Goal: Task Accomplishment & Management: Complete application form

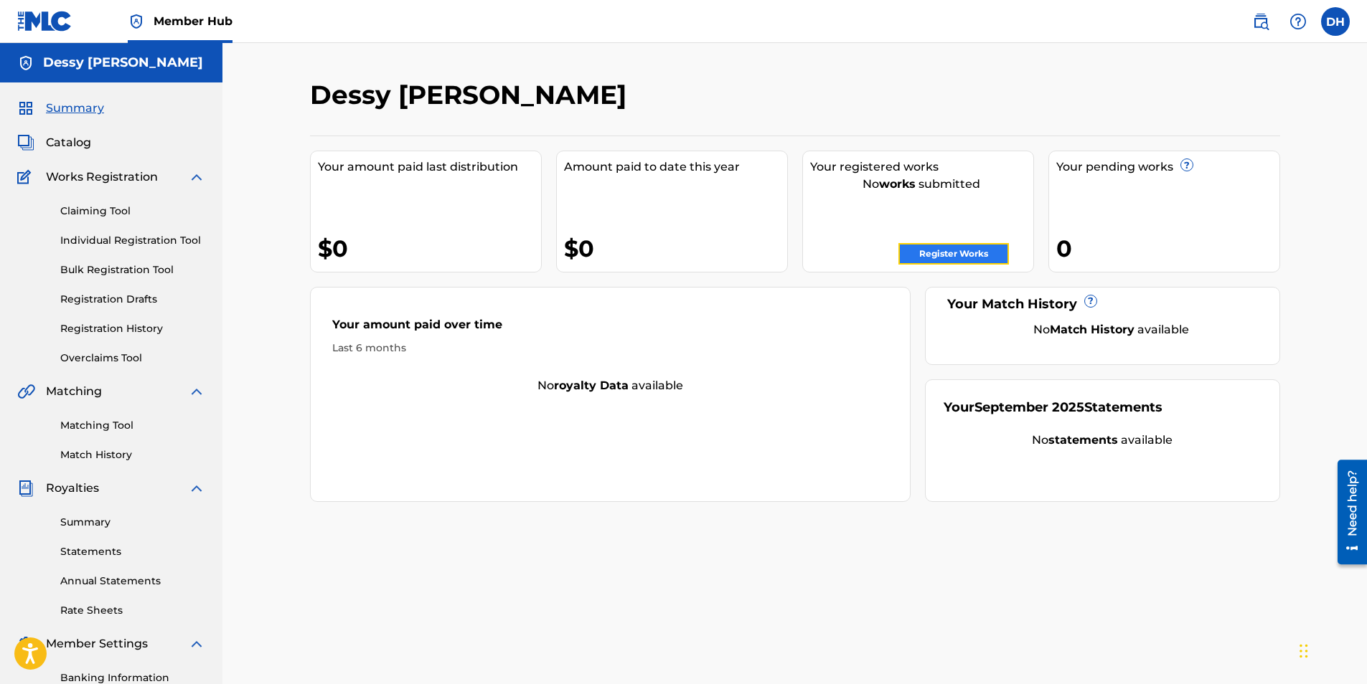
click at [957, 256] on link "Register Works" at bounding box center [953, 254] width 110 height 22
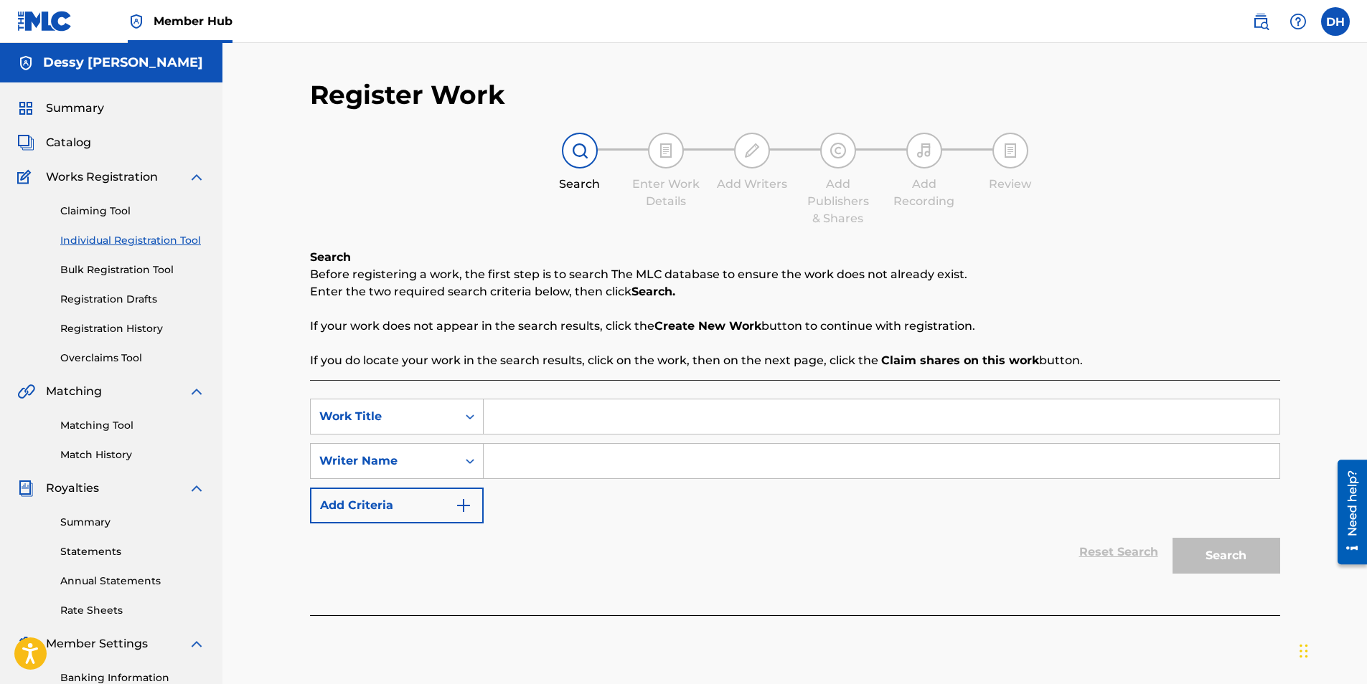
click at [597, 405] on input "Search Form" at bounding box center [882, 417] width 796 height 34
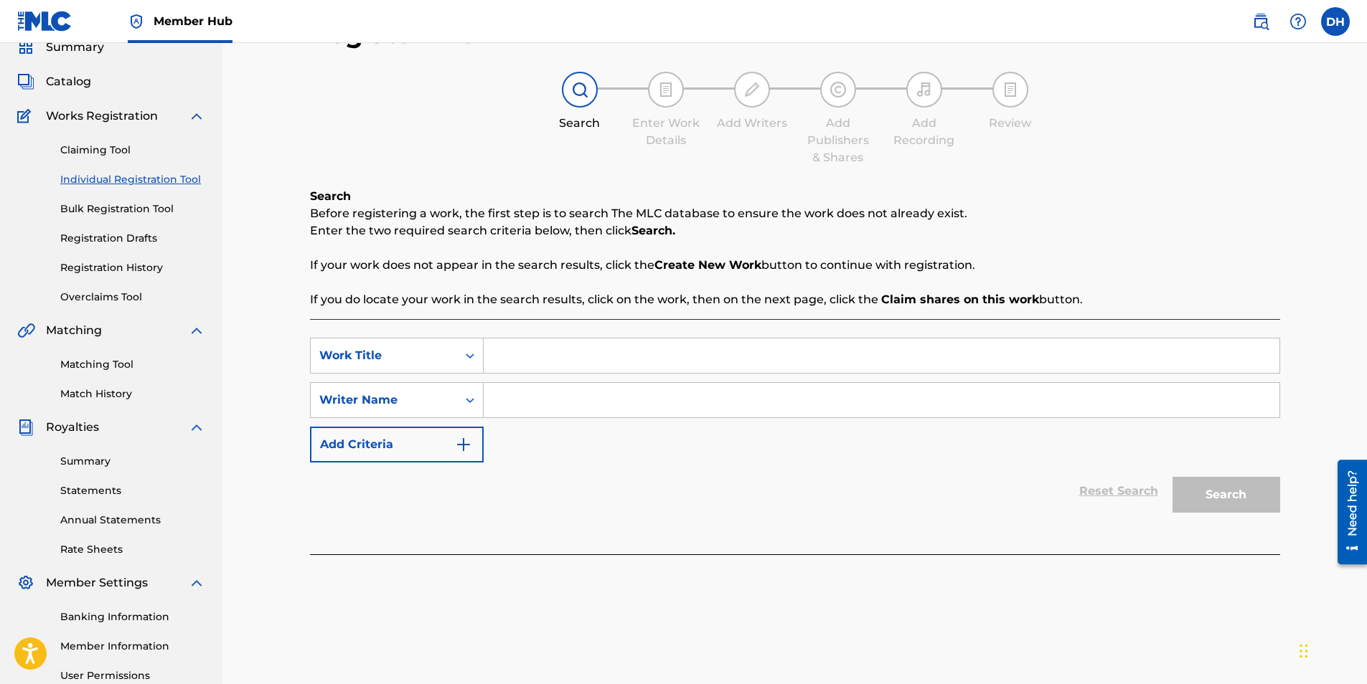
scroll to position [205, 0]
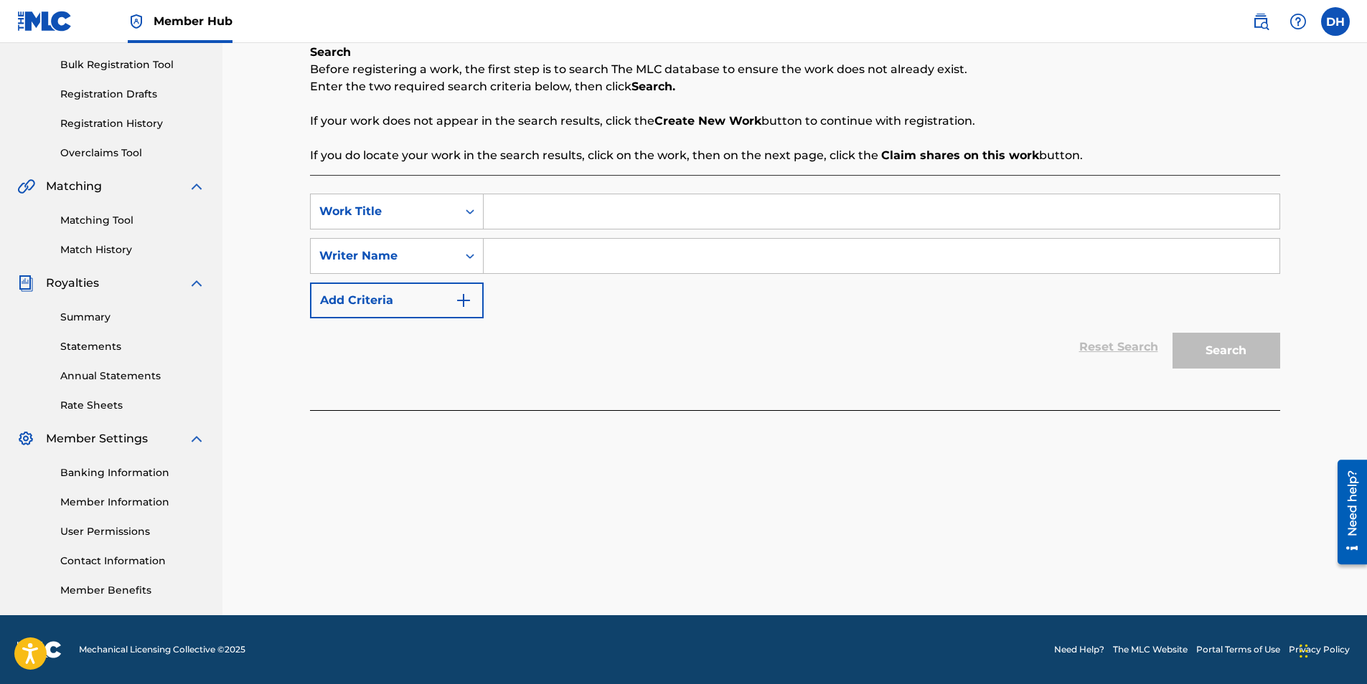
click at [541, 223] on input "Search Form" at bounding box center [882, 211] width 796 height 34
type input "KING TO A [DEMOGRAPHIC_DATA]"
click at [624, 255] on input "Search Form" at bounding box center [882, 256] width 796 height 34
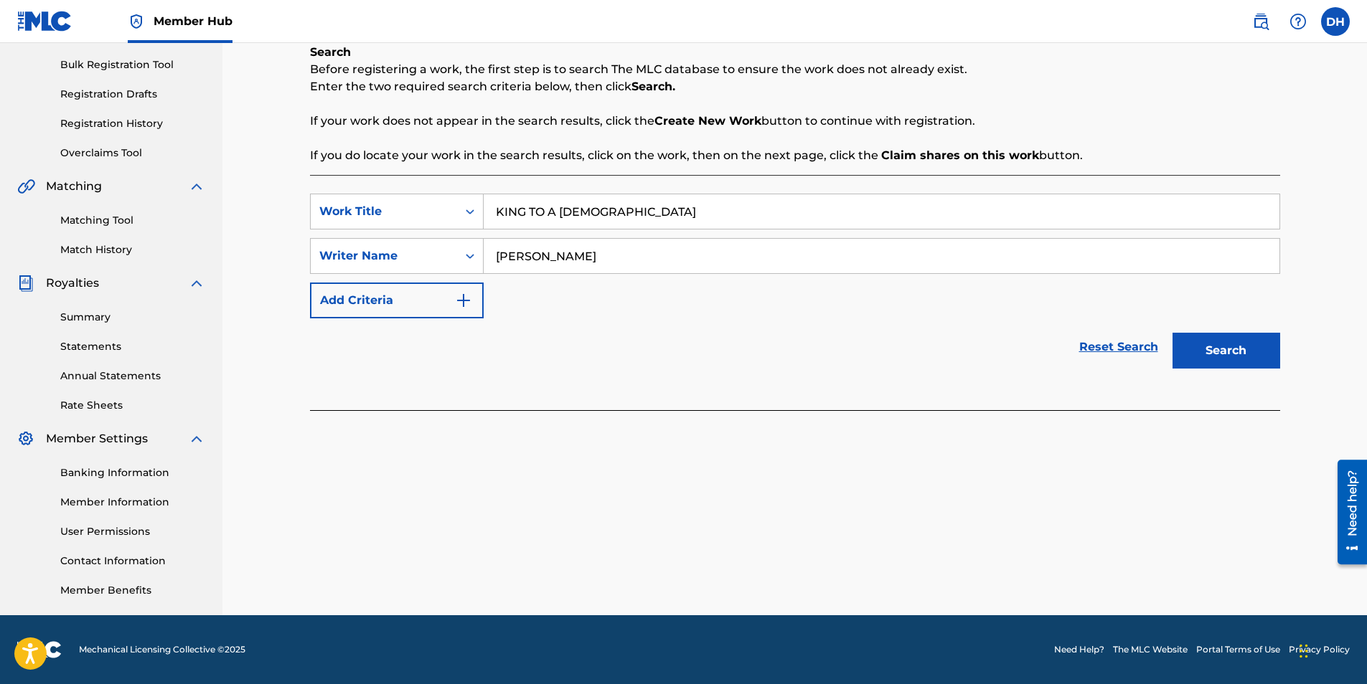
drag, startPoint x: 614, startPoint y: 258, endPoint x: 466, endPoint y: 235, distance: 149.6
click at [466, 235] on div "SearchWithCriteria5b14d4f8-d2b1-46e7-be7a-96bb16d8afb5 Work Title KING TO A GOD…" at bounding box center [795, 256] width 970 height 125
click at [1220, 347] on button "Search" at bounding box center [1226, 351] width 108 height 36
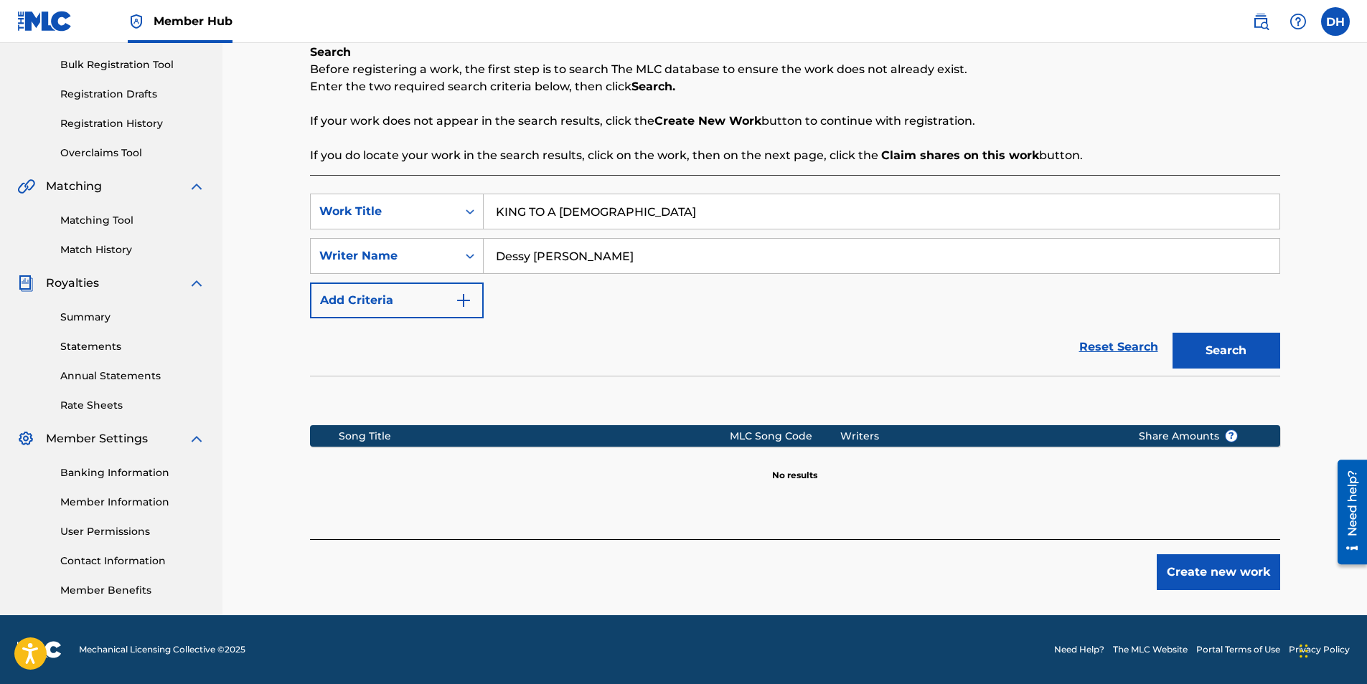
click at [590, 209] on input "KING TO A [DEMOGRAPHIC_DATA]" at bounding box center [882, 211] width 796 height 34
click at [593, 209] on input "KING TO A [DEMOGRAPHIC_DATA]" at bounding box center [882, 211] width 796 height 34
drag, startPoint x: 575, startPoint y: 258, endPoint x: 255, endPoint y: 228, distance: 321.4
click at [256, 230] on div "Register Work Search Enter Work Details Add Writers Add Publishers & Shares Add…" at bounding box center [794, 227] width 1144 height 778
type input "PRO ERA"
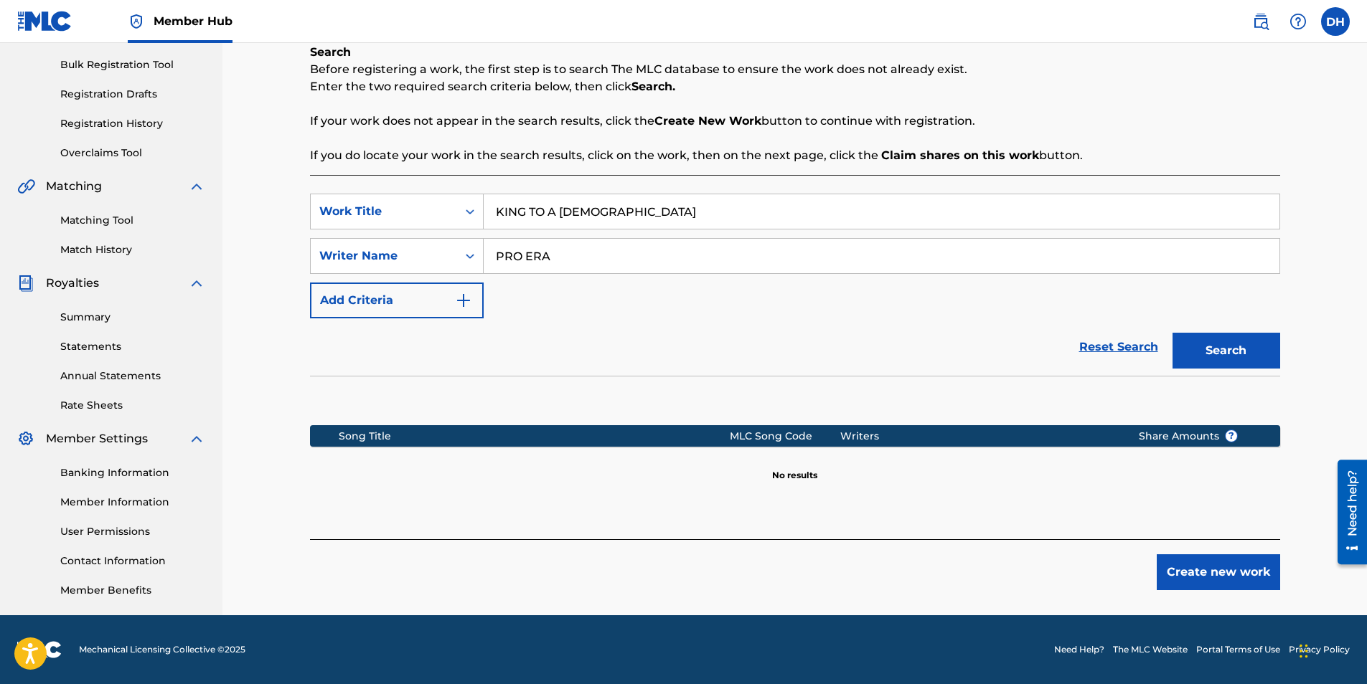
click at [1172, 333] on button "Search" at bounding box center [1226, 351] width 108 height 36
drag, startPoint x: 580, startPoint y: 254, endPoint x: 361, endPoint y: 228, distance: 221.0
click at [387, 240] on div "SearchWithCriteria976e0213-89c8-4af9-9b67-5cbd88162527 Writer Name PRO ERA" at bounding box center [795, 256] width 970 height 36
click at [1172, 333] on button "Search" at bounding box center [1226, 351] width 108 height 36
drag, startPoint x: 651, startPoint y: 250, endPoint x: 306, endPoint y: 199, distance: 348.2
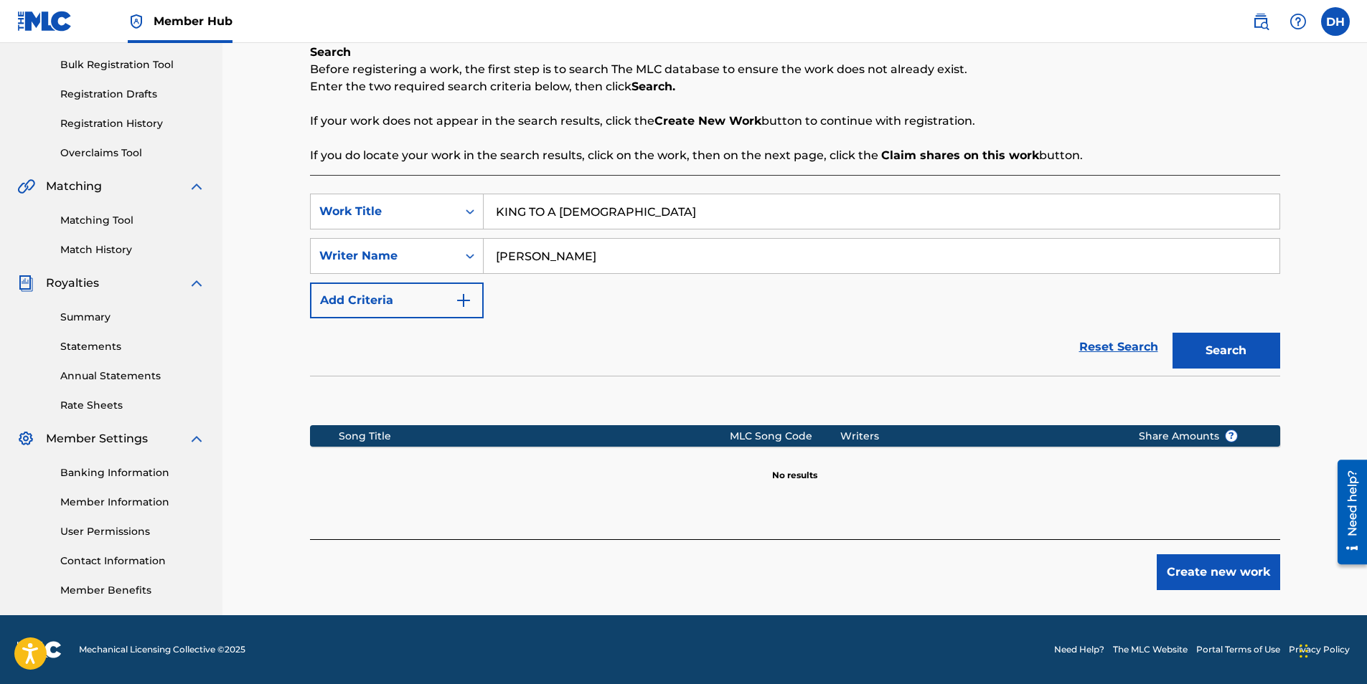
click at [308, 199] on div "Register Work Search Enter Work Details Add Writers Add Publishers & Shares Add…" at bounding box center [795, 245] width 1004 height 742
type input "Dessy [PERSON_NAME]"
drag, startPoint x: 640, startPoint y: 220, endPoint x: 263, endPoint y: 131, distance: 387.5
click at [430, 170] on div "Search Before registering a work, the first step is to search The MLC database …" at bounding box center [795, 292] width 970 height 496
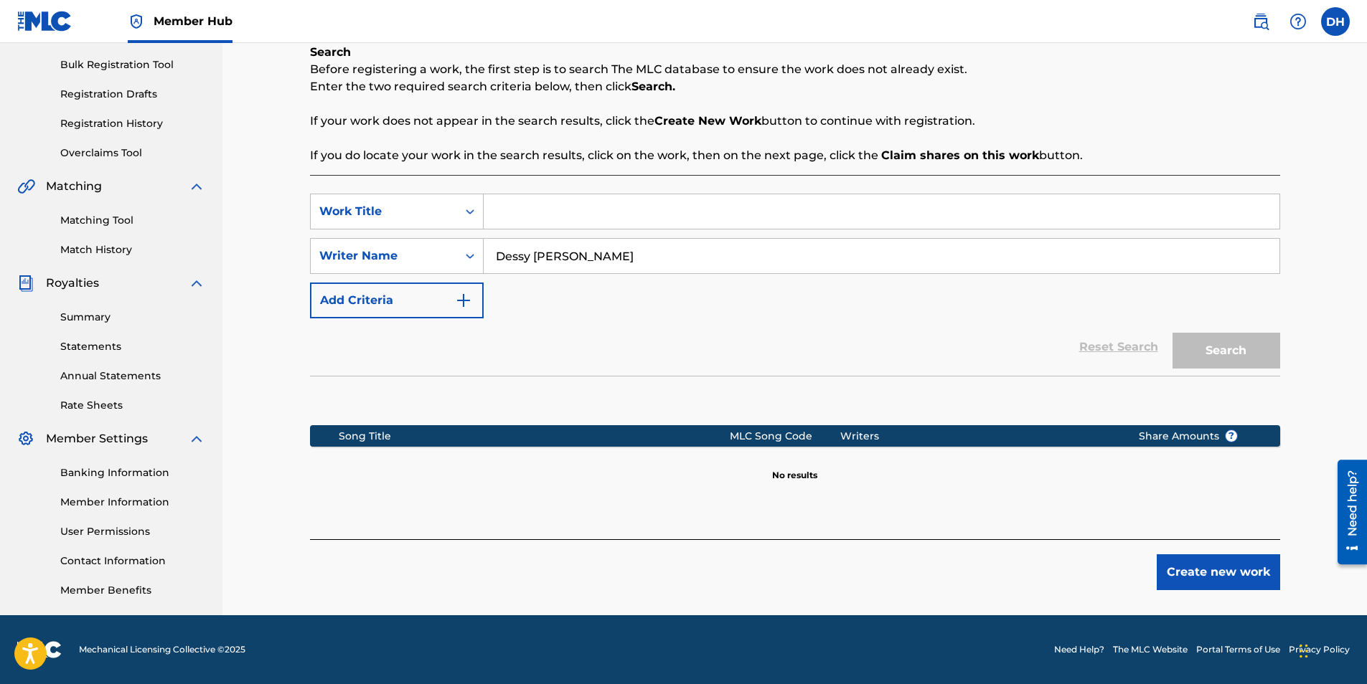
type input "k"
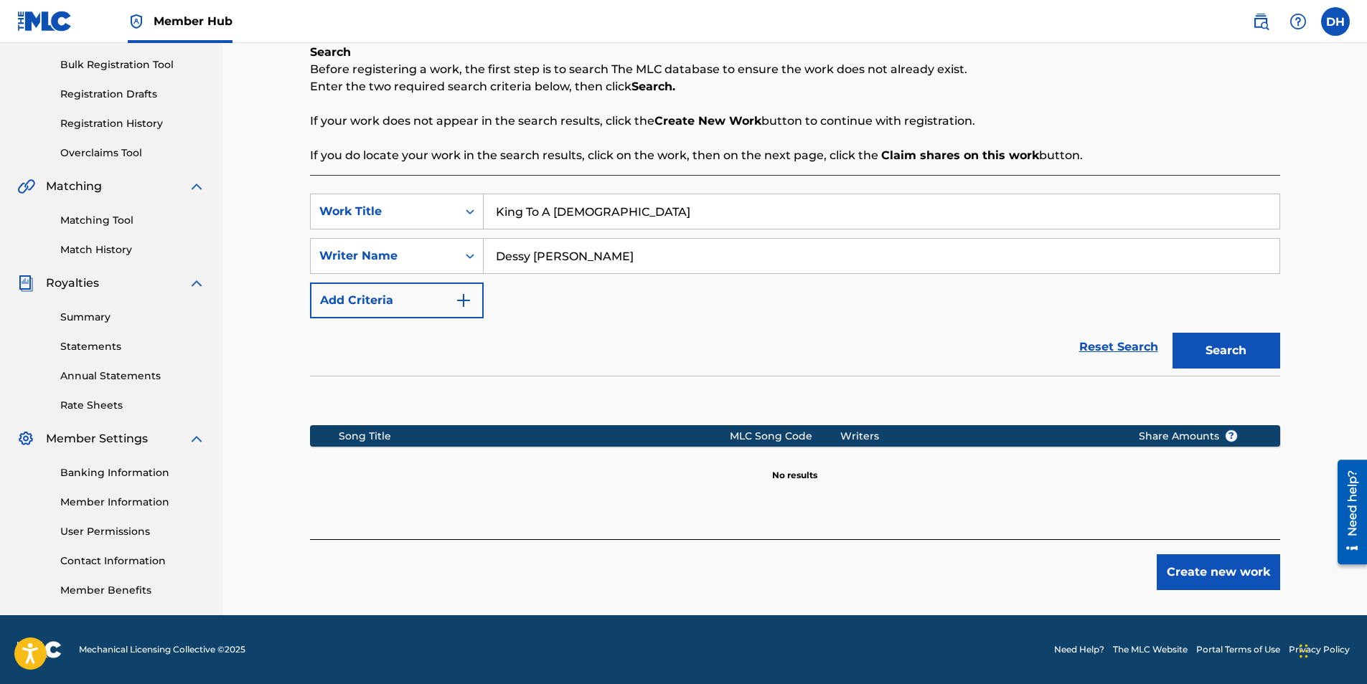
type input "King To A [DEMOGRAPHIC_DATA]"
click at [1172, 333] on button "Search" at bounding box center [1226, 351] width 108 height 36
click at [409, 296] on button "Add Criteria" at bounding box center [397, 301] width 174 height 36
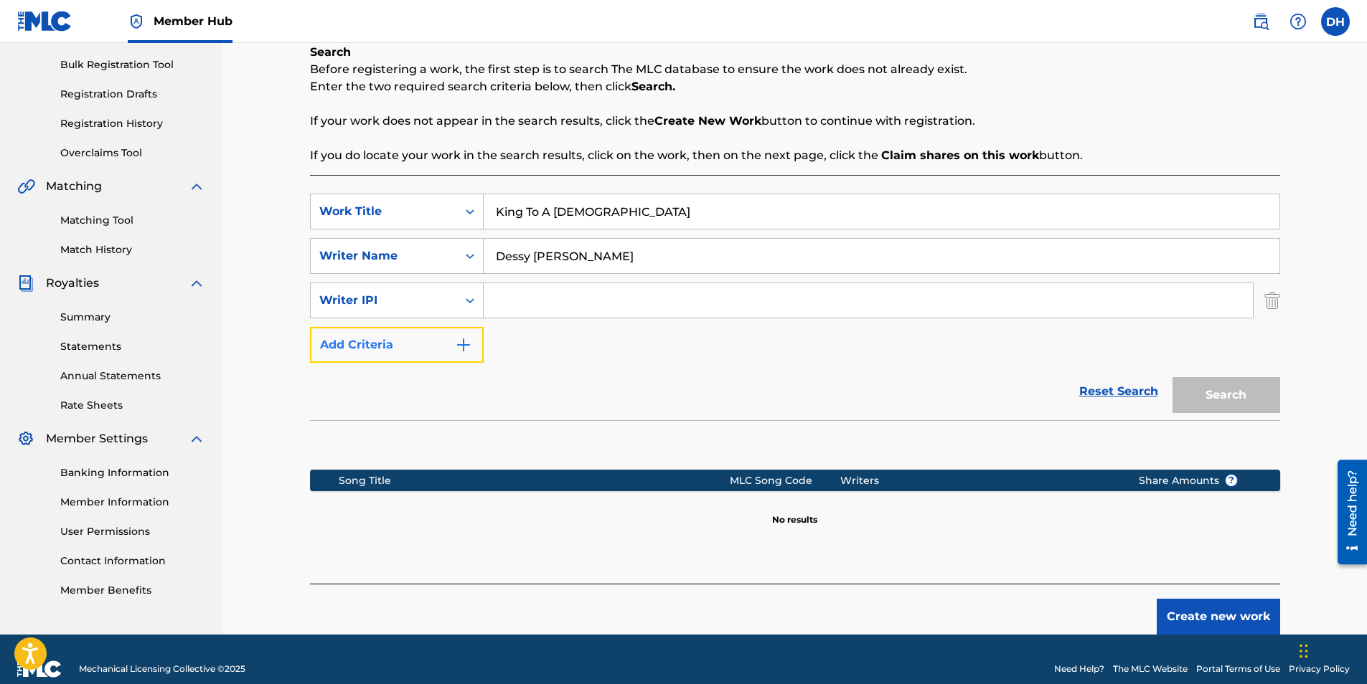
click at [441, 350] on button "Add Criteria" at bounding box center [397, 345] width 174 height 36
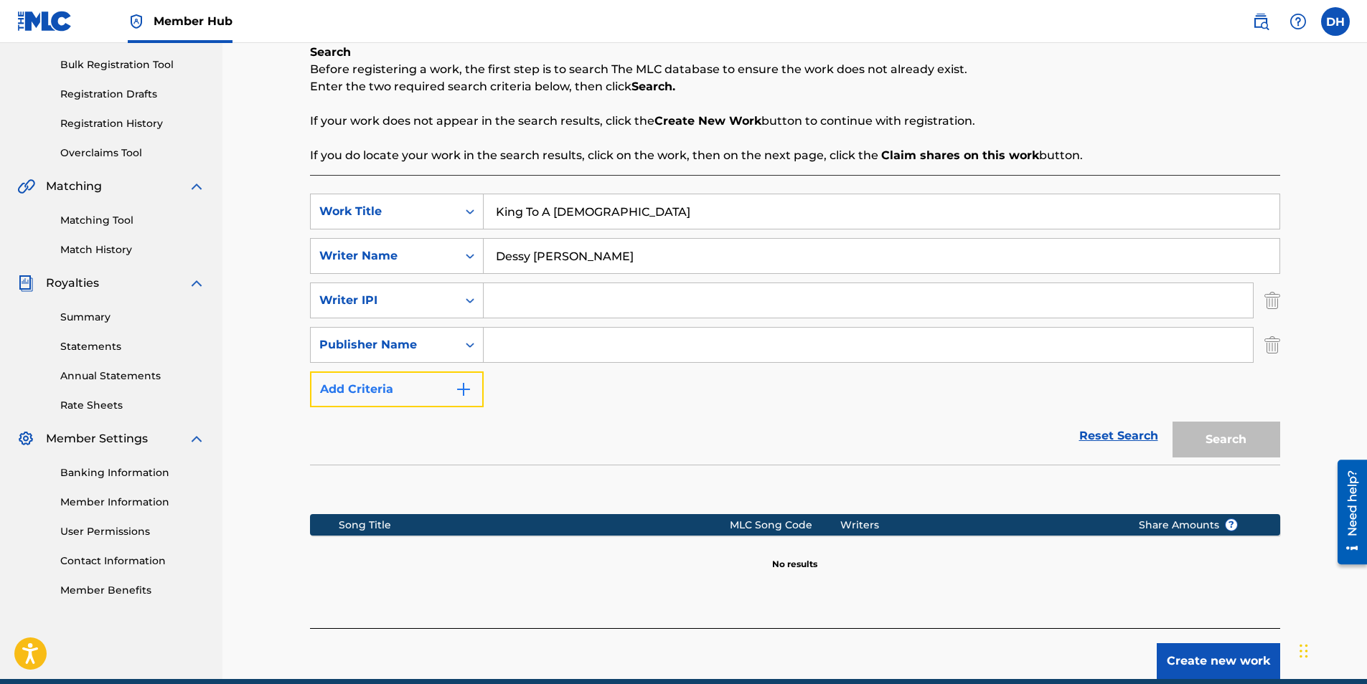
click at [433, 385] on button "Add Criteria" at bounding box center [397, 390] width 174 height 36
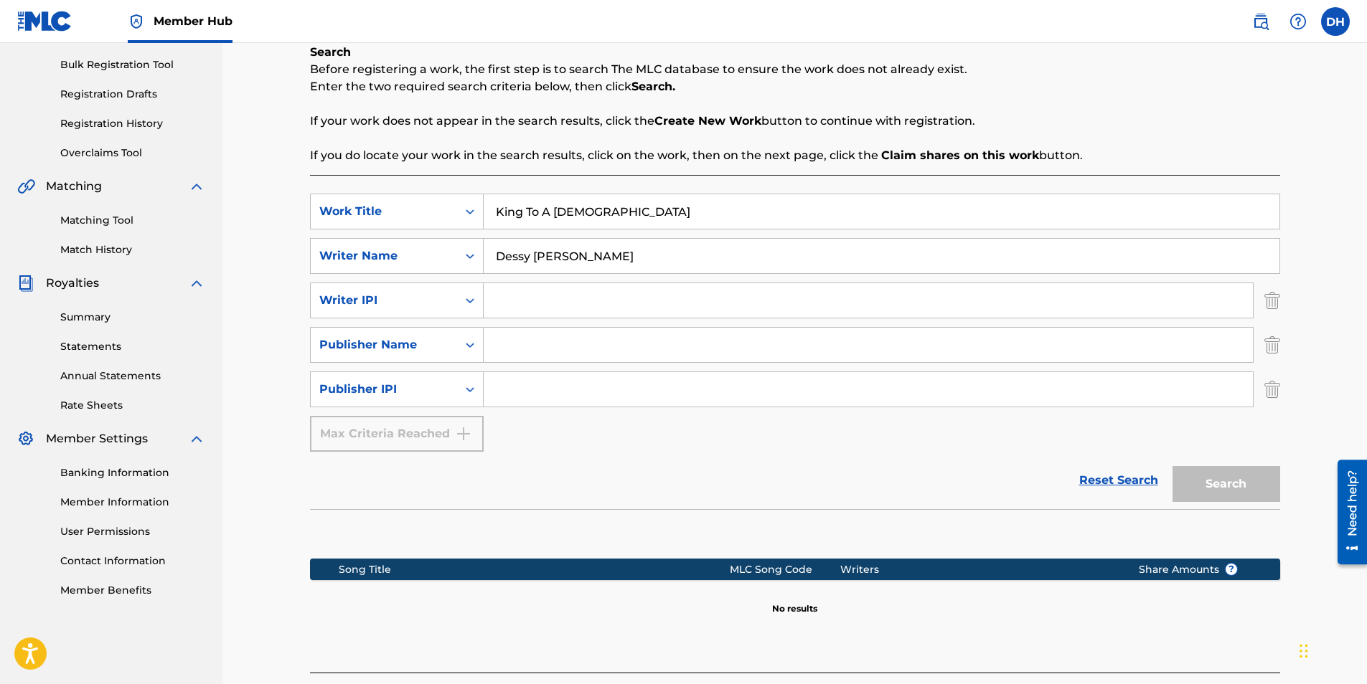
click at [527, 306] on input "Search Form" at bounding box center [868, 300] width 769 height 34
paste input "00880246332"
type input "00880246332"
click at [511, 344] on input "Search Form" at bounding box center [868, 345] width 769 height 34
click at [512, 395] on input "Search Form" at bounding box center [868, 389] width 769 height 34
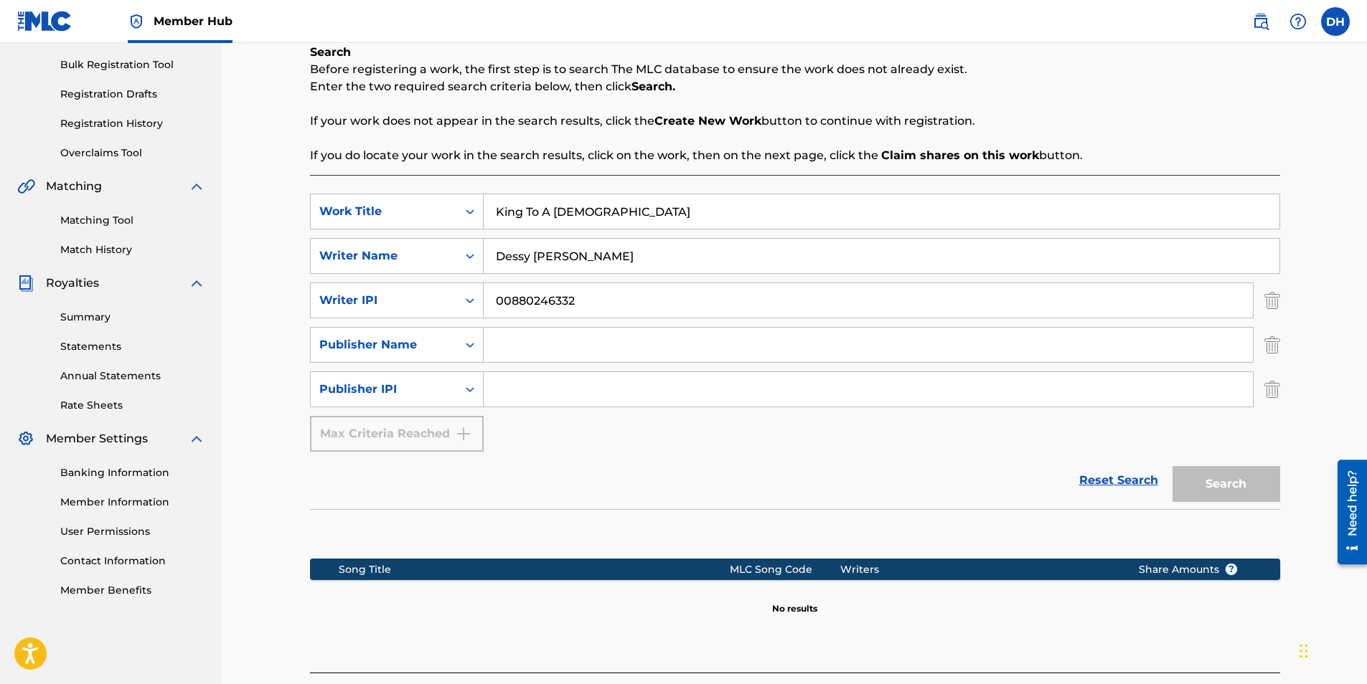
paste input "01210406325"
type input "01210406325"
click at [541, 348] on input "Search Form" at bounding box center [868, 345] width 769 height 34
paste input "DESSY [PERSON_NAME] PUBLISHING"
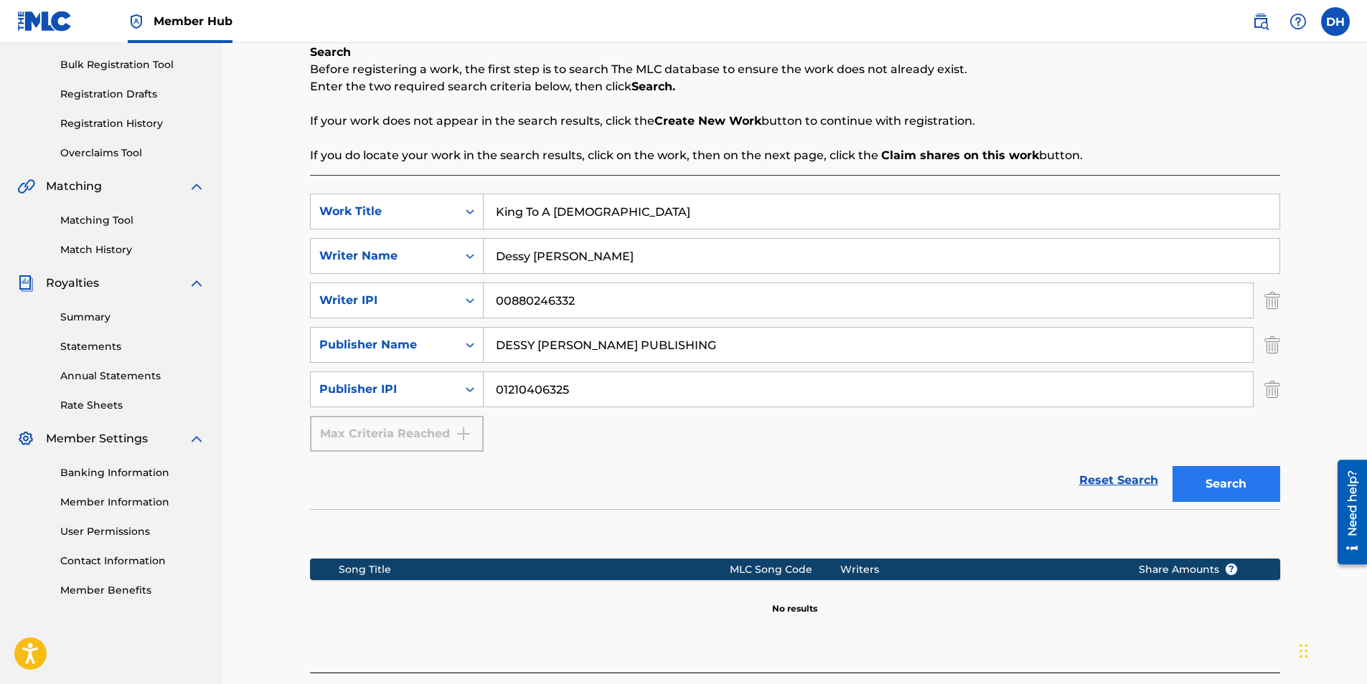
type input "DESSY [PERSON_NAME] PUBLISHING"
click at [1204, 481] on button "Search" at bounding box center [1226, 484] width 108 height 36
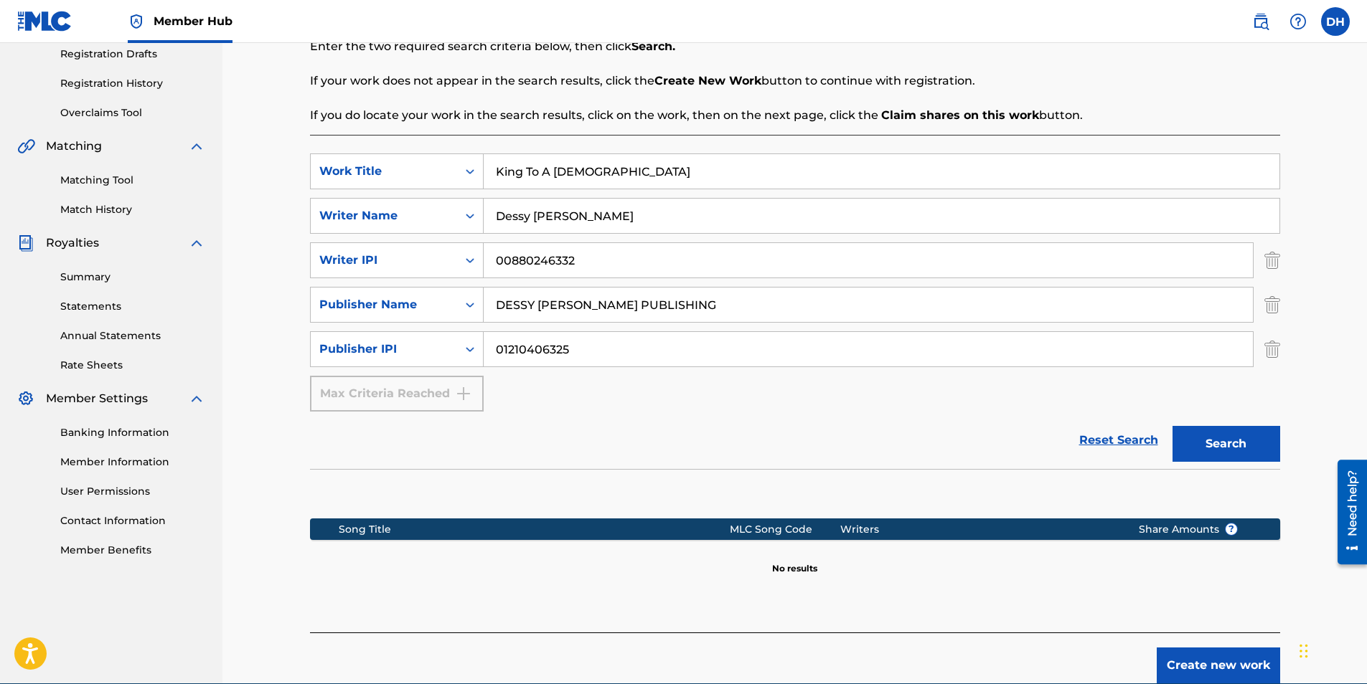
scroll to position [313, 0]
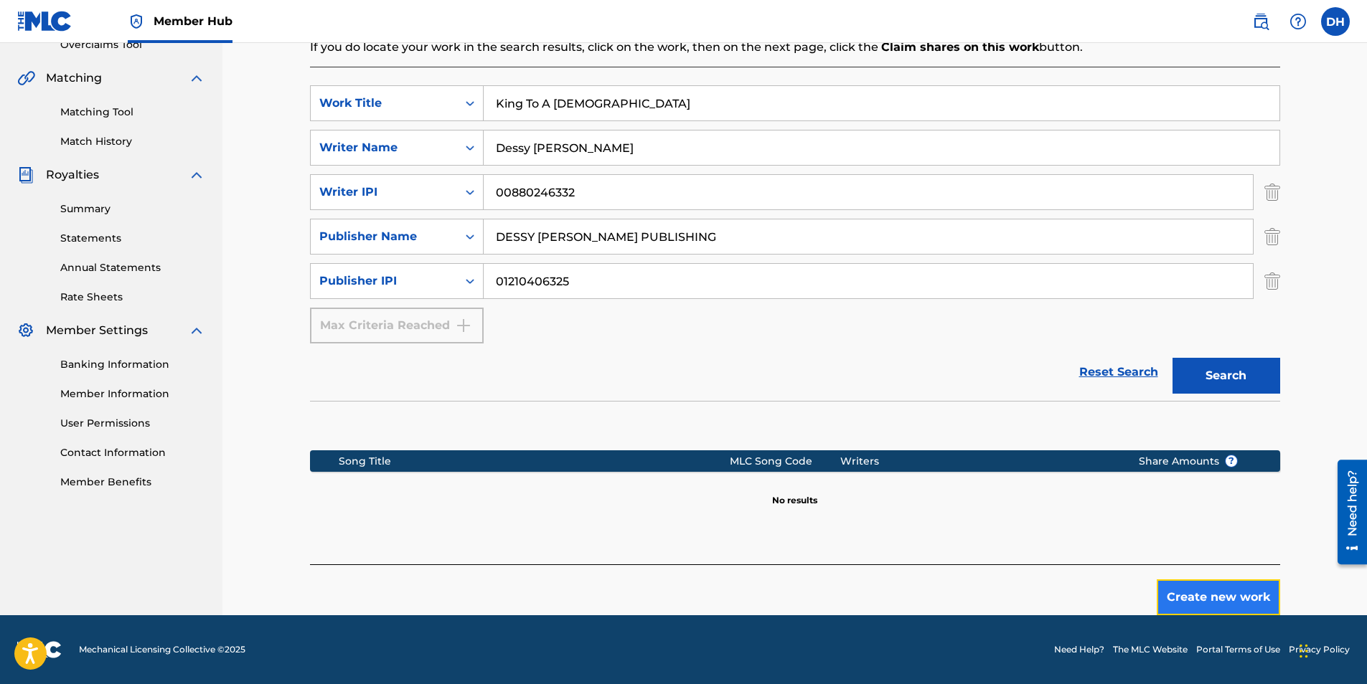
click at [1207, 603] on button "Create new work" at bounding box center [1217, 598] width 123 height 36
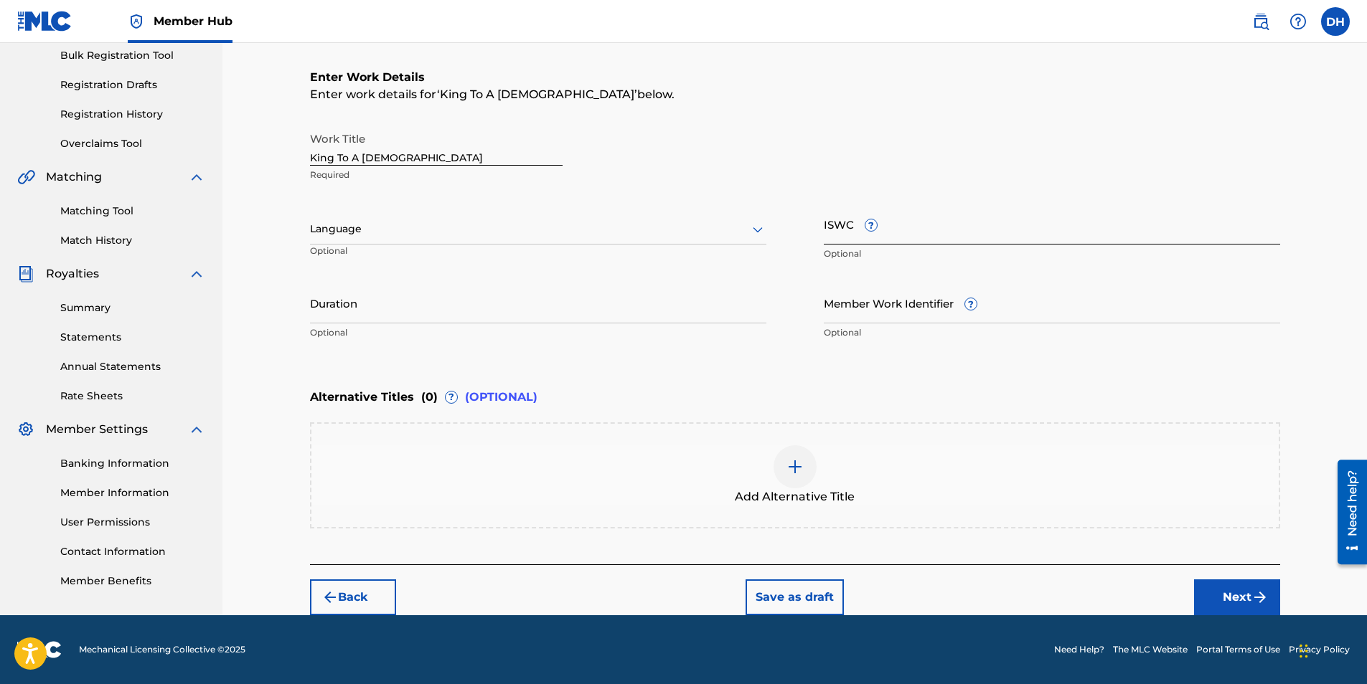
click at [847, 235] on input "ISWC ?" at bounding box center [1052, 224] width 456 height 41
click at [354, 318] on input "Duration" at bounding box center [538, 303] width 456 height 41
click at [370, 226] on div at bounding box center [538, 229] width 456 height 18
click at [364, 257] on div "English" at bounding box center [538, 261] width 455 height 32
click at [369, 308] on input "Duration" at bounding box center [538, 303] width 456 height 41
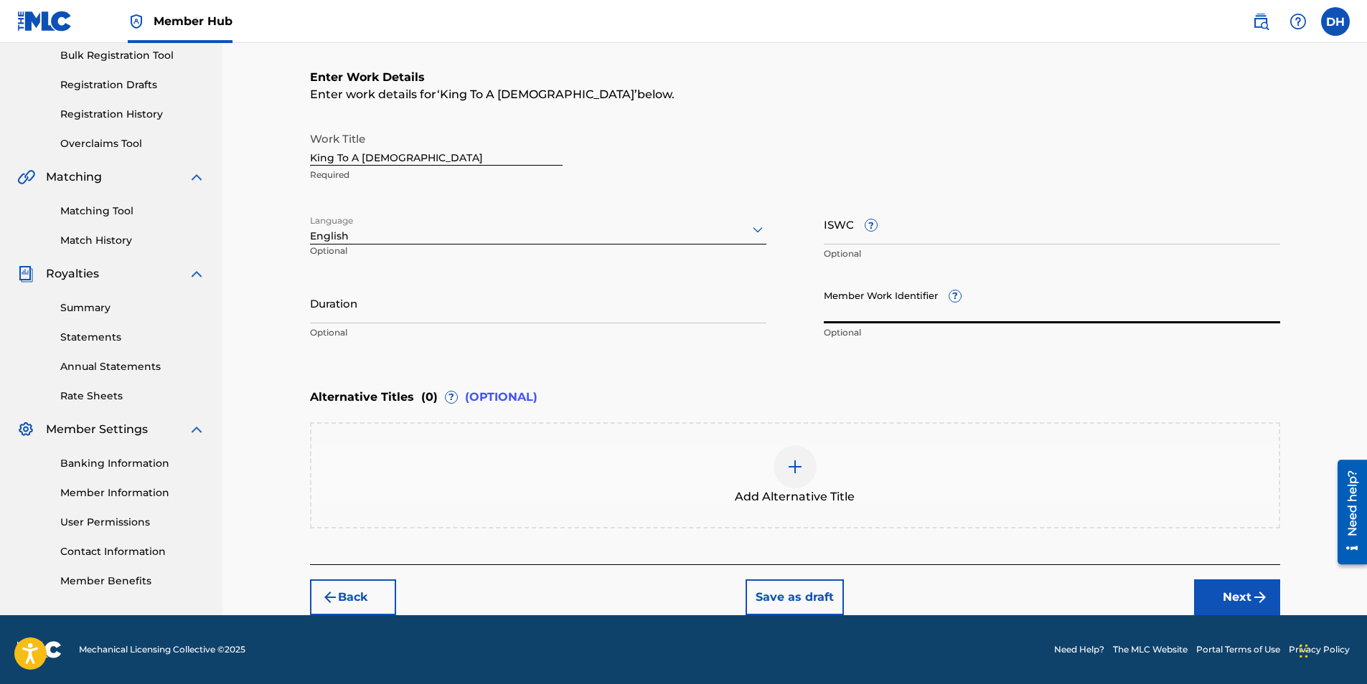
click at [894, 315] on input "Member Work Identifier ?" at bounding box center [1052, 303] width 456 height 41
click at [839, 232] on input "ISWC ?" at bounding box center [1052, 224] width 456 height 41
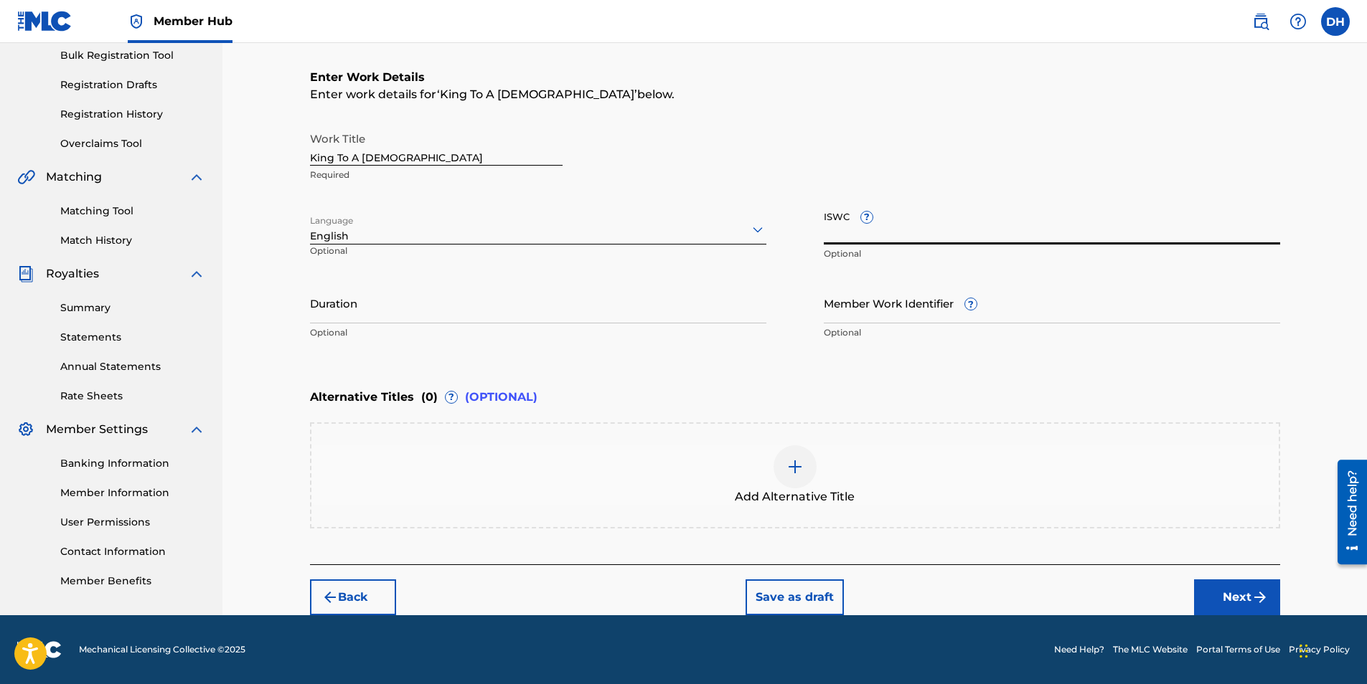
click at [839, 231] on input "ISWC ?" at bounding box center [1052, 224] width 456 height 41
click at [1224, 583] on button "Next" at bounding box center [1237, 598] width 86 height 36
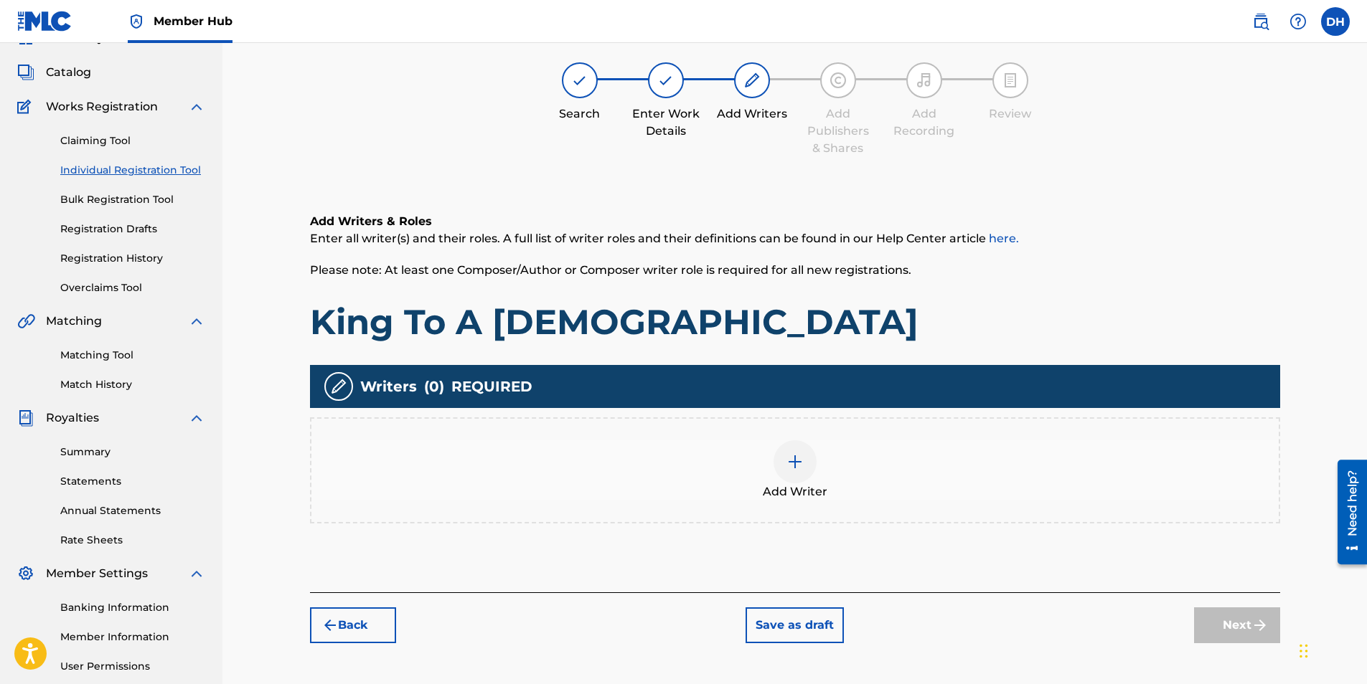
scroll to position [65, 0]
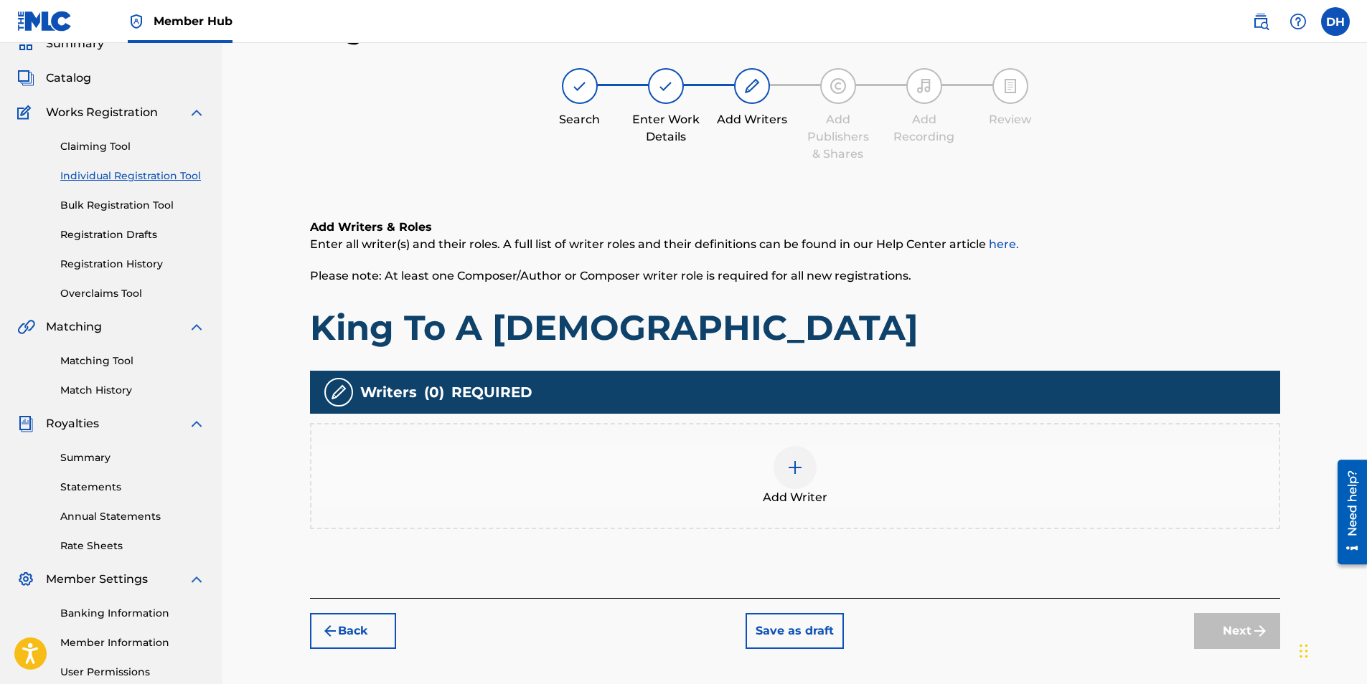
click at [792, 469] on img at bounding box center [794, 467] width 17 height 17
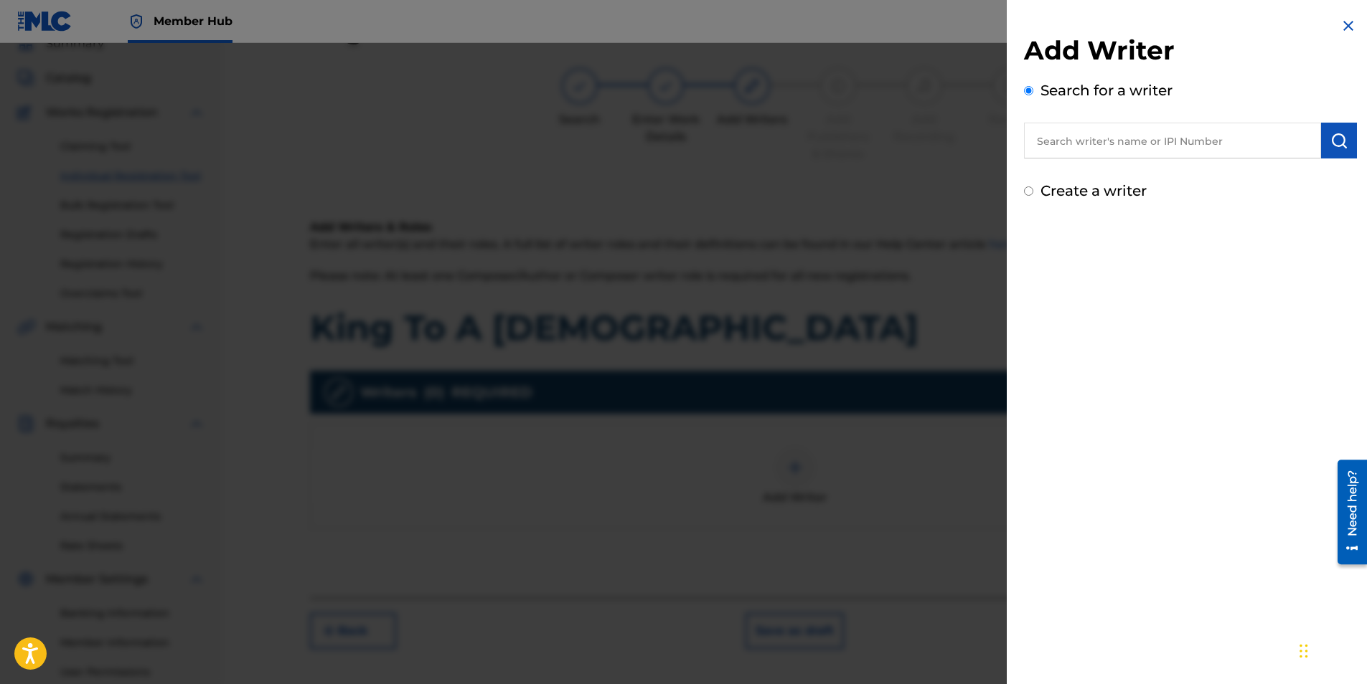
click at [1118, 133] on input "text" at bounding box center [1172, 141] width 297 height 36
paste input "00880246332"
type input "00880246332"
click at [1336, 137] on img "submit" at bounding box center [1338, 140] width 17 height 17
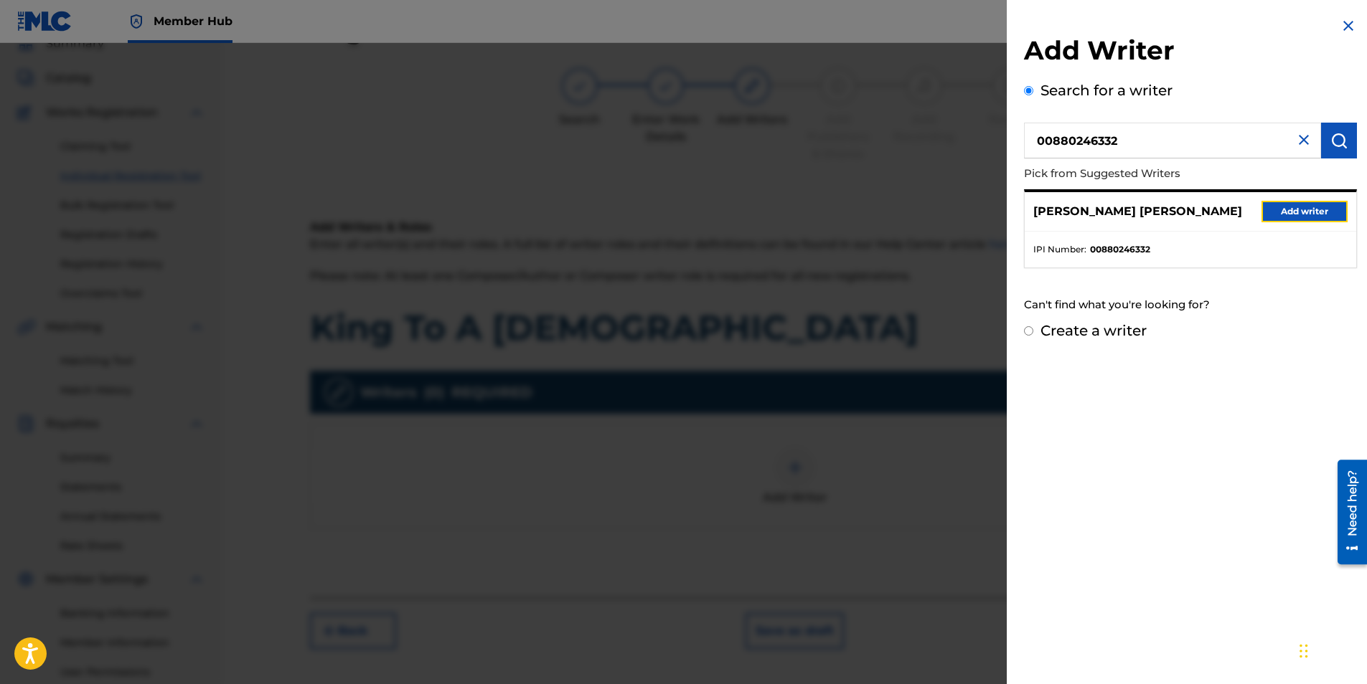
click at [1298, 208] on button "Add writer" at bounding box center [1304, 212] width 86 height 22
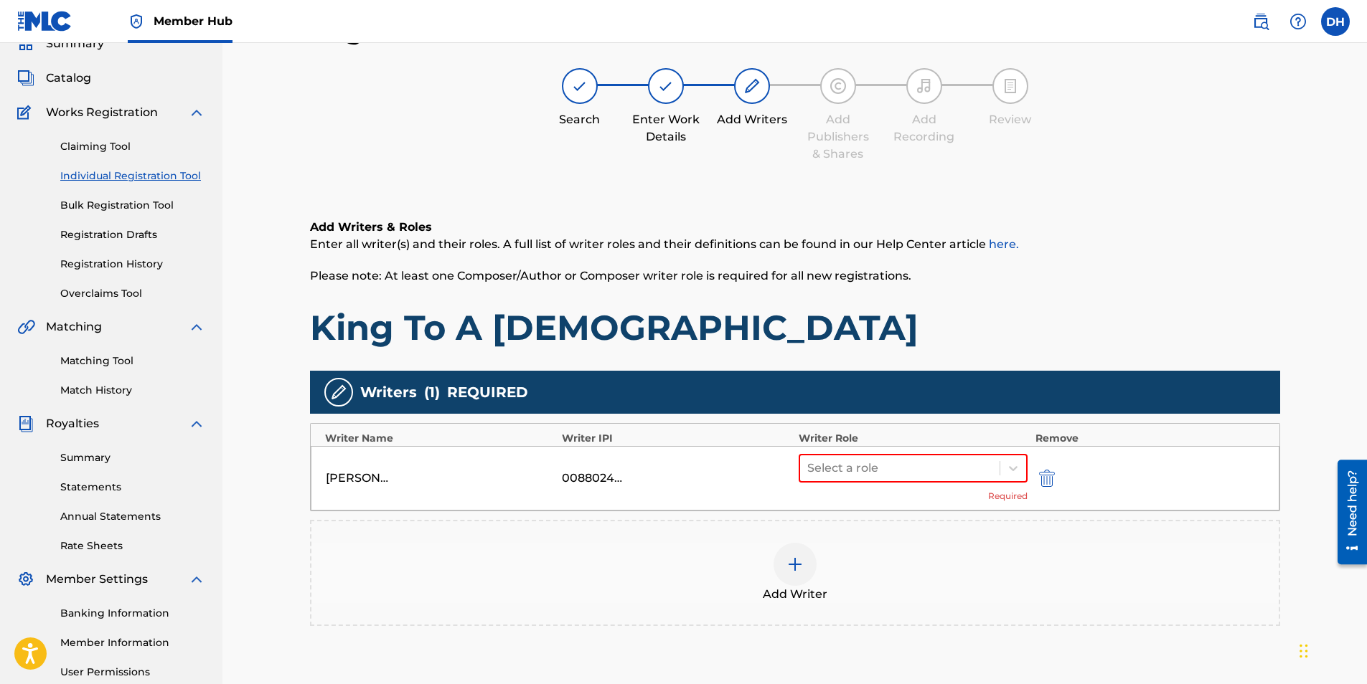
click at [892, 484] on div "Select a role Required" at bounding box center [913, 478] width 230 height 49
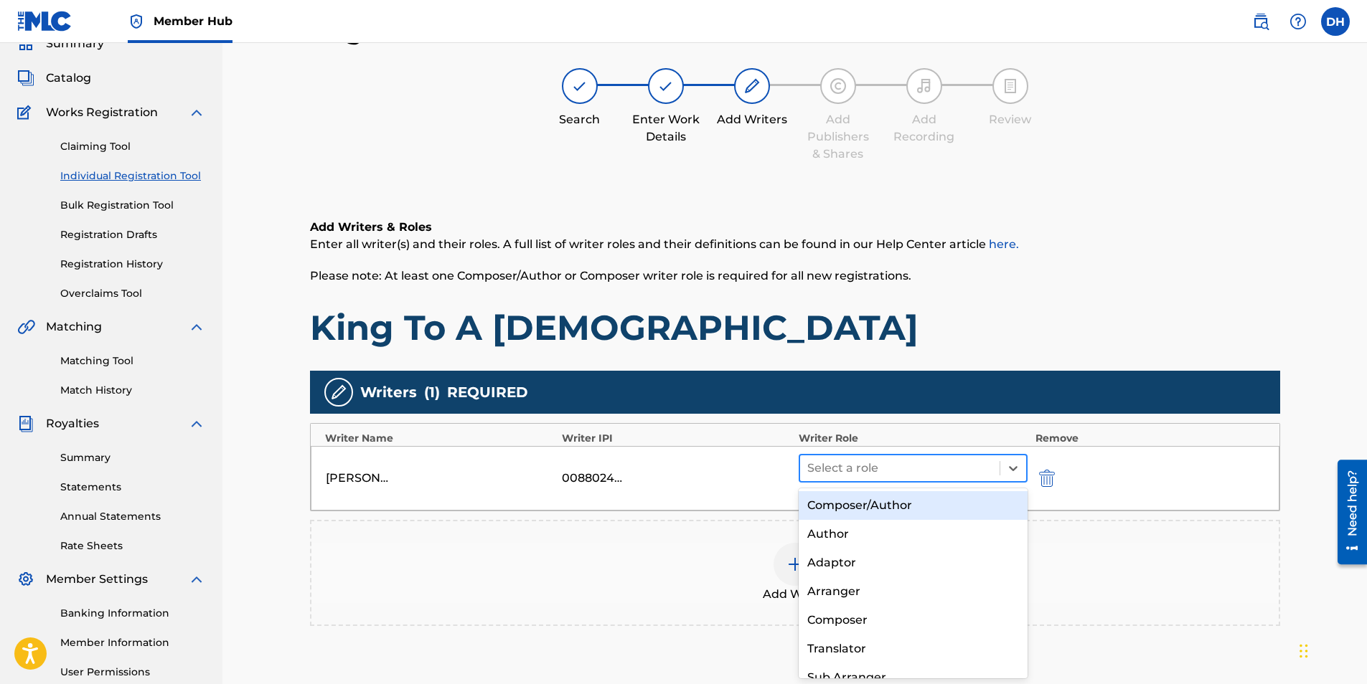
click at [892, 473] on div at bounding box center [900, 468] width 186 height 20
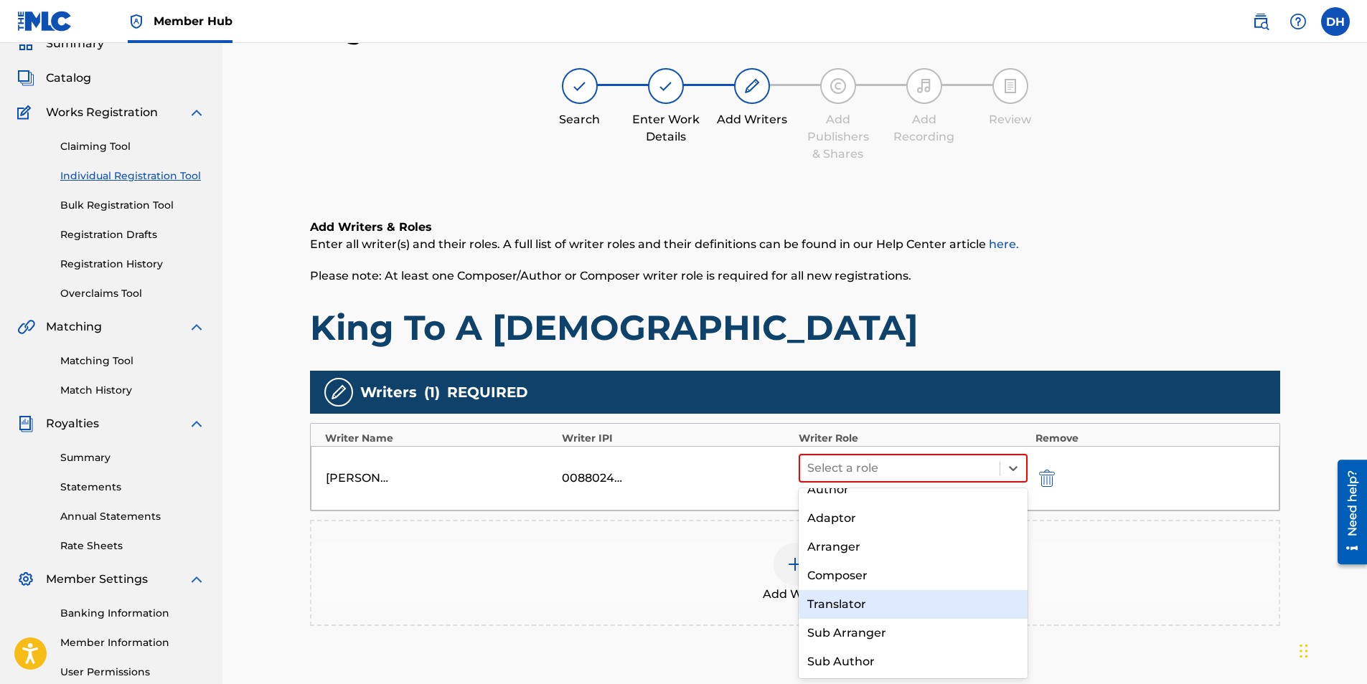
scroll to position [0, 0]
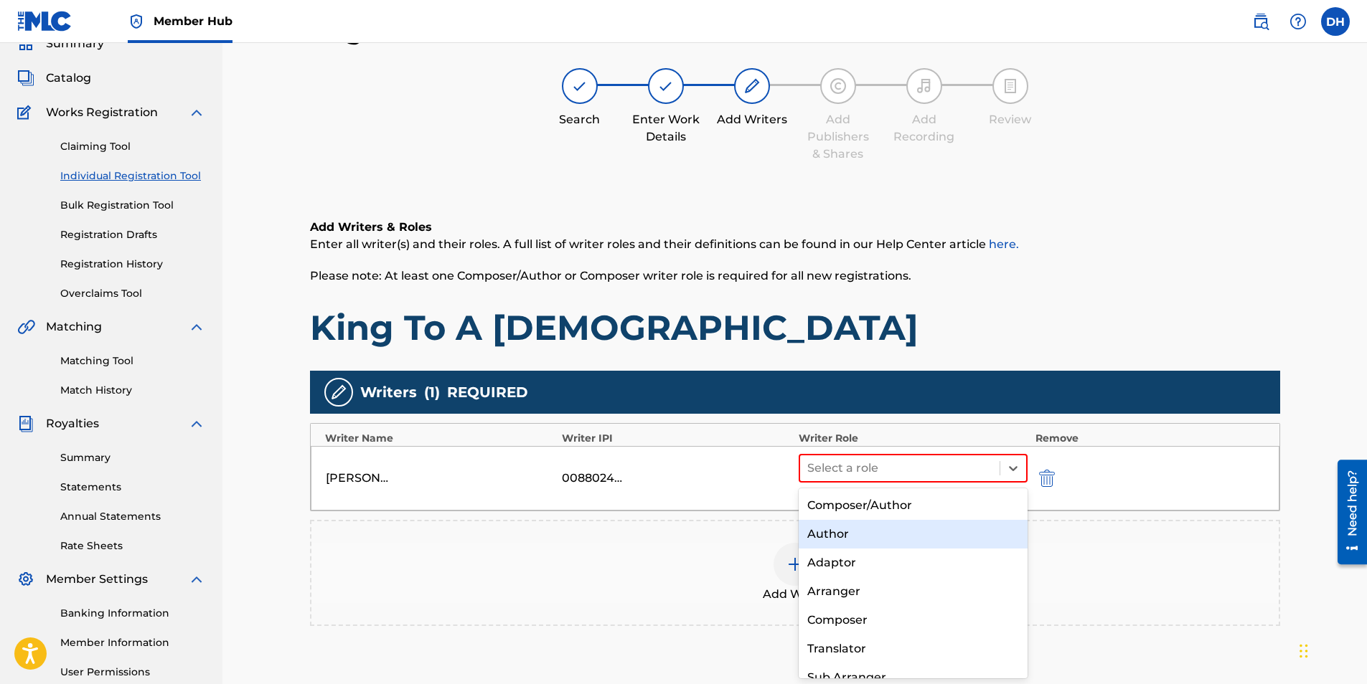
click at [877, 530] on div "Author" at bounding box center [913, 534] width 230 height 29
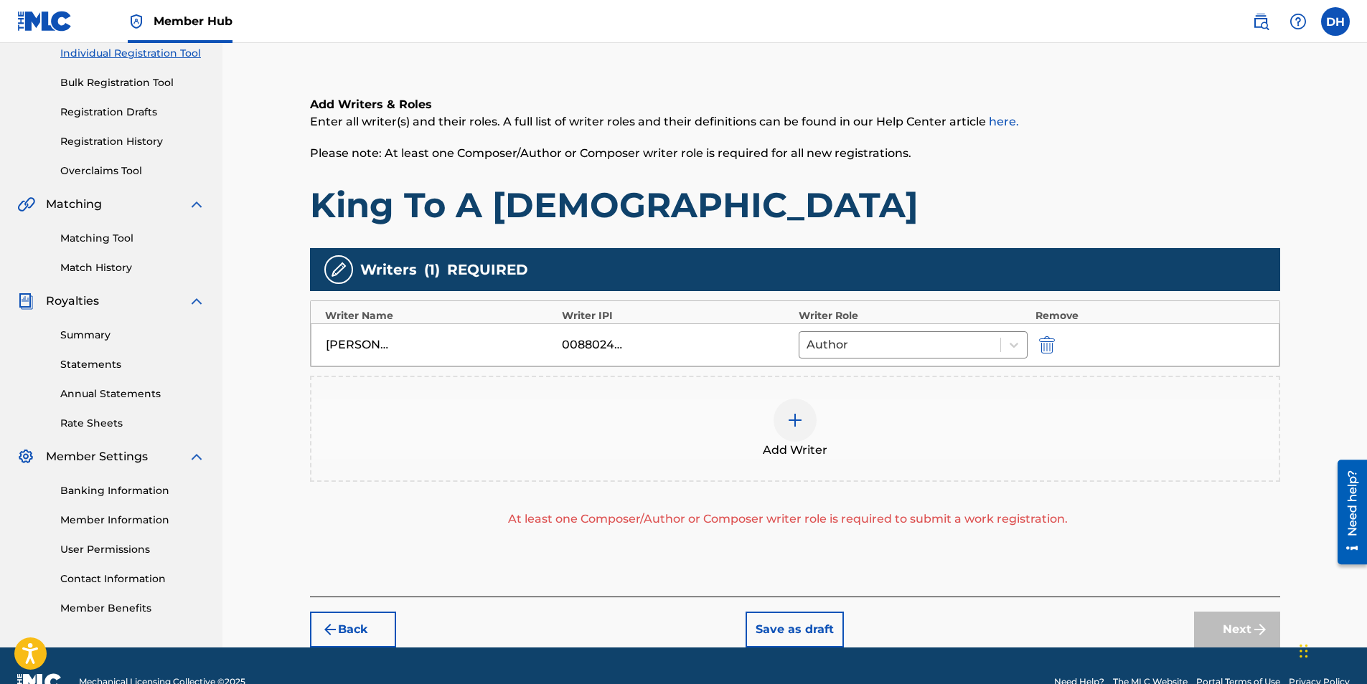
scroll to position [220, 0]
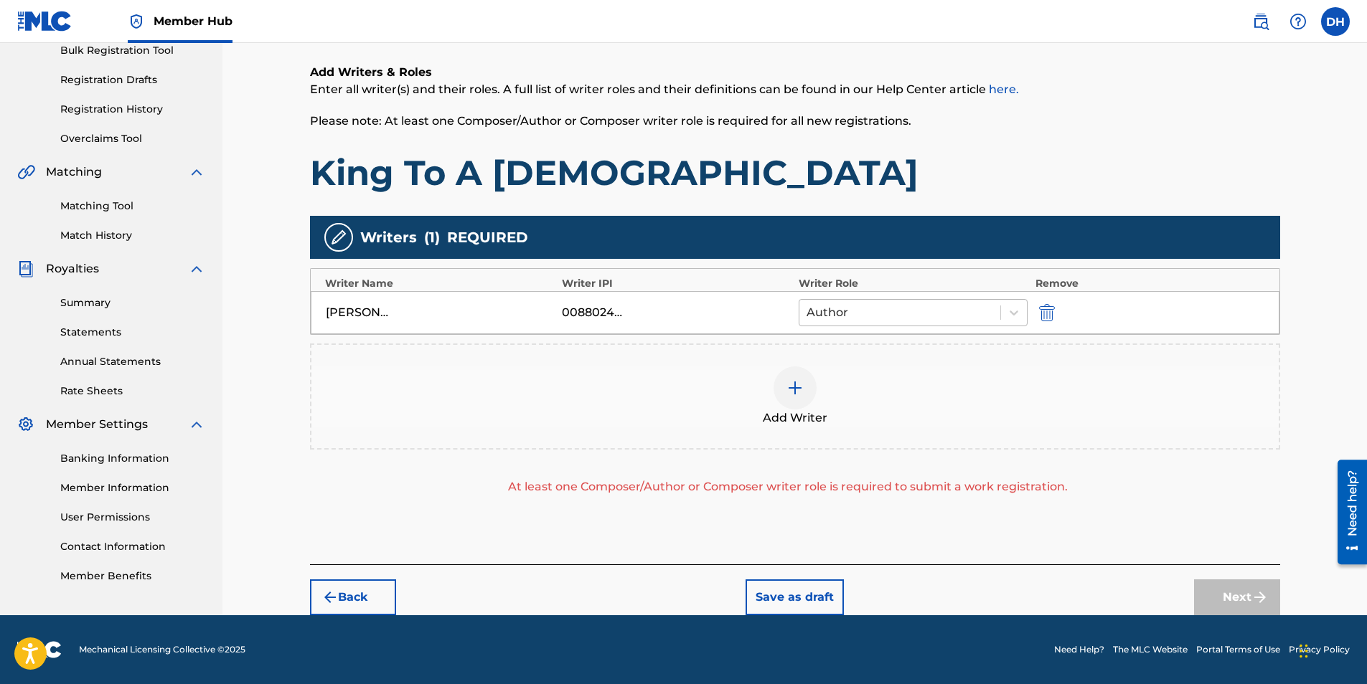
click at [932, 300] on div "Author" at bounding box center [900, 313] width 202 height 26
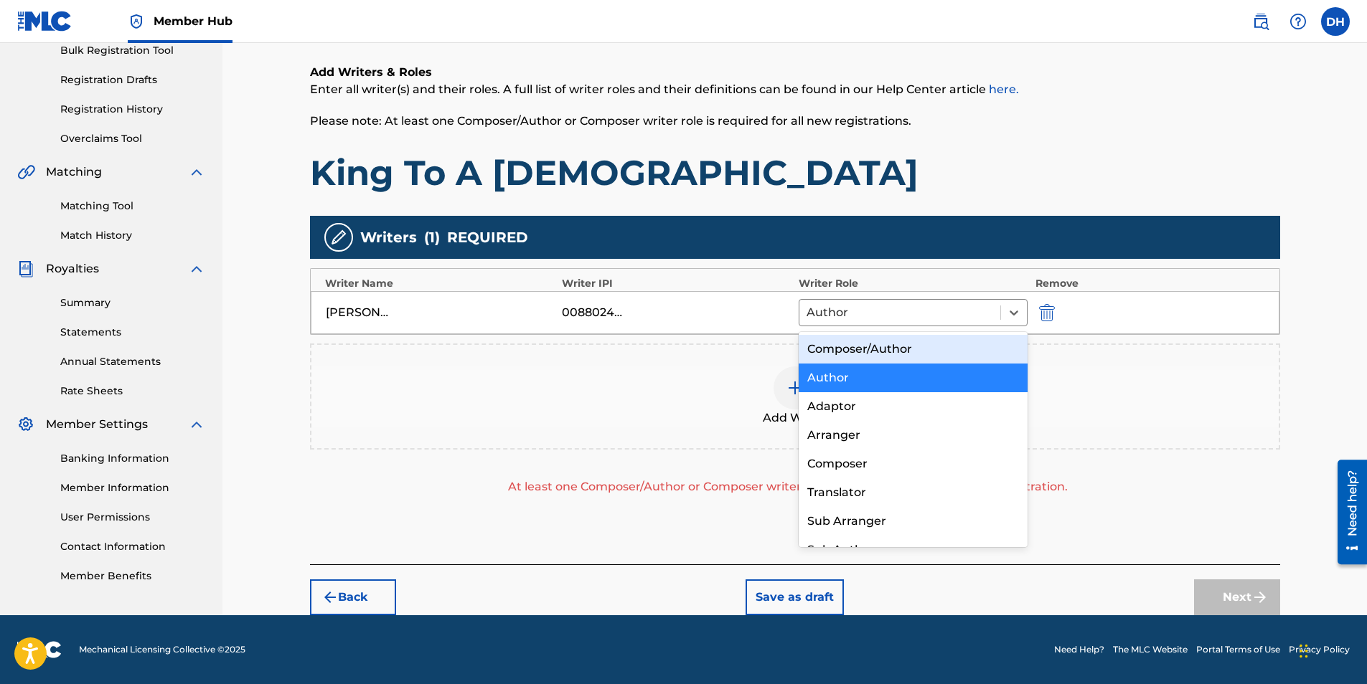
click at [923, 340] on div "Composer/Author" at bounding box center [913, 349] width 230 height 29
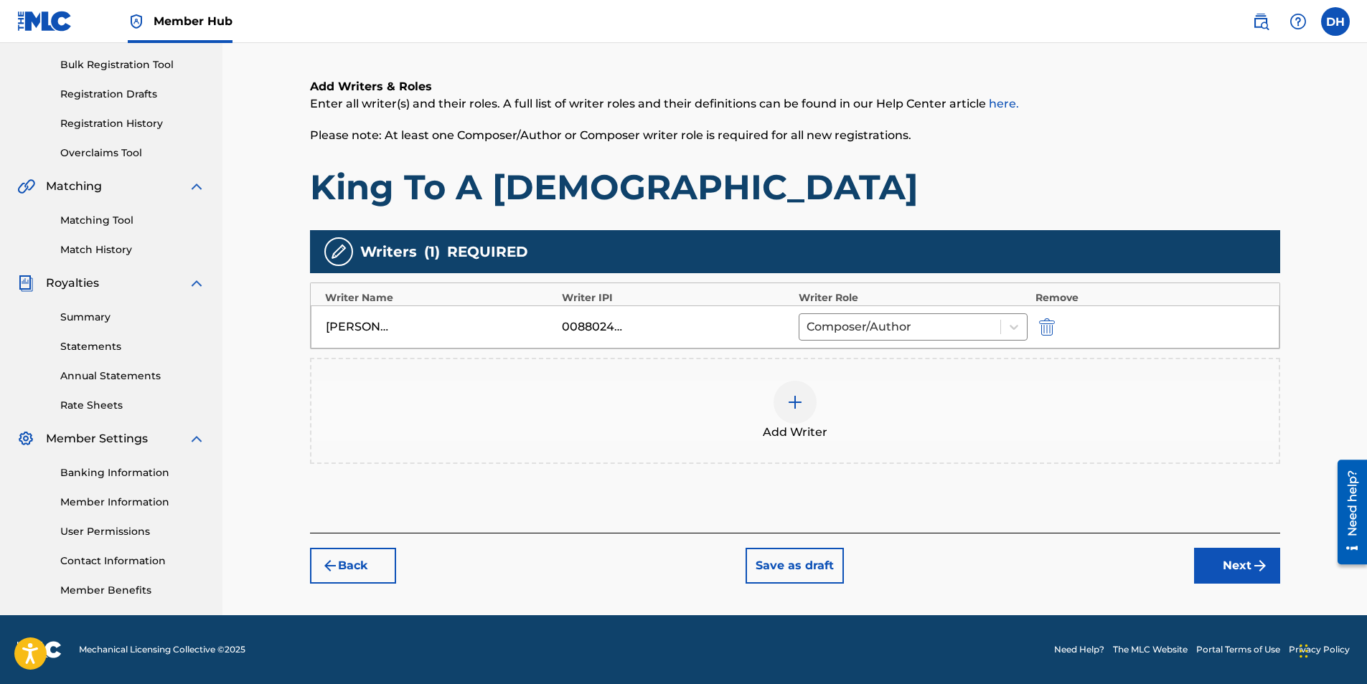
scroll to position [205, 0]
click at [1255, 556] on button "Next" at bounding box center [1237, 566] width 86 height 36
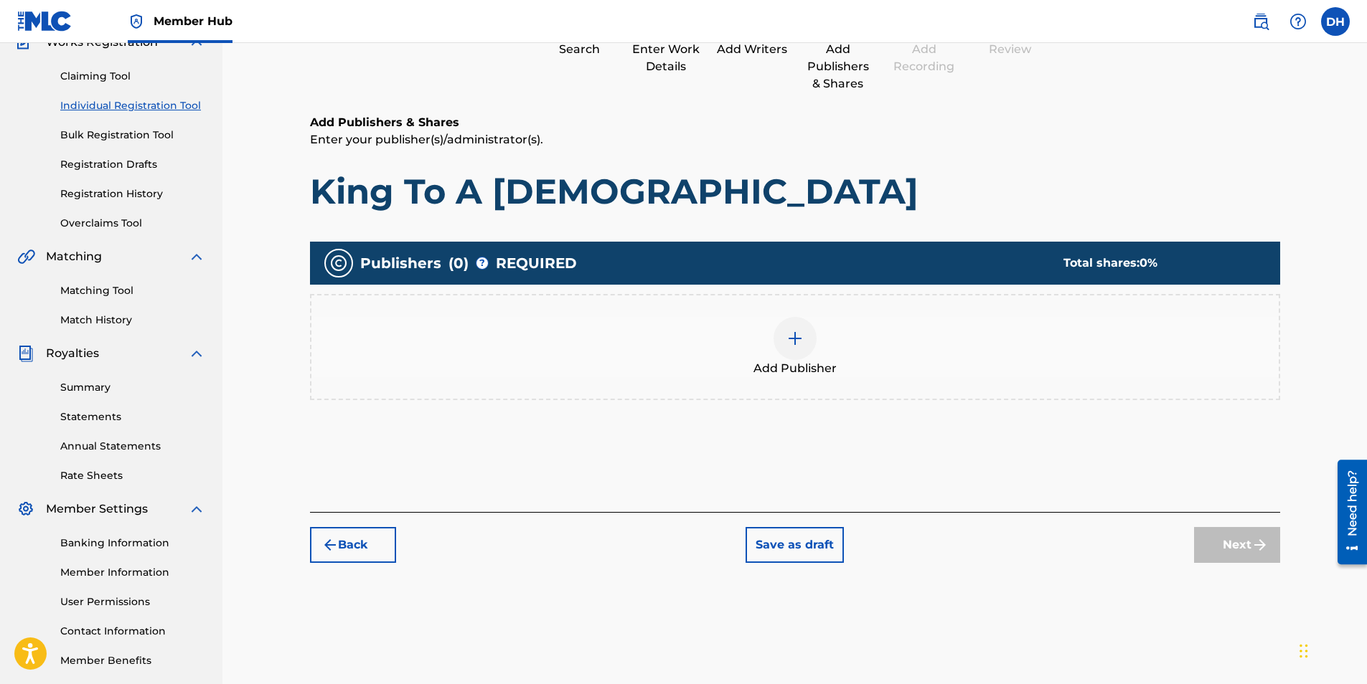
scroll to position [65, 0]
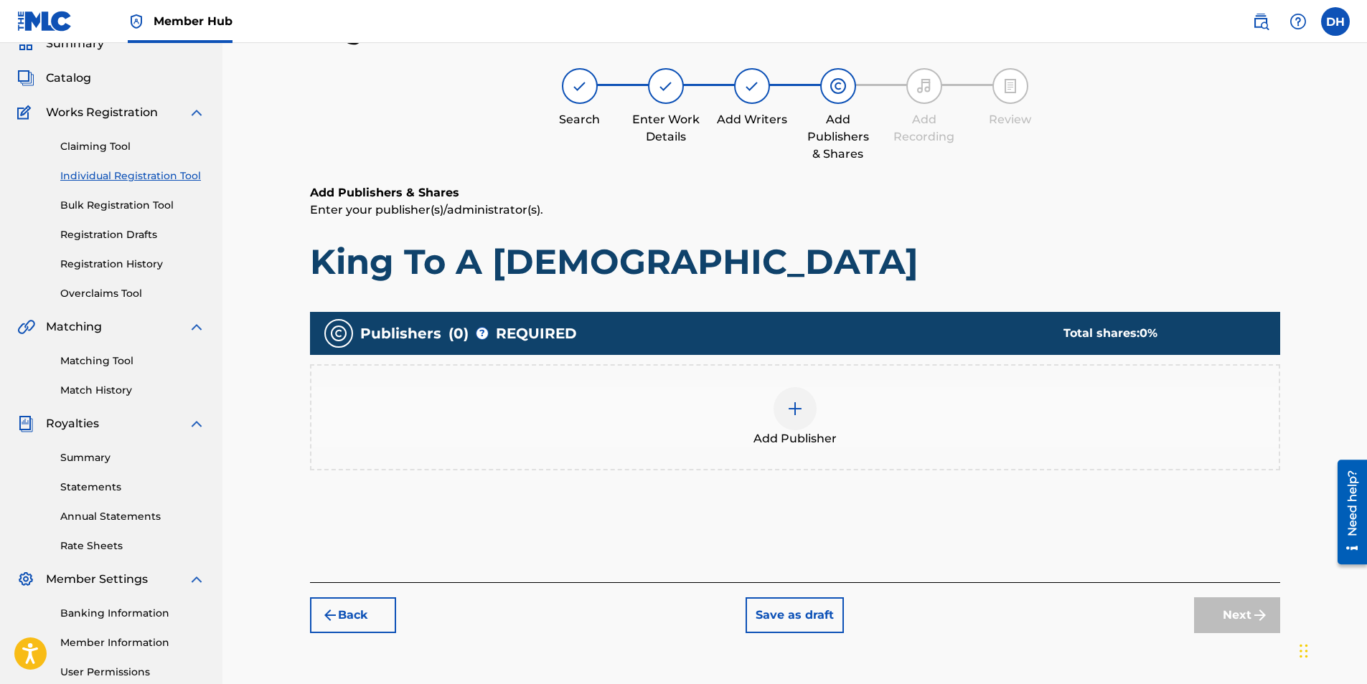
click at [803, 396] on div at bounding box center [794, 408] width 43 height 43
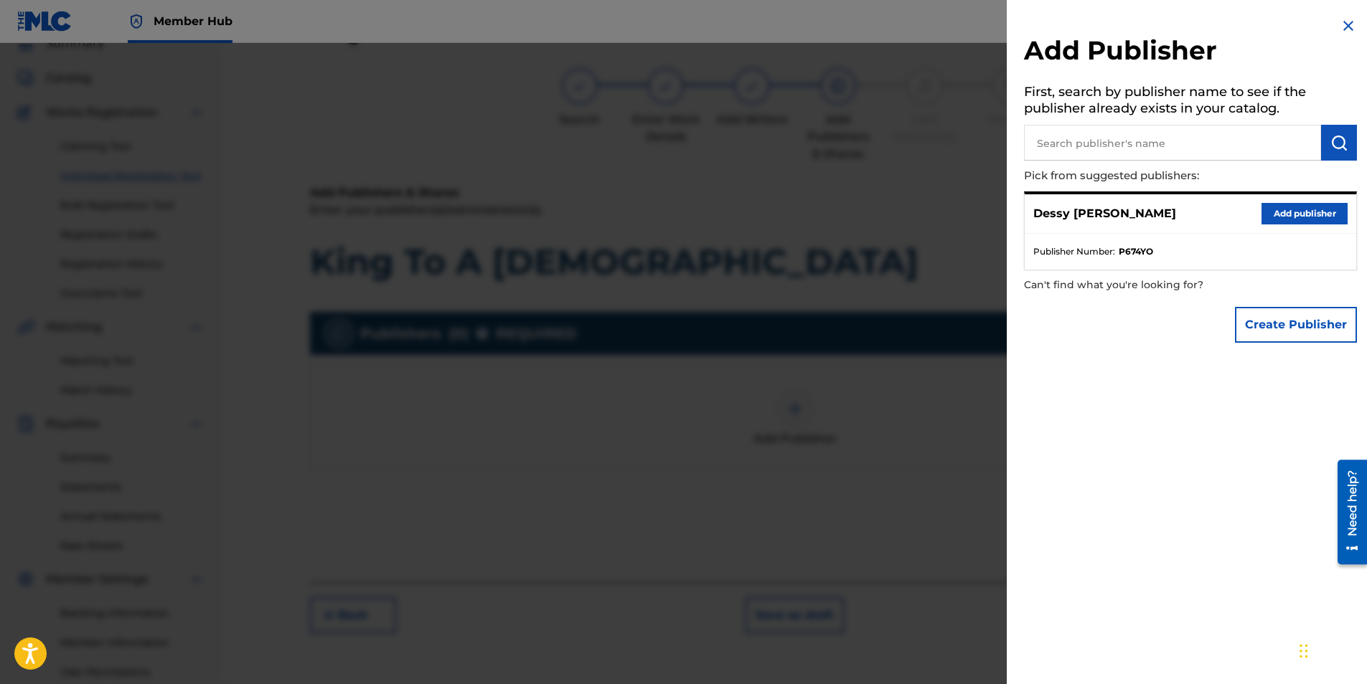
click at [1149, 147] on input "text" at bounding box center [1172, 143] width 297 height 36
click at [1075, 146] on input "text" at bounding box center [1172, 143] width 297 height 36
paste input "DESSY [PERSON_NAME] PUBLISHING"
click at [1333, 131] on button "submit" at bounding box center [1339, 143] width 36 height 36
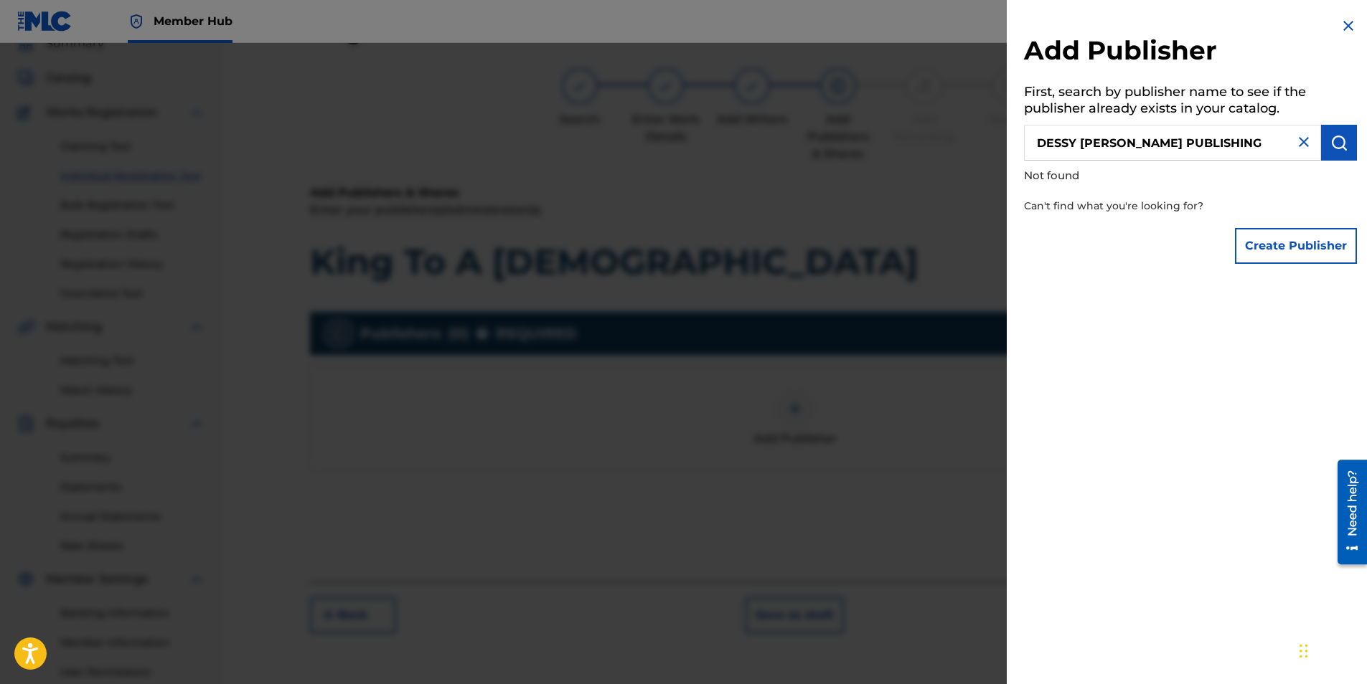
click at [1191, 134] on input "DESSY [PERSON_NAME] PUBLISHING" at bounding box center [1172, 143] width 297 height 36
drag, startPoint x: 1199, startPoint y: 138, endPoint x: 1236, endPoint y: 143, distance: 37.0
click at [1200, 138] on input "DESSY [PERSON_NAME] PUBLISHING" at bounding box center [1172, 143] width 297 height 36
click at [1121, 145] on input "DESSY [PERSON_NAME] PUBLISHING" at bounding box center [1172, 143] width 297 height 36
drag, startPoint x: 1121, startPoint y: 145, endPoint x: 1278, endPoint y: 147, distance: 157.1
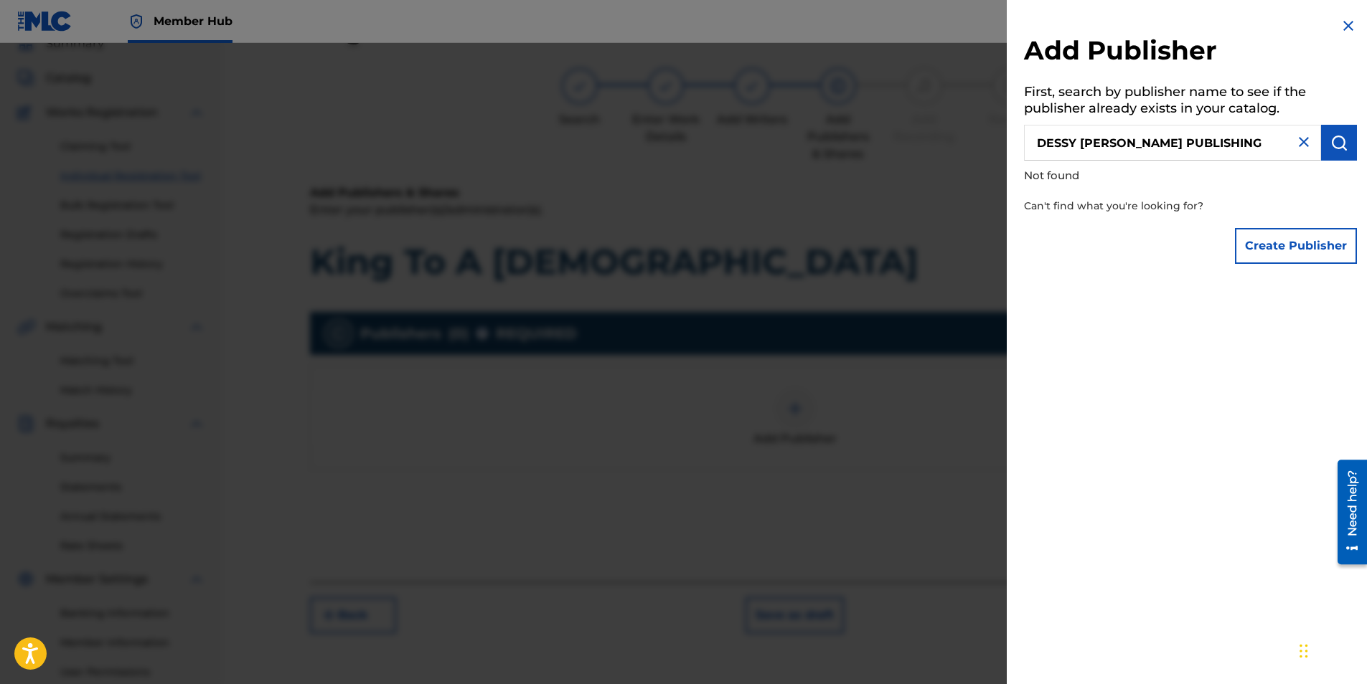
click at [1278, 147] on input "DESSY [PERSON_NAME] PUBLISHING" at bounding box center [1172, 143] width 297 height 36
type input "D"
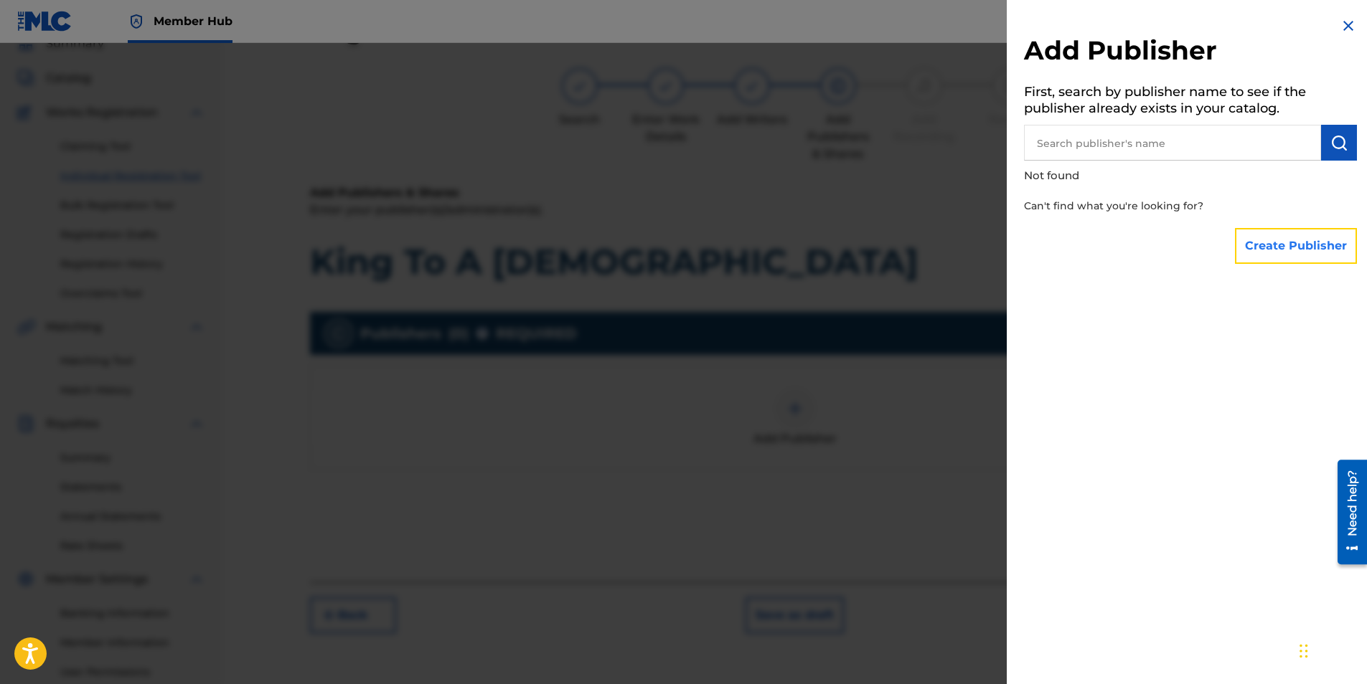
click at [1277, 255] on button "Create Publisher" at bounding box center [1296, 246] width 122 height 36
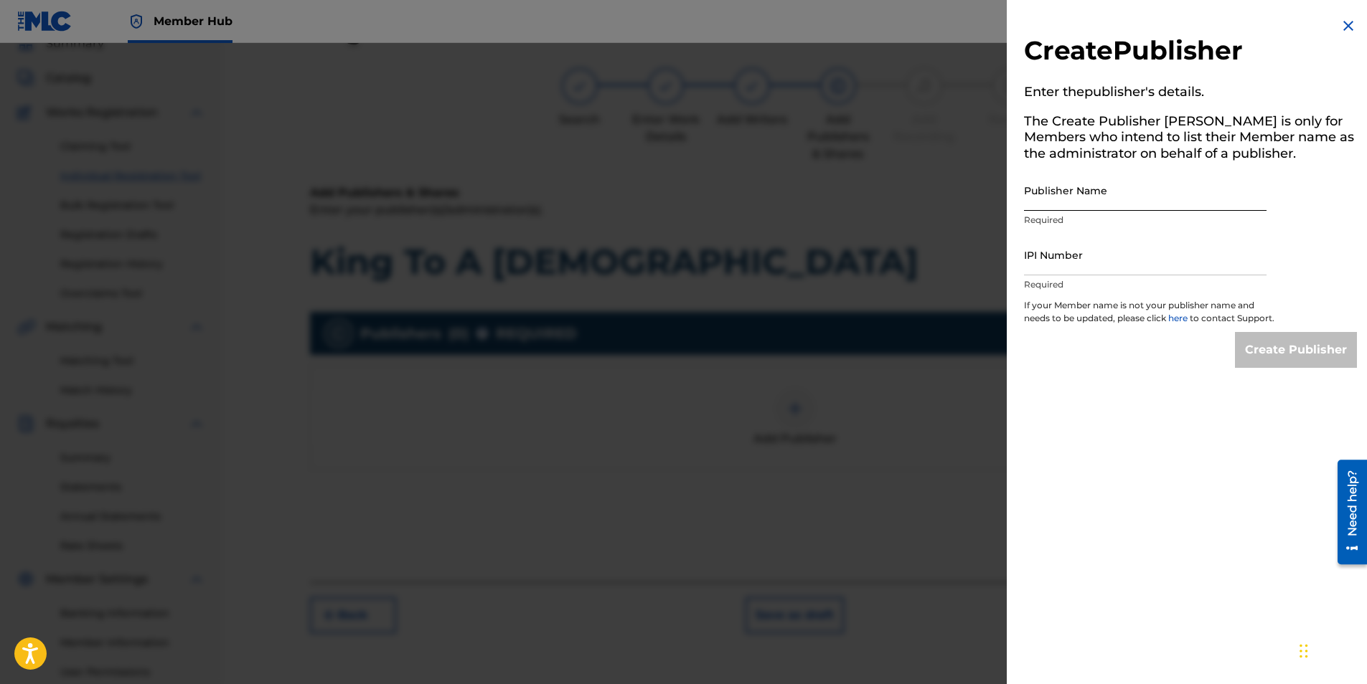
click at [1067, 194] on input "Publisher Name" at bounding box center [1145, 190] width 242 height 41
paste input "DESSY [PERSON_NAME] PUBLISHING"
type input "DESSY [PERSON_NAME] PUBLISHING"
click at [1147, 259] on input "IPI Number" at bounding box center [1145, 255] width 242 height 41
paste input "01210406325"
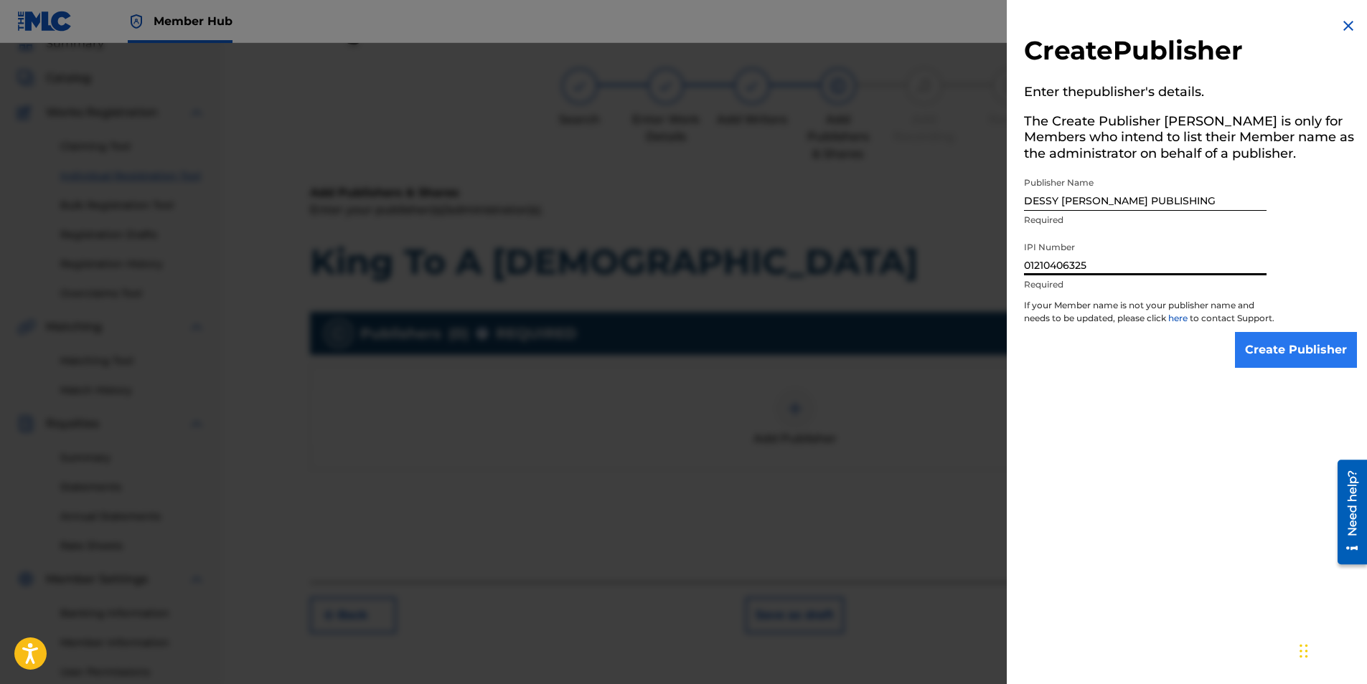
type input "01210406325"
click at [1289, 368] on input "Create Publisher" at bounding box center [1296, 350] width 122 height 36
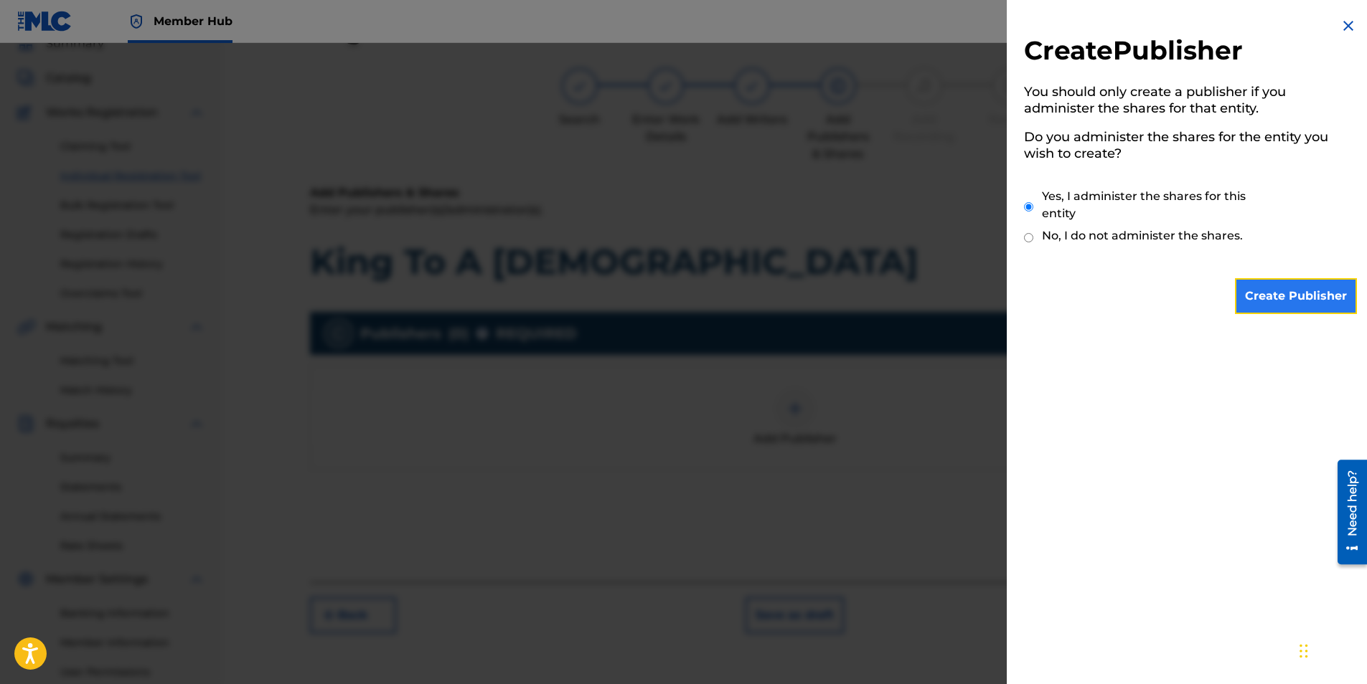
click at [1271, 299] on input "Create Publisher" at bounding box center [1296, 296] width 122 height 36
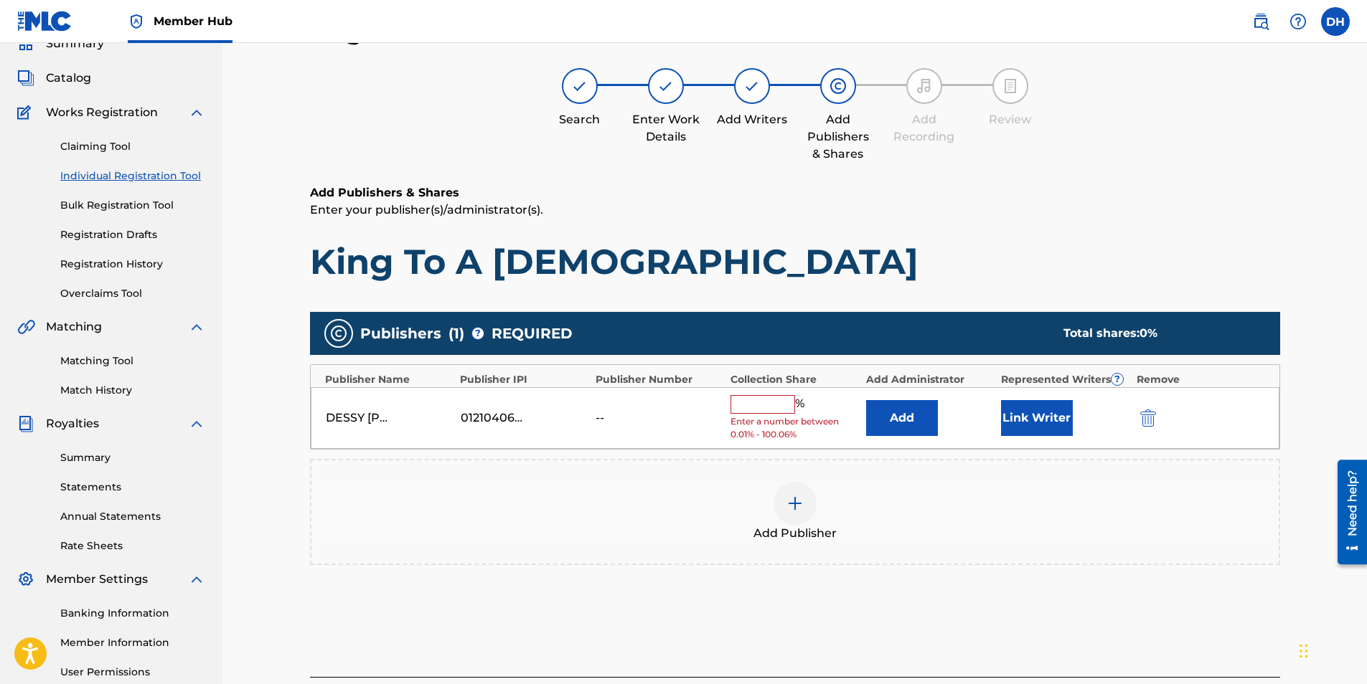
click at [751, 405] on input "text" at bounding box center [762, 404] width 65 height 19
paste input "50"
type input "50"
click at [1021, 585] on div "Publishers ( 1 ) ? REQUIRED Total shares: 50 % Publisher Name Publisher IPI Pub…" at bounding box center [795, 459] width 970 height 309
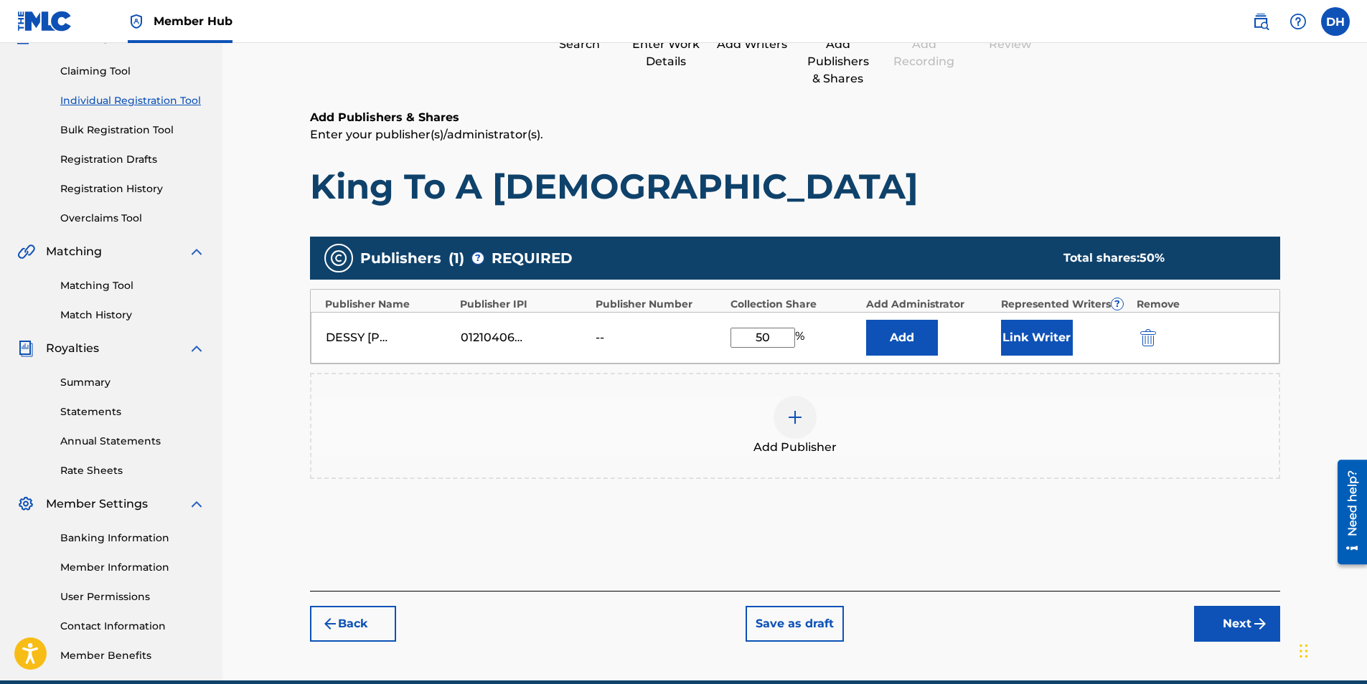
scroll to position [205, 0]
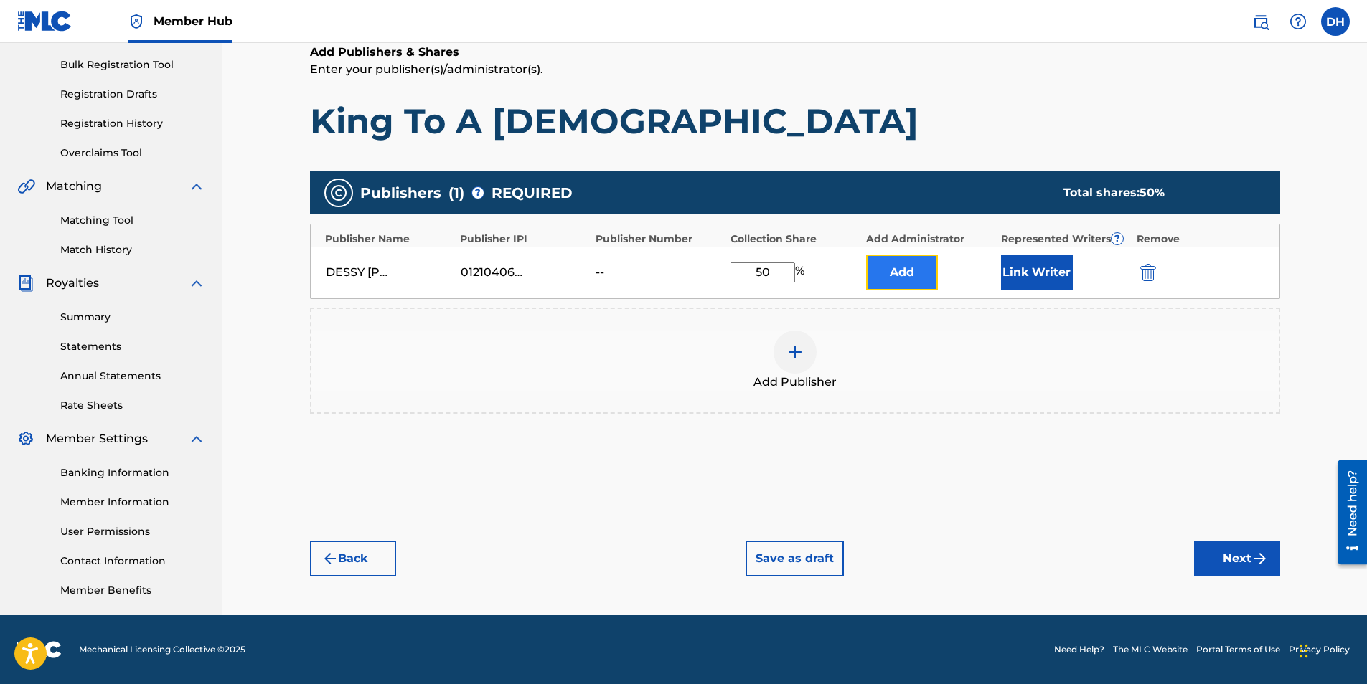
click at [899, 281] on button "Add" at bounding box center [902, 273] width 72 height 36
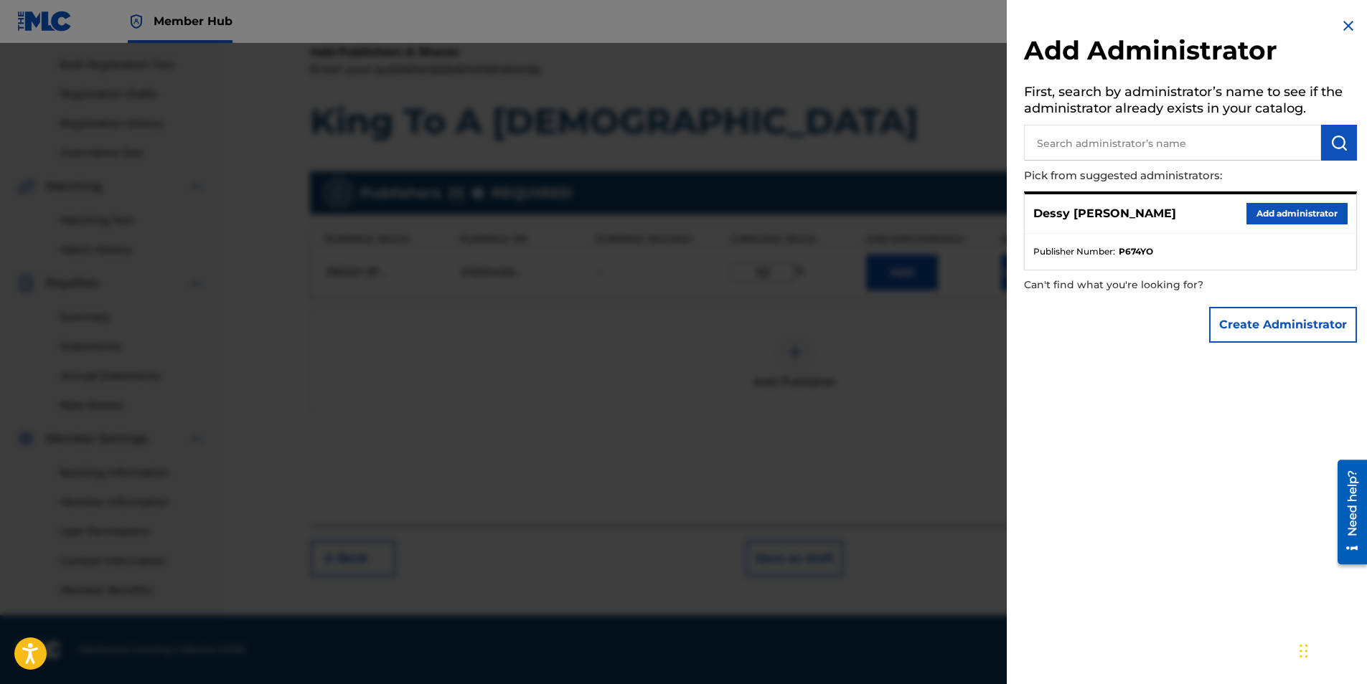
click at [1183, 138] on input "text" at bounding box center [1172, 143] width 297 height 36
type input "Missing"
click at [1352, 22] on div "Add Administrator First, search by administrator’s name to see if the administr…" at bounding box center [1189, 183] width 367 height 367
click at [1347, 25] on img at bounding box center [1347, 25] width 17 height 17
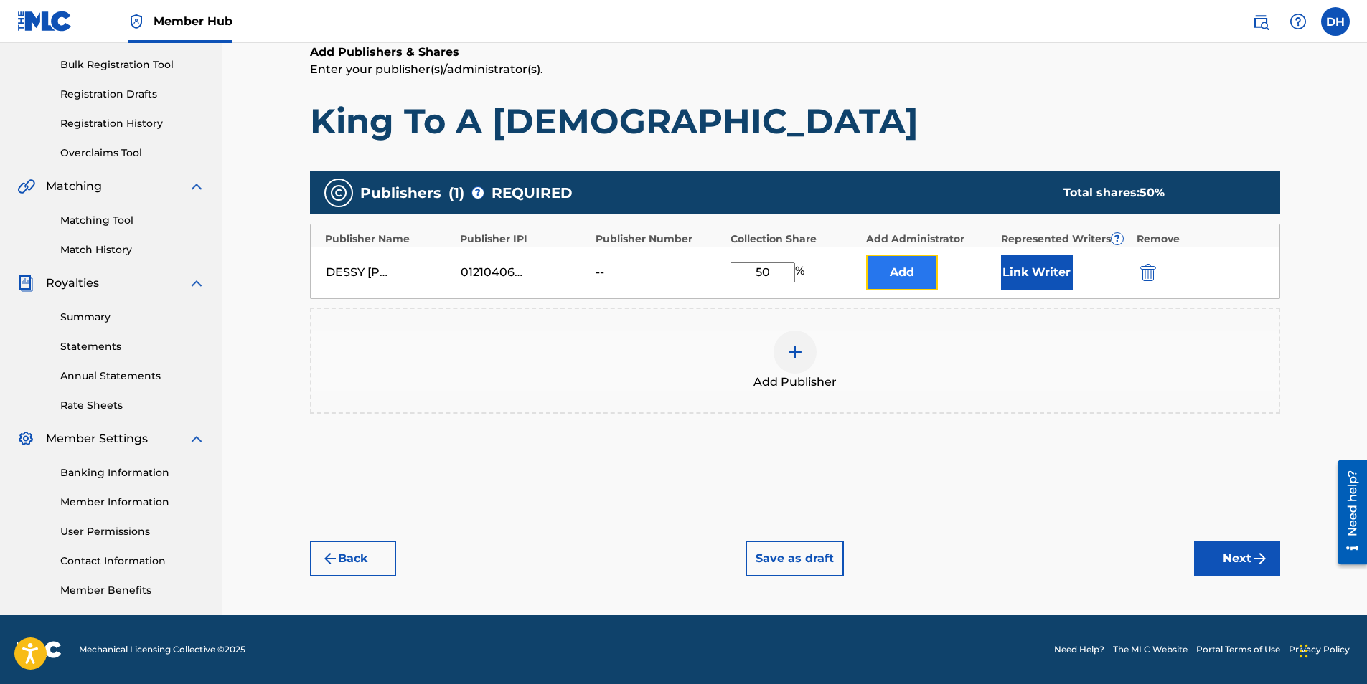
click at [908, 280] on button "Add" at bounding box center [902, 273] width 72 height 36
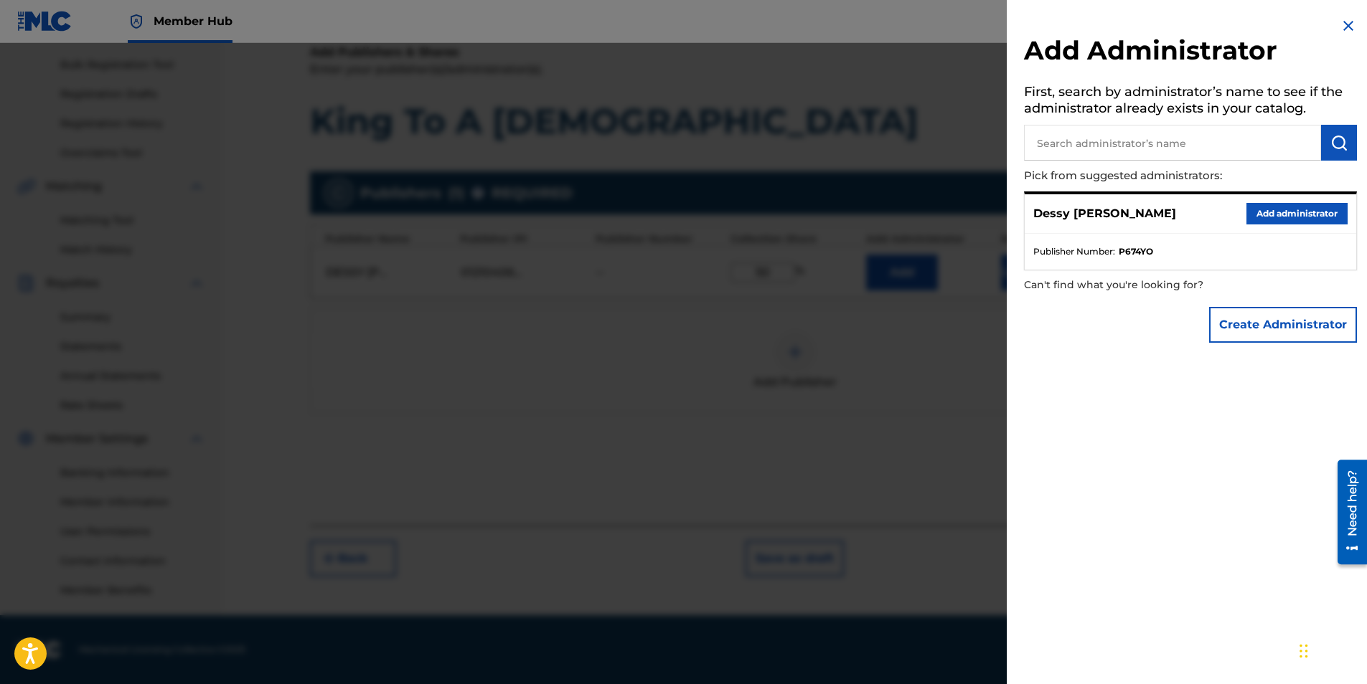
click at [1144, 151] on input "text" at bounding box center [1172, 143] width 297 height 36
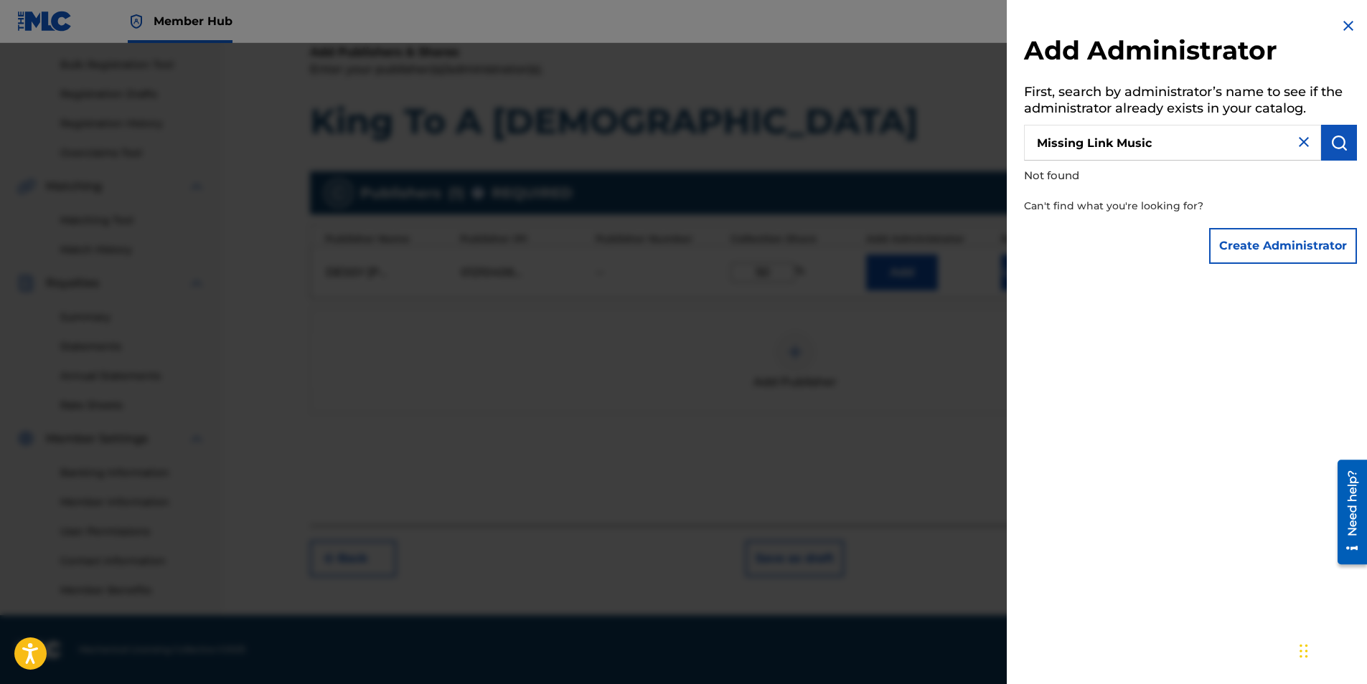
click at [1175, 146] on input "Missing Link Music" at bounding box center [1172, 143] width 297 height 36
type input "Missing Link Music Publishing"
click at [1346, 20] on img at bounding box center [1347, 25] width 17 height 17
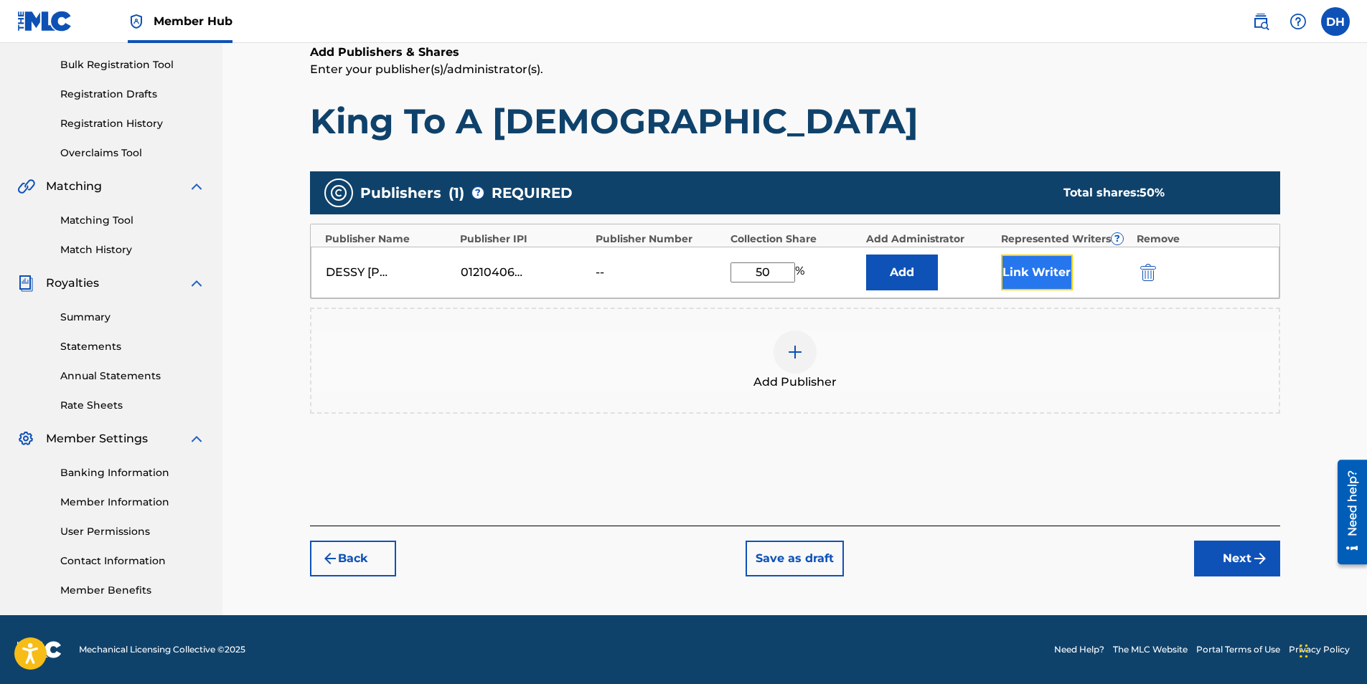
click at [1035, 263] on button "Link Writer" at bounding box center [1037, 273] width 72 height 36
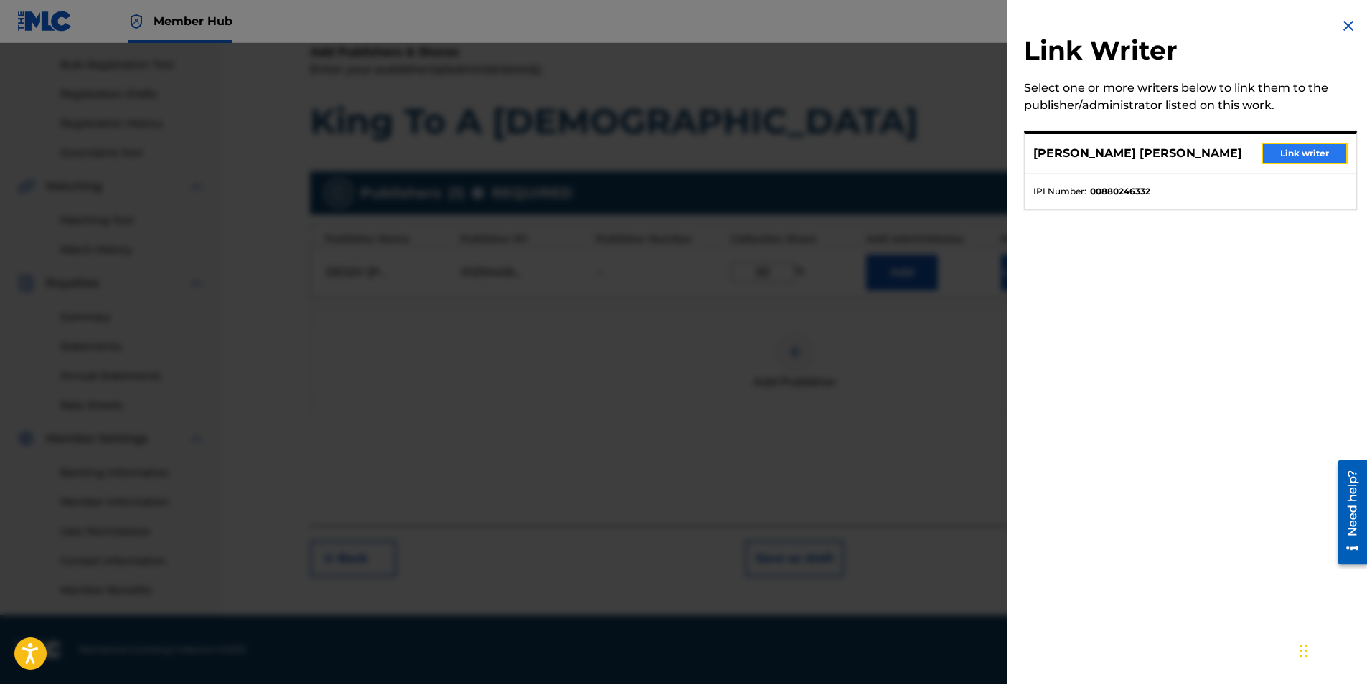
click at [1284, 156] on button "Link writer" at bounding box center [1304, 154] width 86 height 22
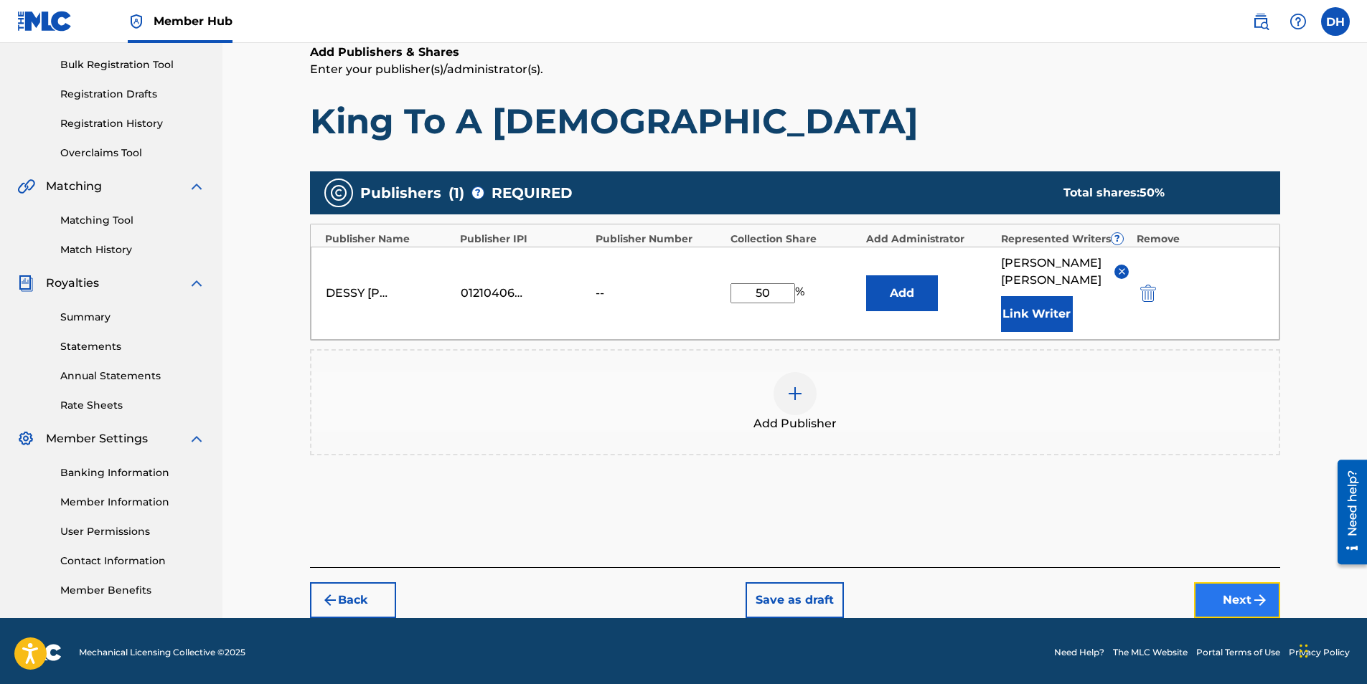
click at [1237, 592] on button "Next" at bounding box center [1237, 601] width 86 height 36
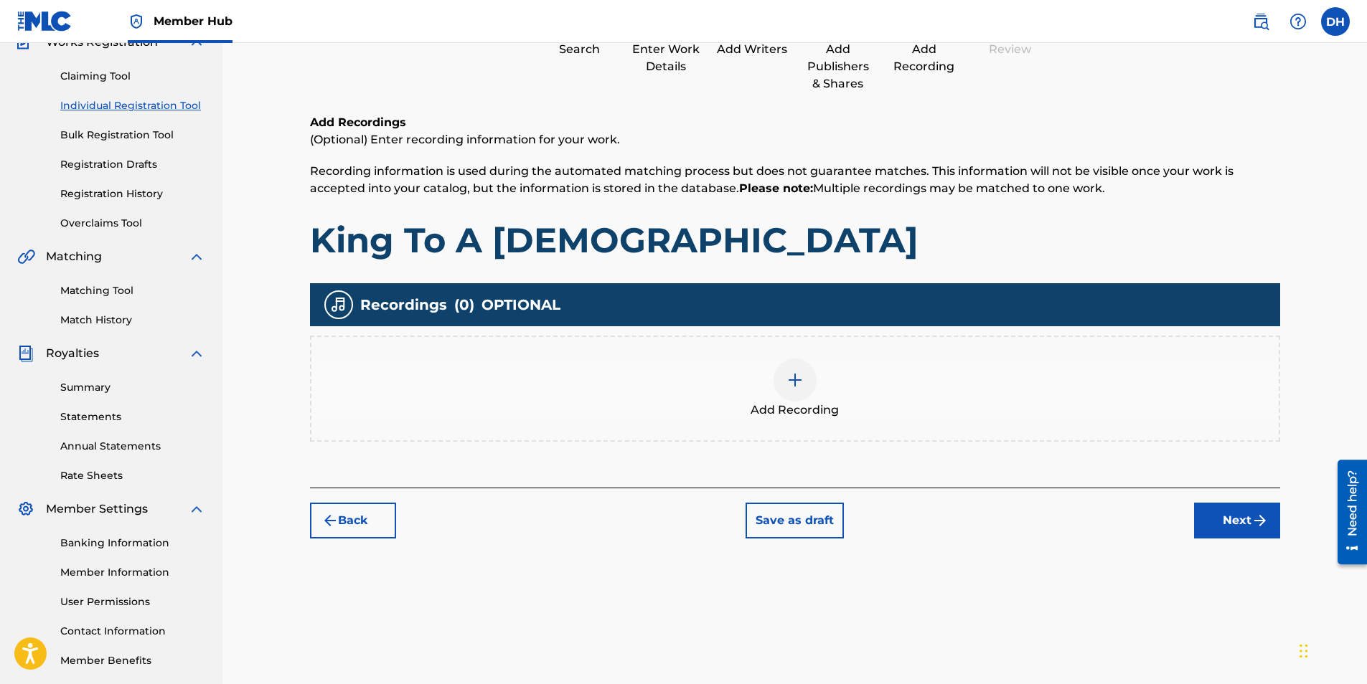
scroll to position [65, 0]
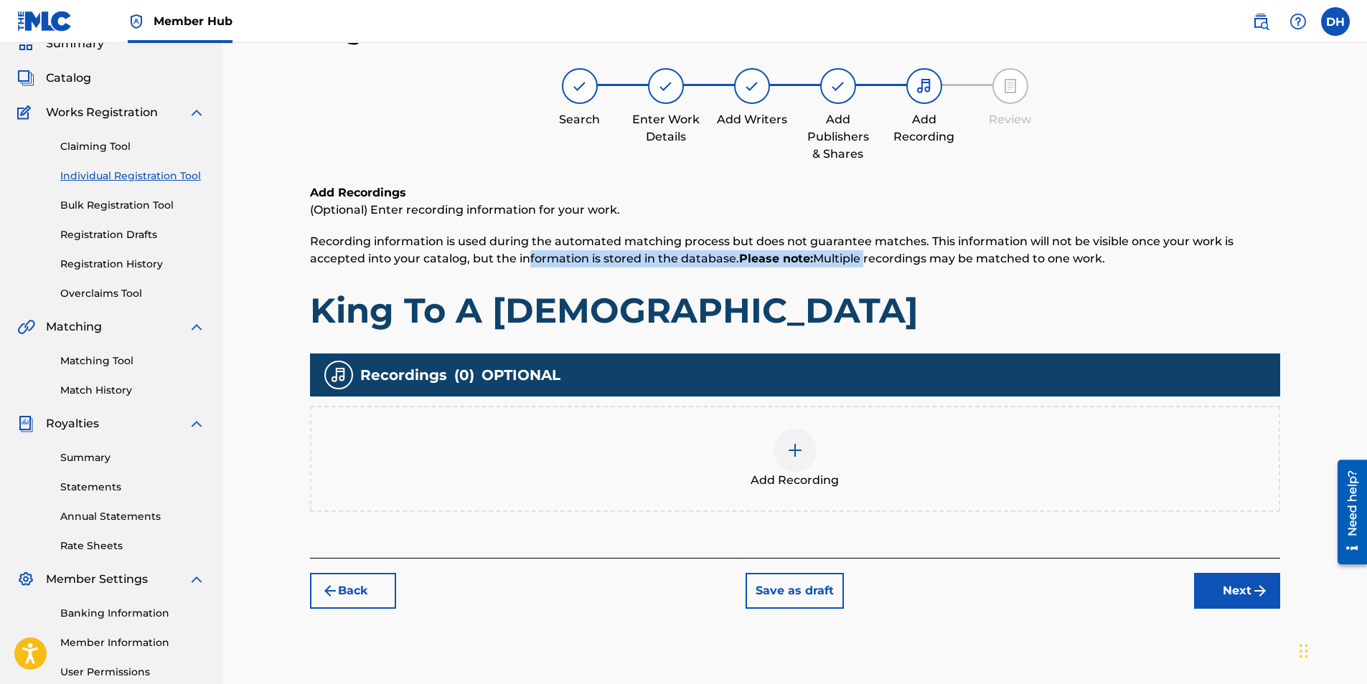
drag, startPoint x: 527, startPoint y: 259, endPoint x: 859, endPoint y: 259, distance: 332.9
click at [859, 259] on span "Recording information is used during the automated matching process but does no…" at bounding box center [771, 250] width 923 height 31
drag, startPoint x: 947, startPoint y: 258, endPoint x: 1170, endPoint y: 258, distance: 223.1
click at [1170, 258] on p "Recording information is used during the automated matching process but does no…" at bounding box center [795, 250] width 970 height 34
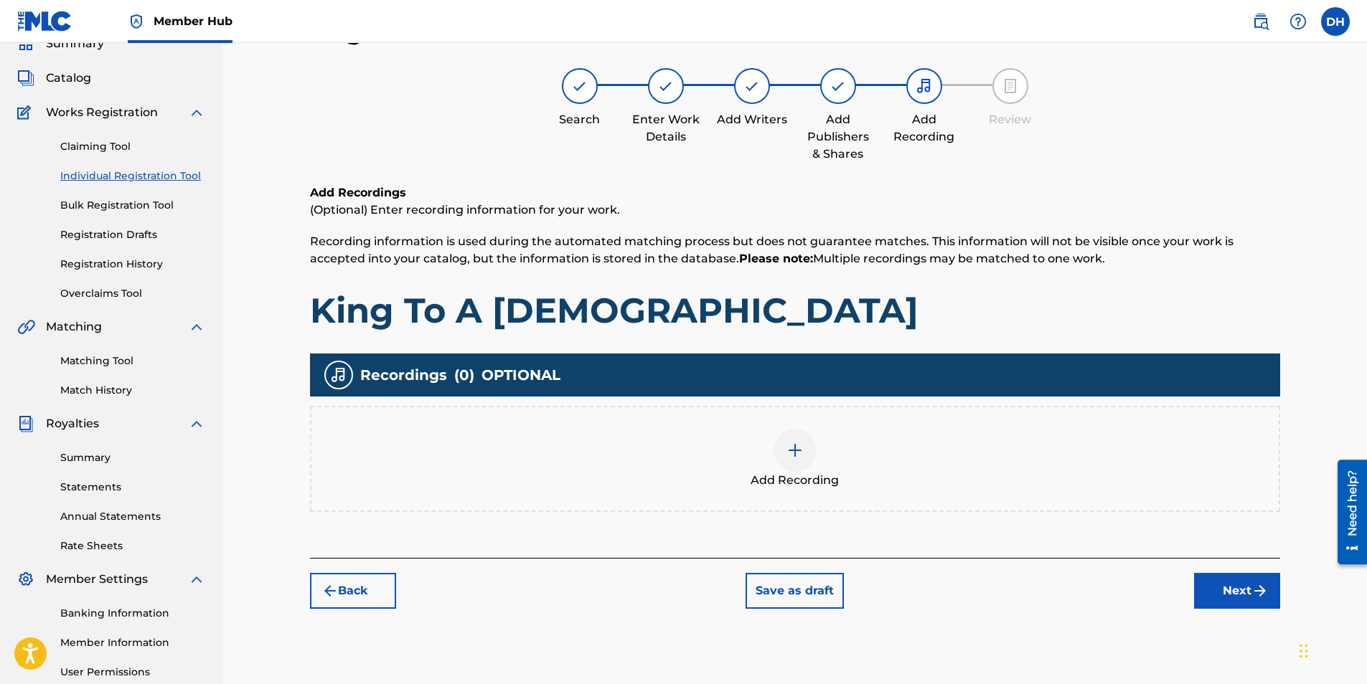
click at [456, 214] on span "(Optional) Enter recording information for your work." at bounding box center [465, 210] width 310 height 14
click at [839, 476] on div "Add Recording" at bounding box center [794, 459] width 967 height 60
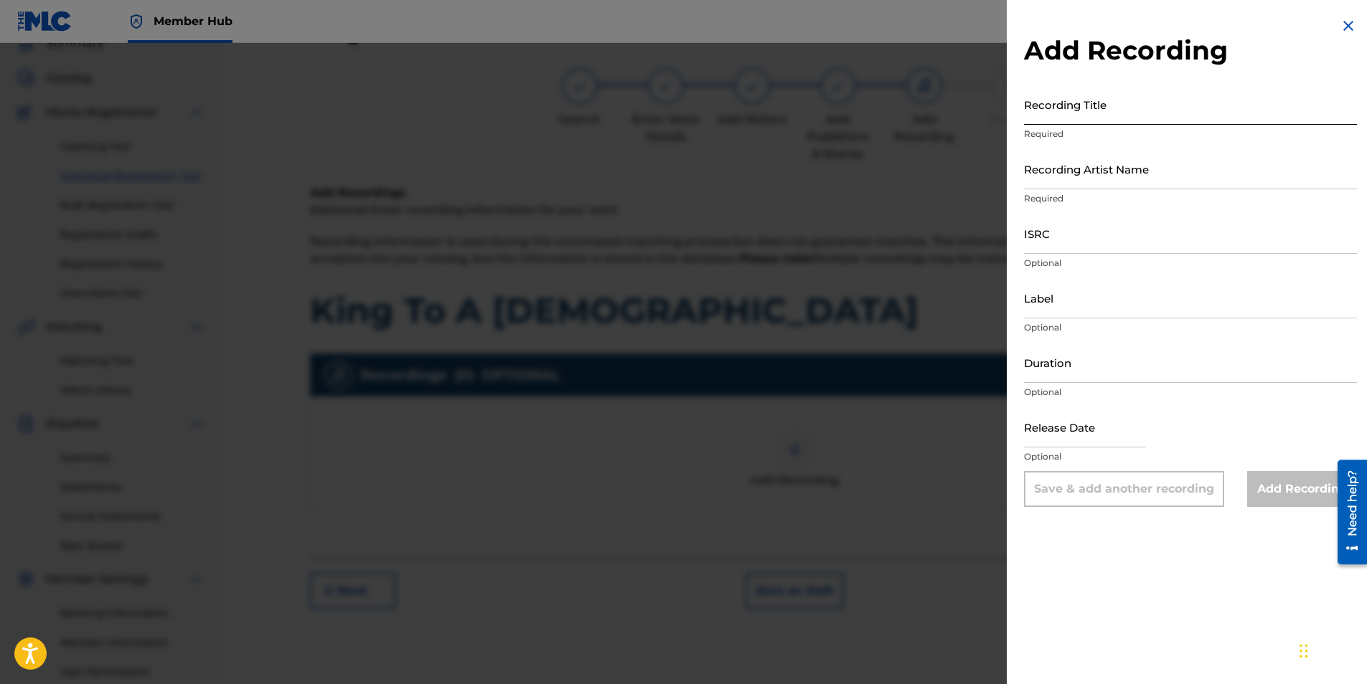
click at [1076, 119] on input "Recording Title" at bounding box center [1190, 104] width 333 height 41
type input "King To A [DEMOGRAPHIC_DATA]"
drag, startPoint x: 1092, startPoint y: 157, endPoint x: 1095, endPoint y: 166, distance: 9.1
click at [1092, 157] on input "Recording Artist Name" at bounding box center [1190, 168] width 333 height 41
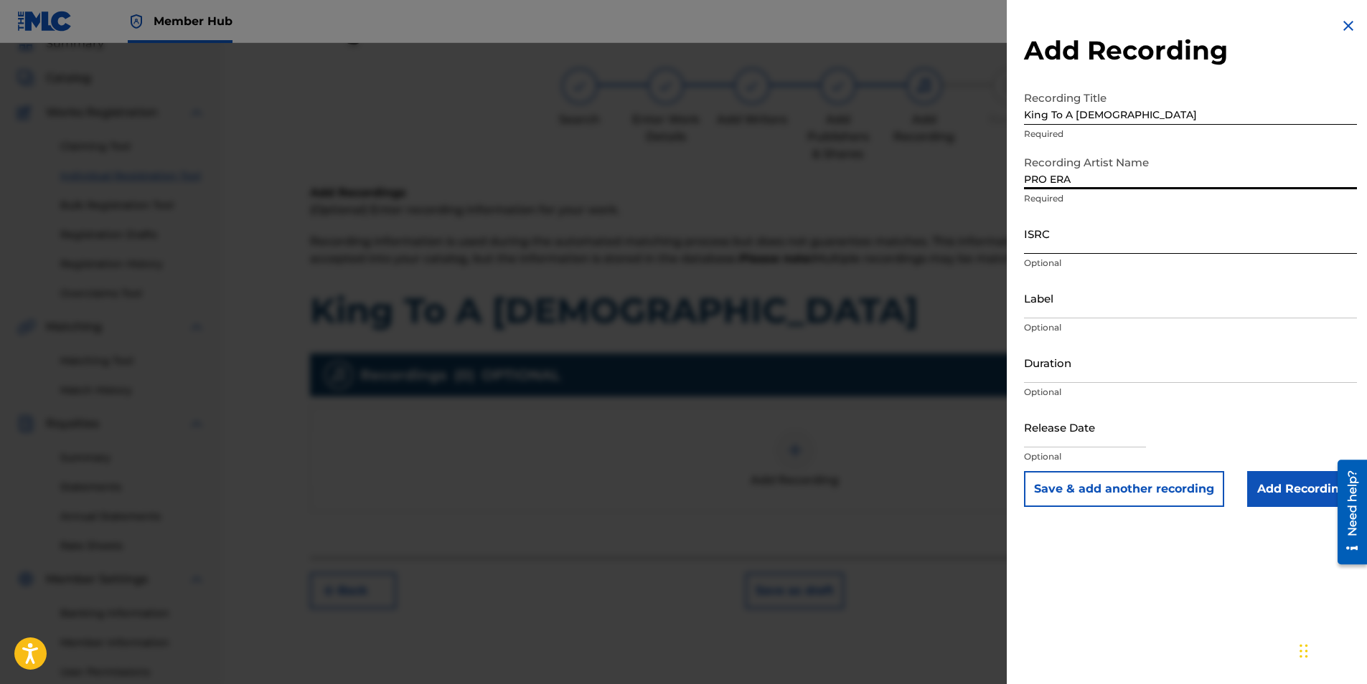
type input "PRO ERA"
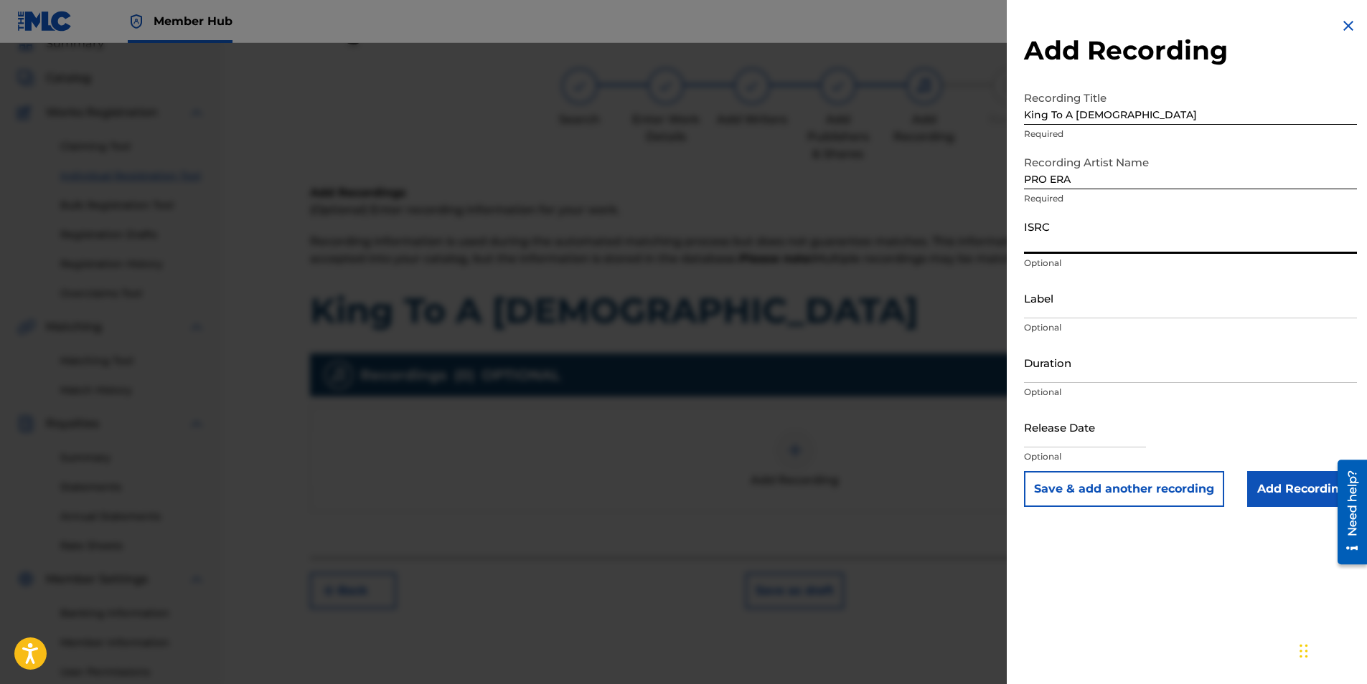
click at [1104, 237] on input "ISRC" at bounding box center [1190, 233] width 333 height 41
paste input "QZ85M1800003"
type input "QZ85M1800003"
click at [1062, 306] on input "Label" at bounding box center [1190, 298] width 333 height 41
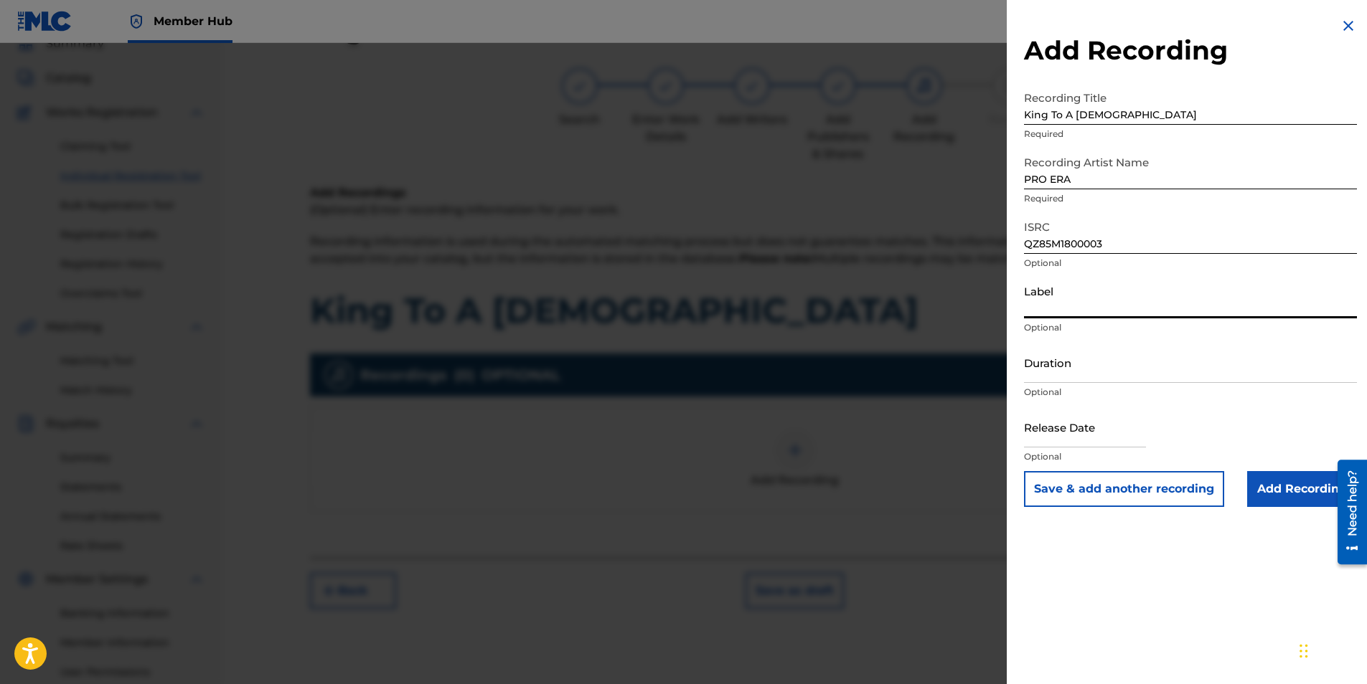
drag, startPoint x: 1050, startPoint y: 308, endPoint x: 1371, endPoint y: 308, distance: 321.4
click at [1049, 308] on input "Label" at bounding box center [1190, 298] width 333 height 41
click at [1074, 290] on input "Label" at bounding box center [1190, 298] width 333 height 41
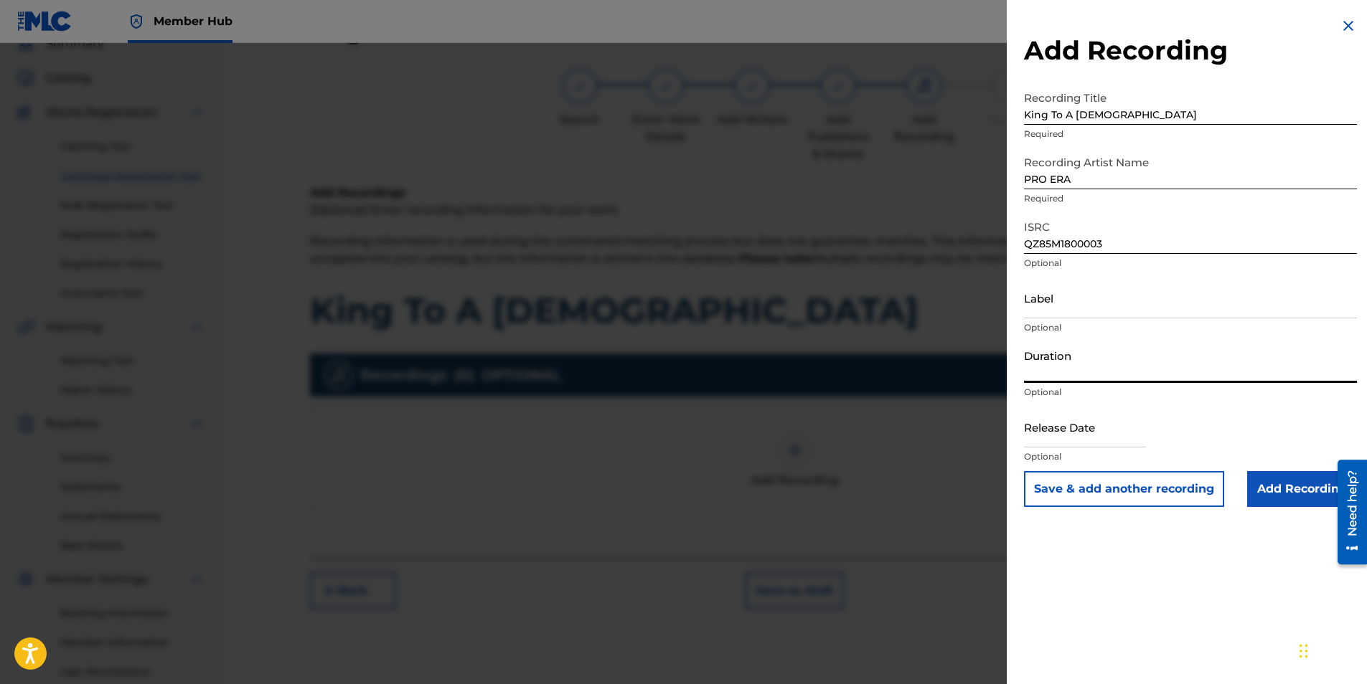
click at [1029, 364] on input "Duration" at bounding box center [1190, 362] width 333 height 41
click at [1065, 440] on input "text" at bounding box center [1085, 427] width 122 height 41
select select "8"
select select "2025"
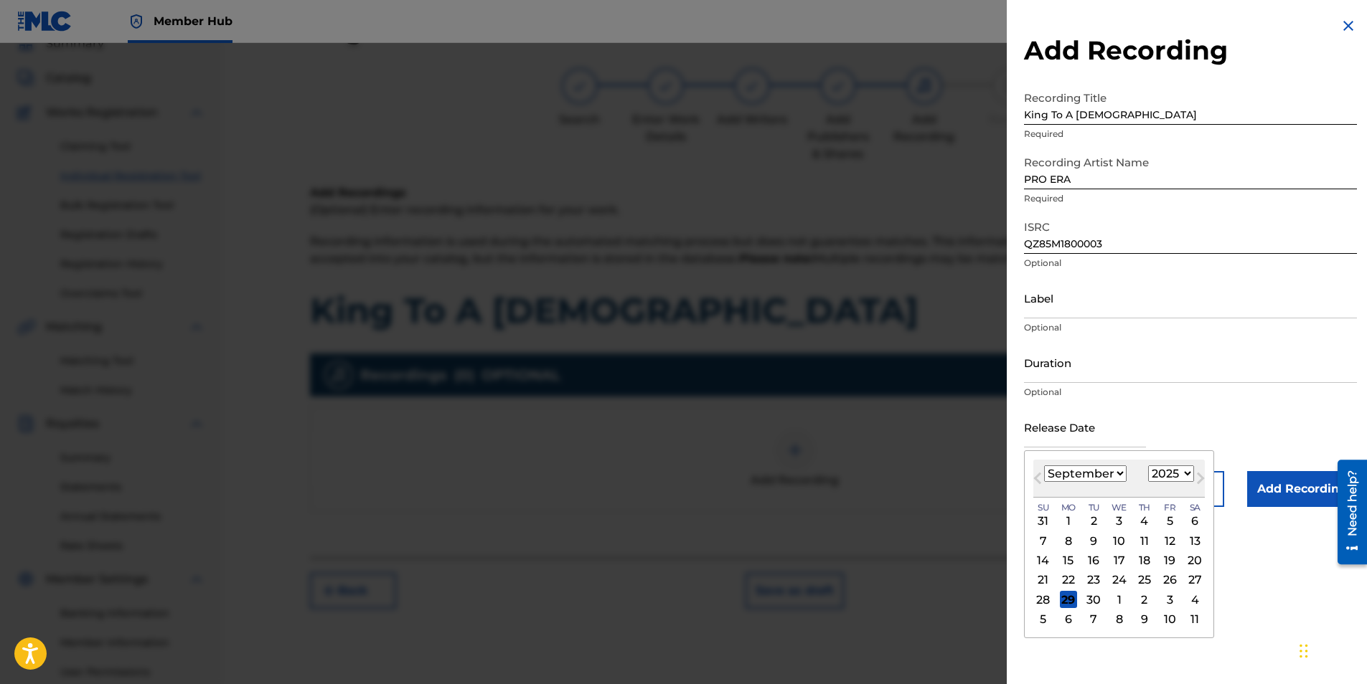
click at [1173, 395] on p "Optional" at bounding box center [1190, 392] width 333 height 13
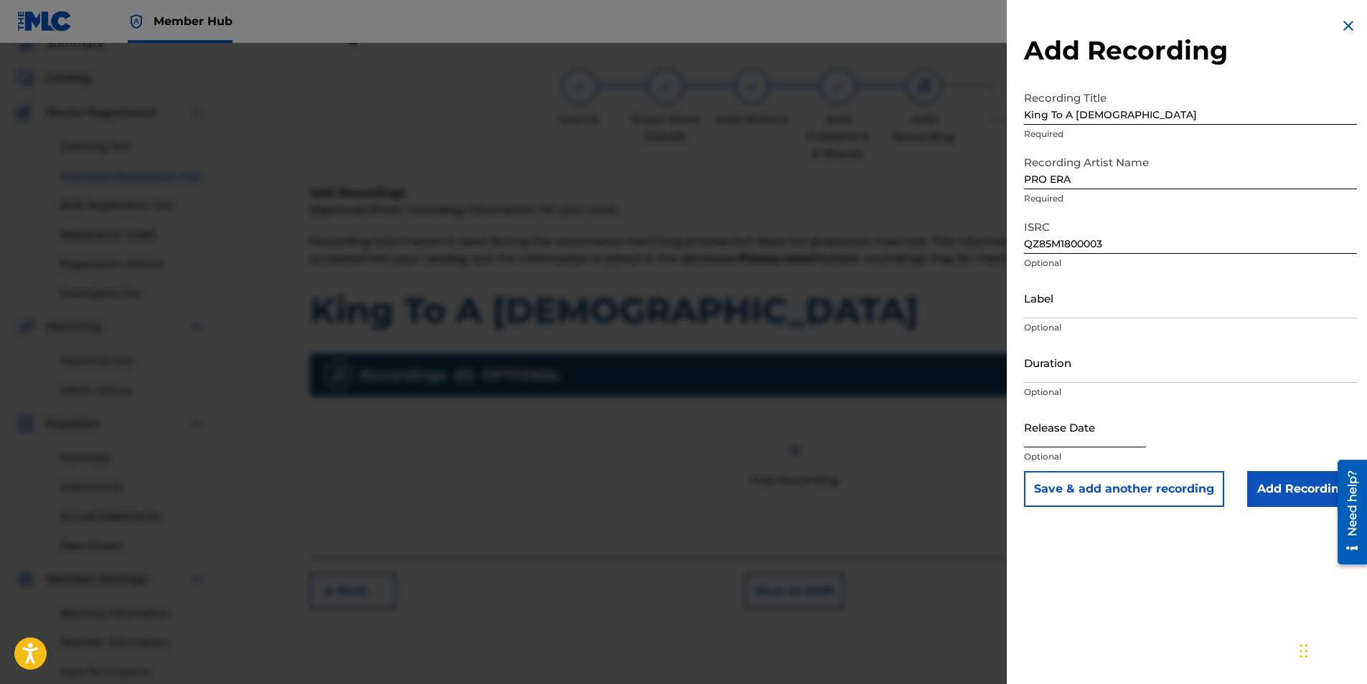
click at [1134, 435] on input "text" at bounding box center [1085, 427] width 122 height 41
select select "8"
select select "2025"
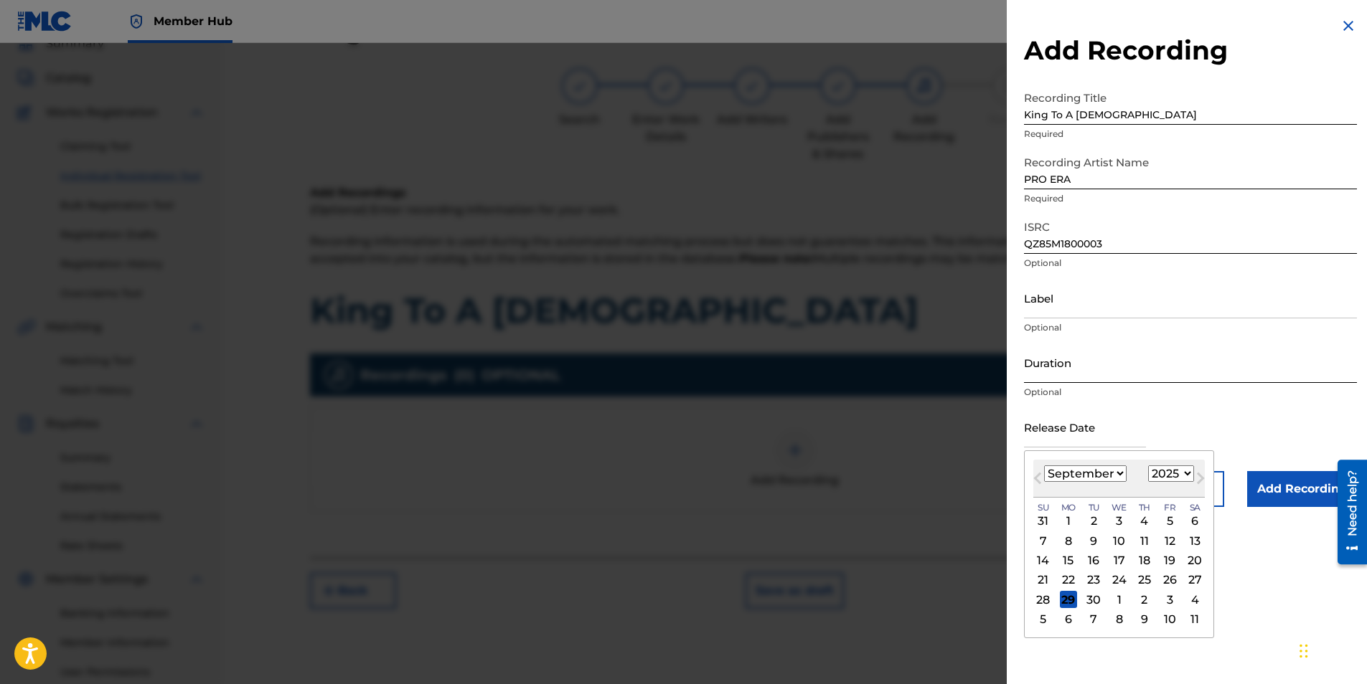
click at [1088, 370] on input "Duration" at bounding box center [1190, 362] width 333 height 41
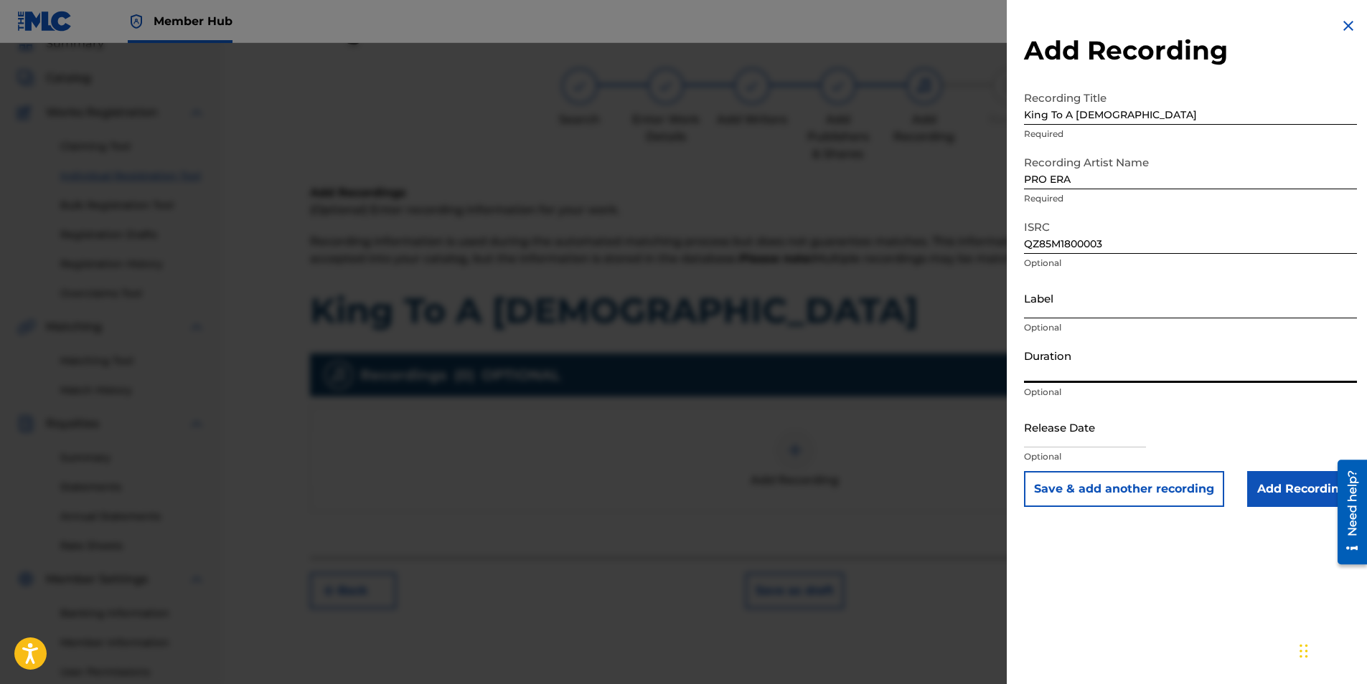
click at [1063, 306] on input "Label" at bounding box center [1190, 298] width 333 height 41
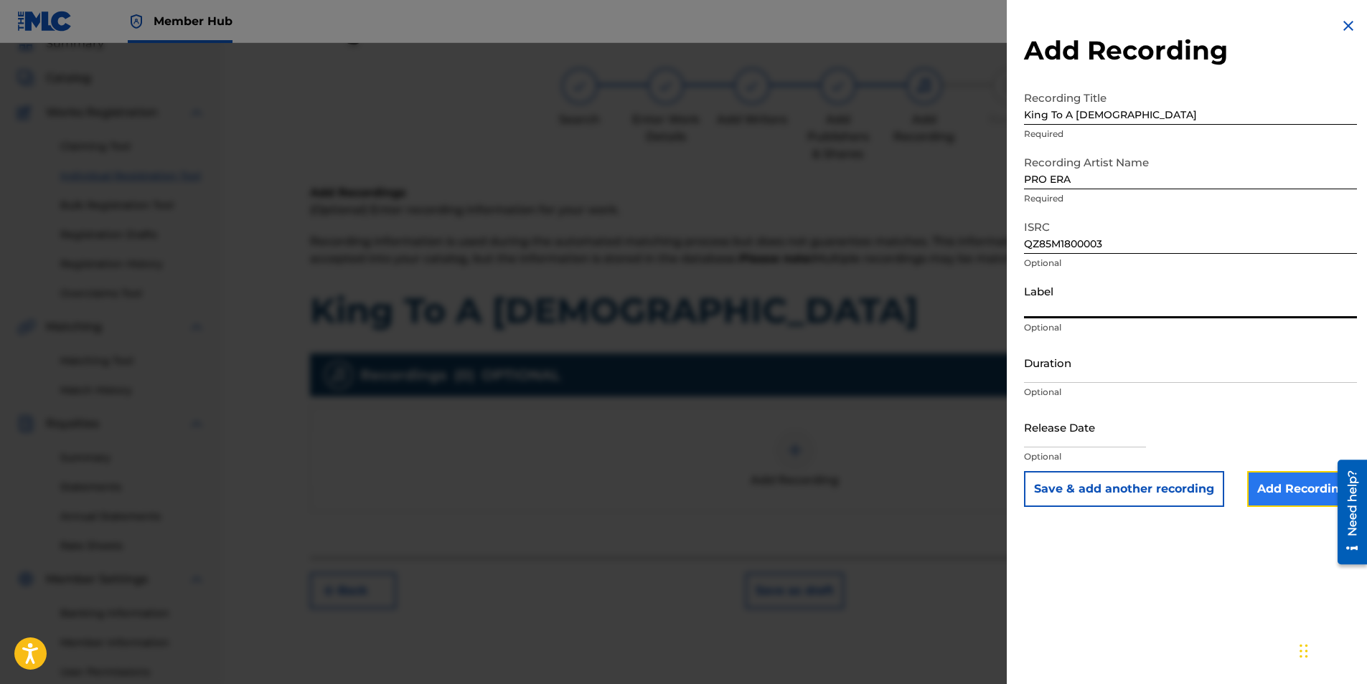
click at [1289, 492] on input "Add Recording" at bounding box center [1302, 489] width 110 height 36
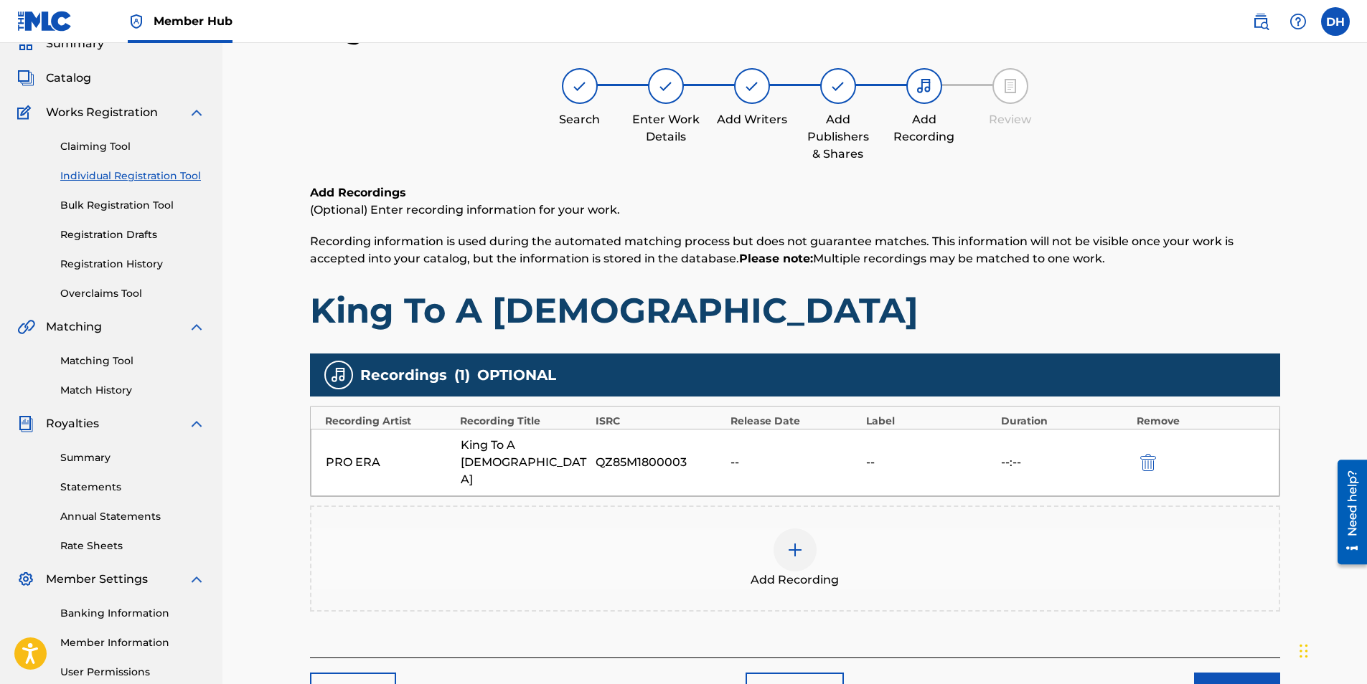
click at [1005, 454] on div "--:--" at bounding box center [1065, 462] width 128 height 17
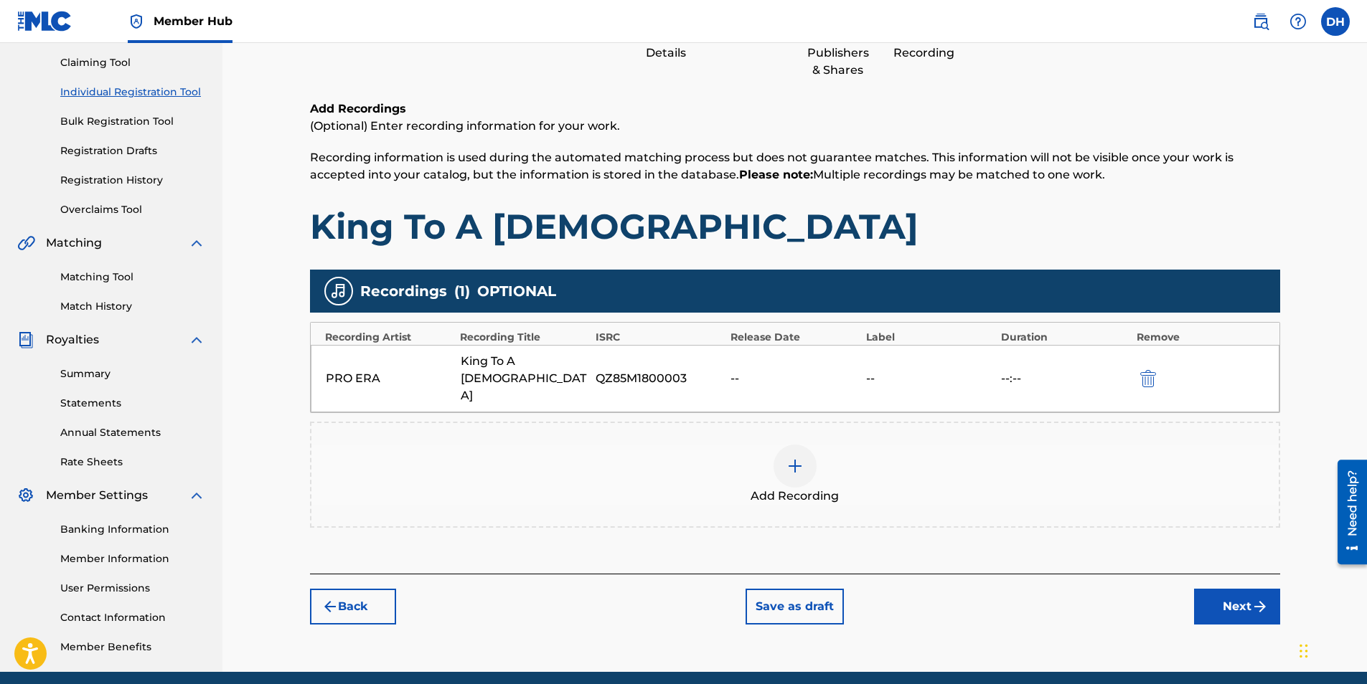
scroll to position [205, 0]
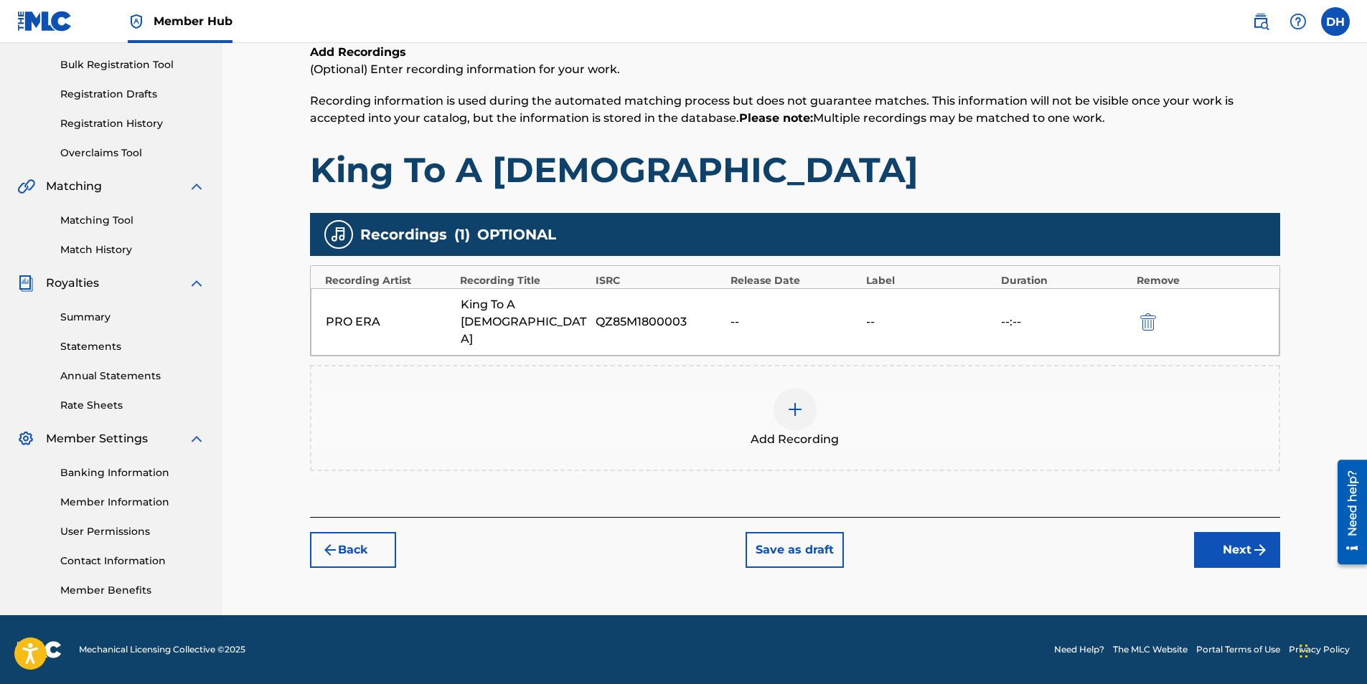
click at [1095, 313] on div "--:--" at bounding box center [1065, 321] width 128 height 17
click at [1027, 313] on div "--:--" at bounding box center [1065, 321] width 128 height 17
click at [1012, 313] on div "--:--" at bounding box center [1065, 321] width 128 height 17
drag, startPoint x: 406, startPoint y: 322, endPoint x: 398, endPoint y: 320, distance: 8.2
click at [398, 320] on div "Recordings ( 1 ) OPTIONAL Recording Artist Recording Title ISRC Release Date La…" at bounding box center [795, 342] width 970 height 258
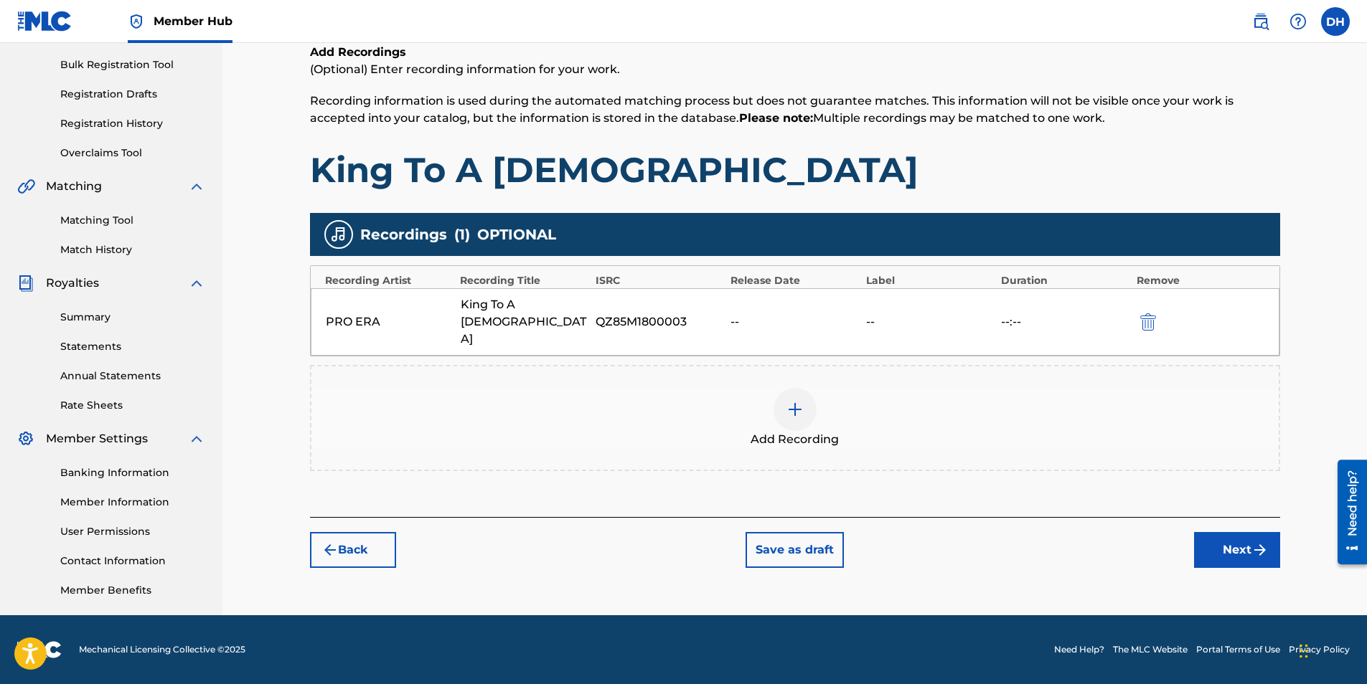
drag, startPoint x: 398, startPoint y: 320, endPoint x: 355, endPoint y: 307, distance: 44.9
click at [355, 313] on div "PRO ERA" at bounding box center [390, 321] width 128 height 17
click at [836, 313] on div "--" at bounding box center [794, 321] width 128 height 17
click at [1149, 313] on img "submit" at bounding box center [1148, 321] width 16 height 17
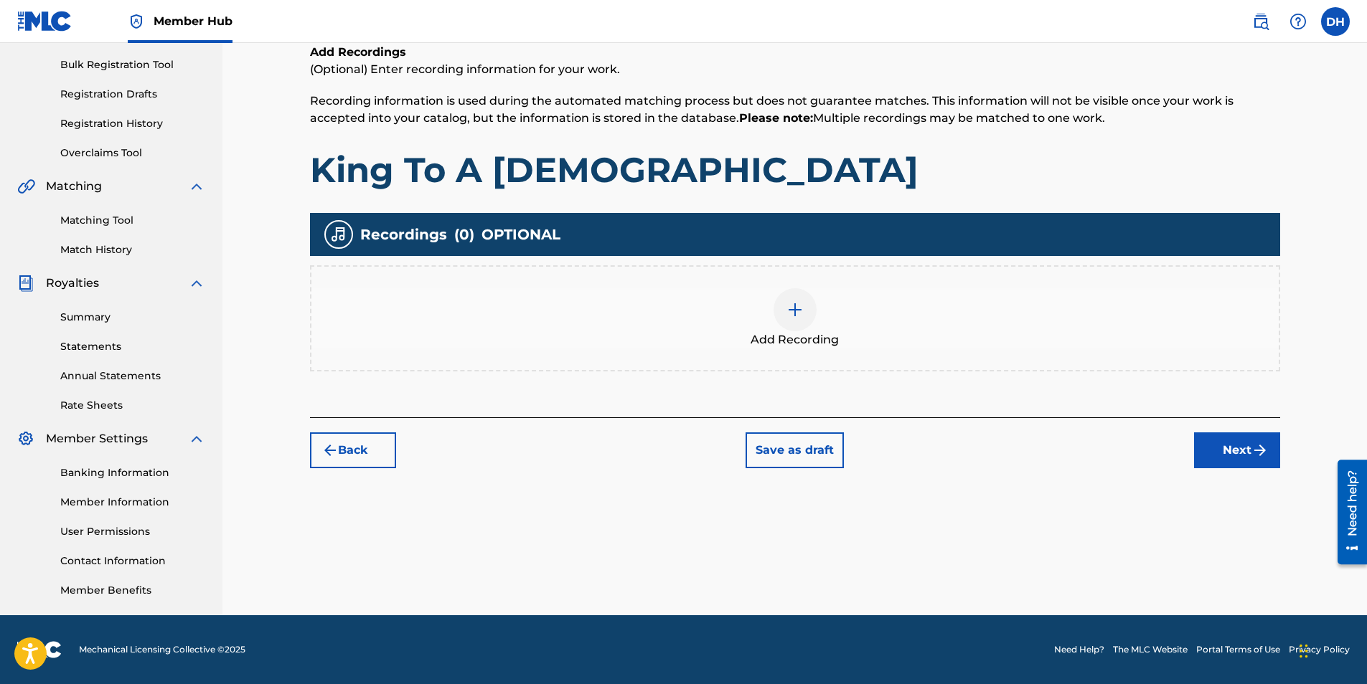
click at [796, 303] on img at bounding box center [794, 309] width 17 height 17
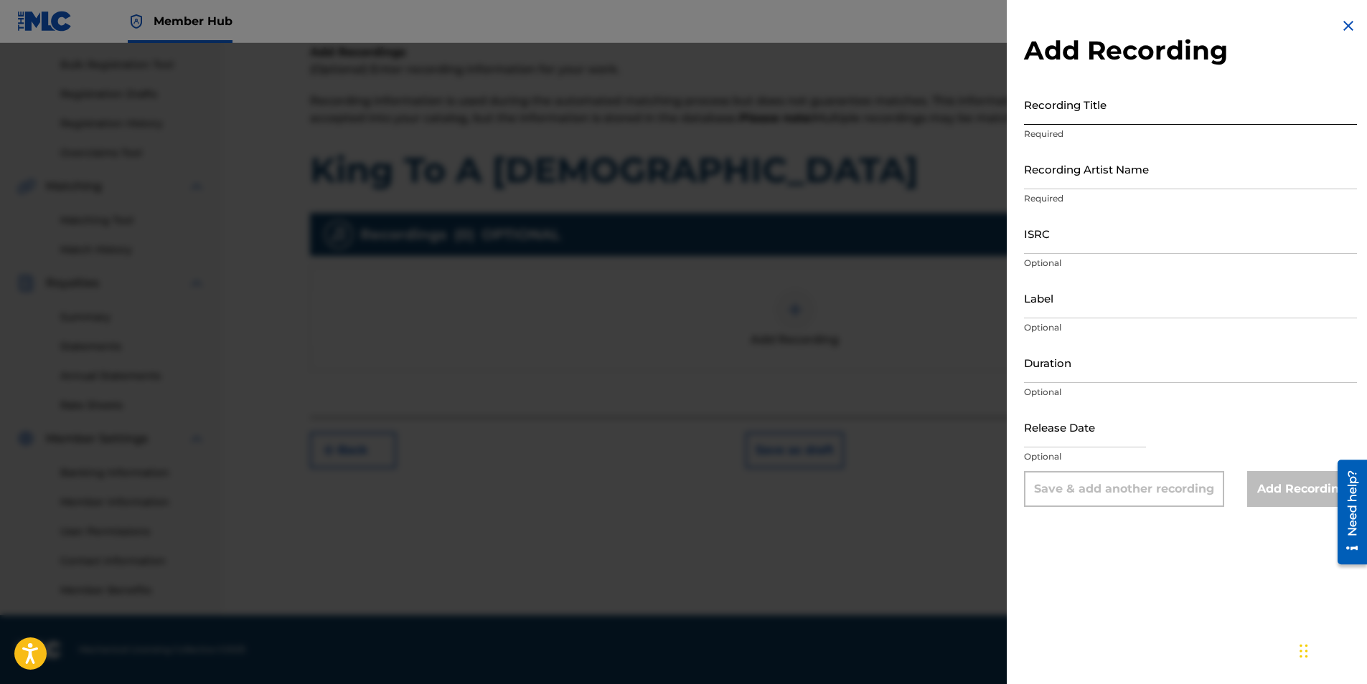
click at [1067, 113] on input "Recording Title" at bounding box center [1190, 104] width 333 height 41
type input "King To A [DEMOGRAPHIC_DATA]"
click at [1329, 21] on div "Add Recording Recording Title King To A [DEMOGRAPHIC_DATA] Required Recording A…" at bounding box center [1189, 262] width 367 height 524
click at [1342, 20] on img at bounding box center [1347, 25] width 17 height 17
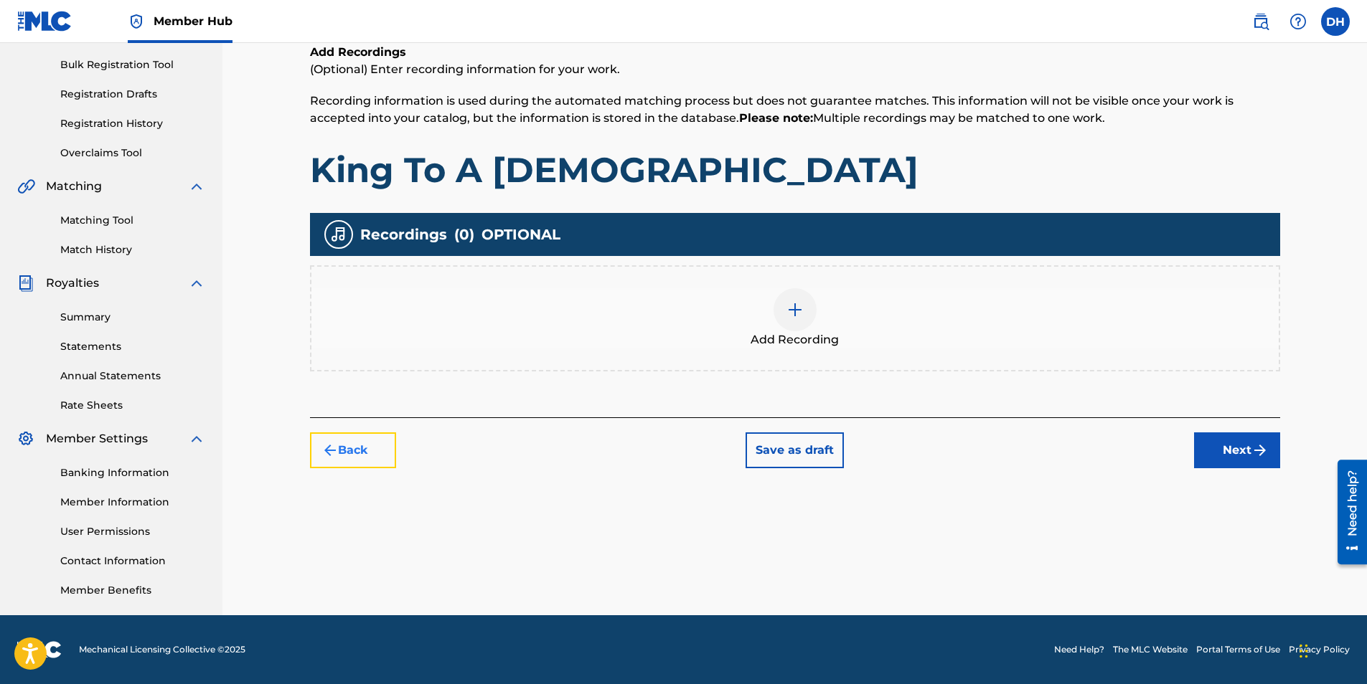
click at [351, 455] on button "Back" at bounding box center [353, 451] width 86 height 36
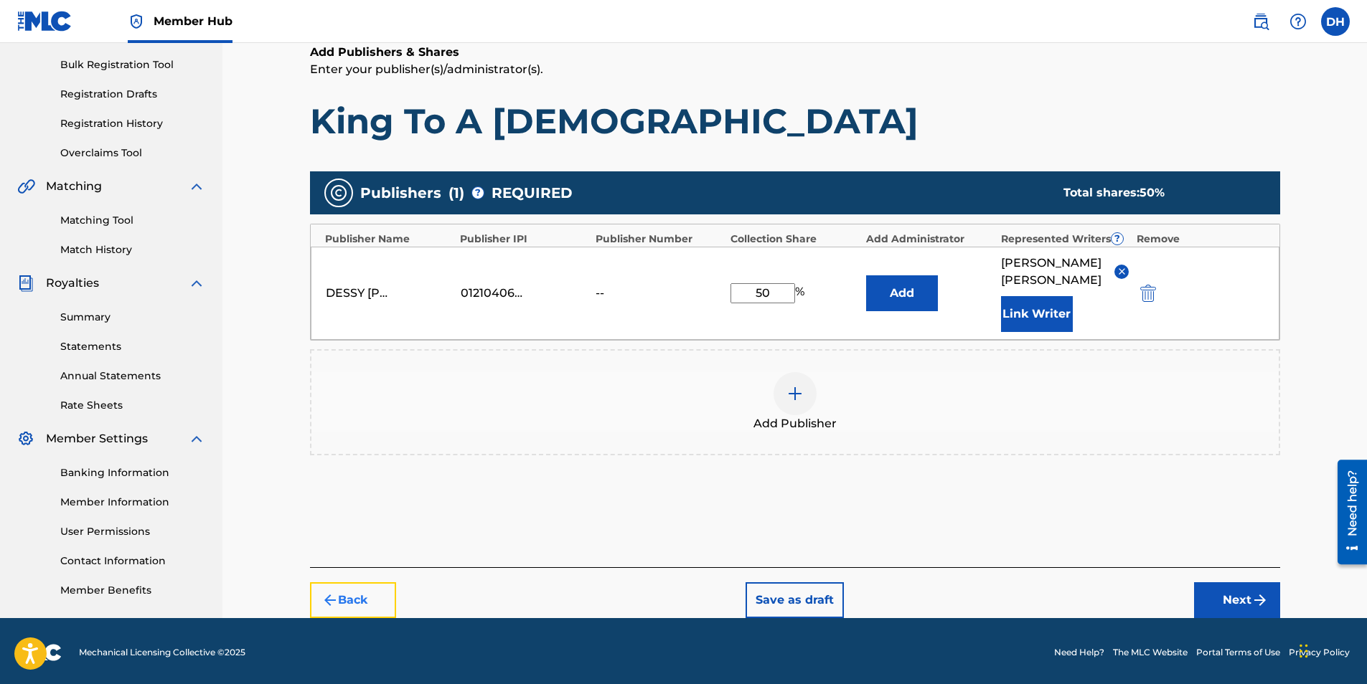
click at [374, 599] on button "Back" at bounding box center [353, 601] width 86 height 36
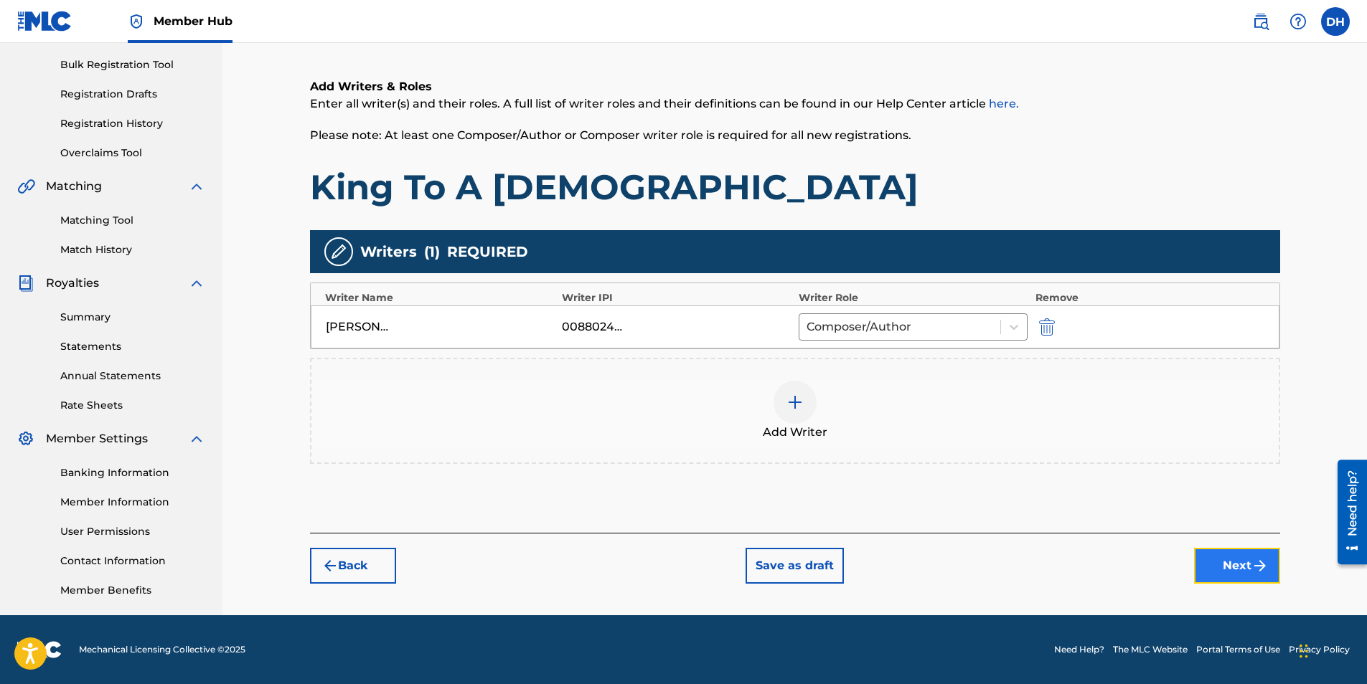
click at [1233, 574] on button "Next" at bounding box center [1237, 566] width 86 height 36
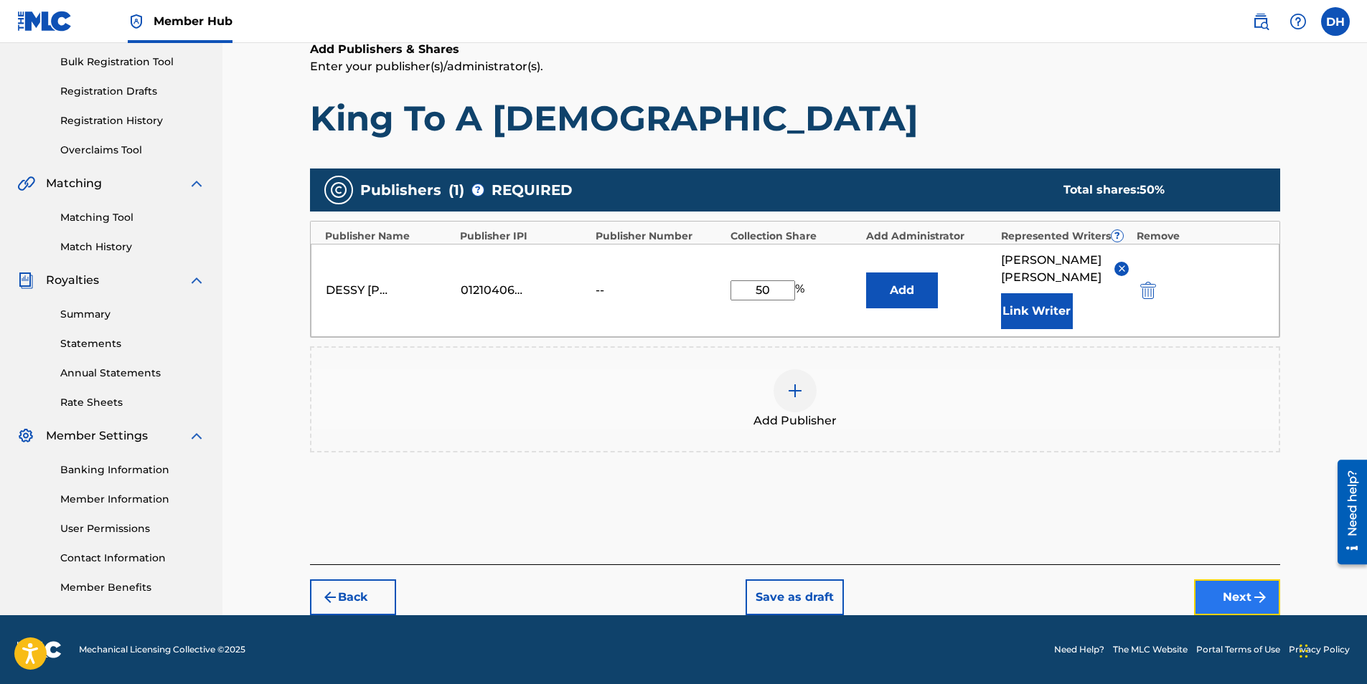
click at [1236, 583] on button "Next" at bounding box center [1237, 598] width 86 height 36
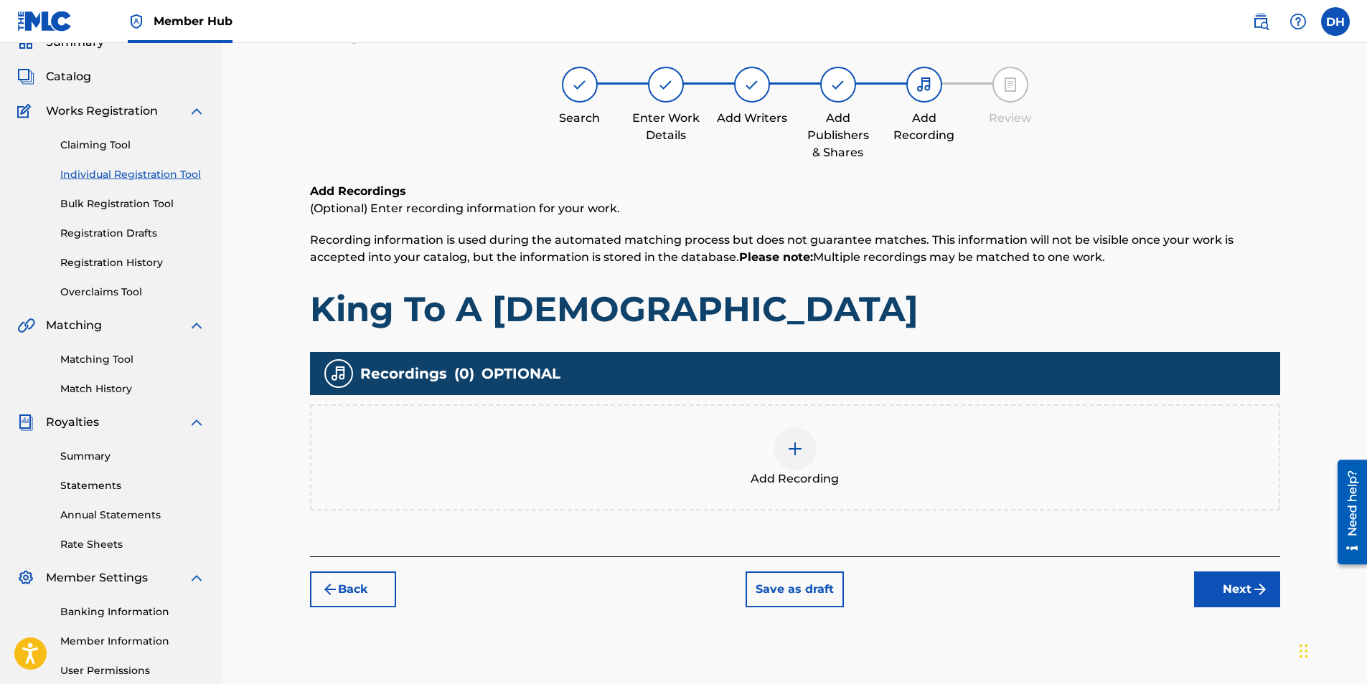
scroll to position [65, 0]
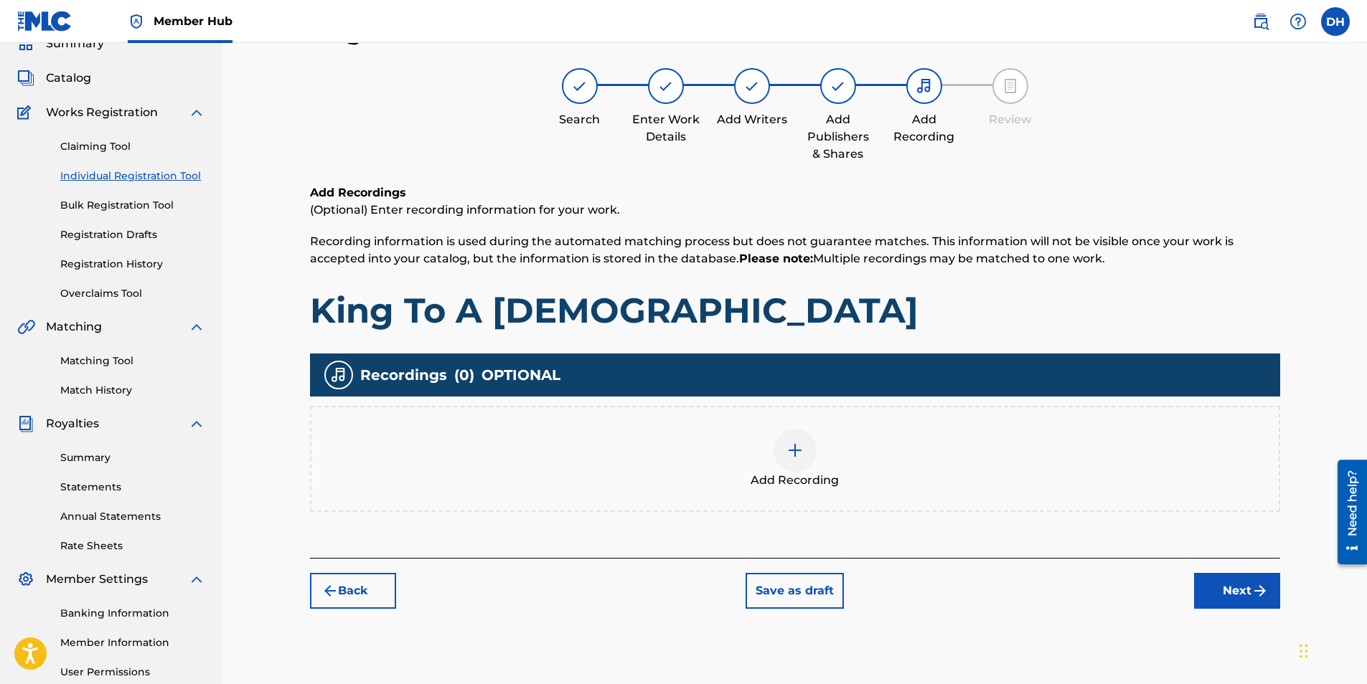
click at [739, 456] on div "Add Recording" at bounding box center [794, 459] width 967 height 60
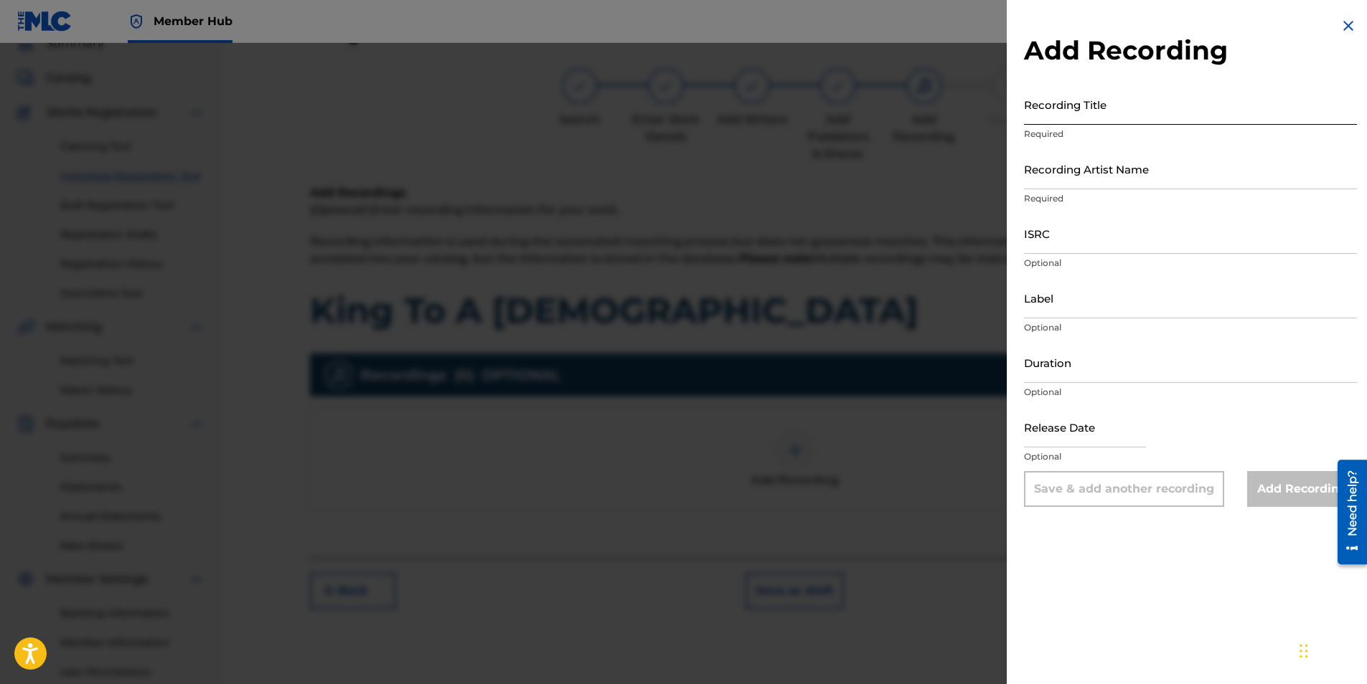
click at [1099, 116] on input "Recording Title" at bounding box center [1190, 104] width 333 height 41
type input "King To A [DEMOGRAPHIC_DATA]"
click at [1131, 176] on input "Recording Artist Name" at bounding box center [1190, 168] width 333 height 41
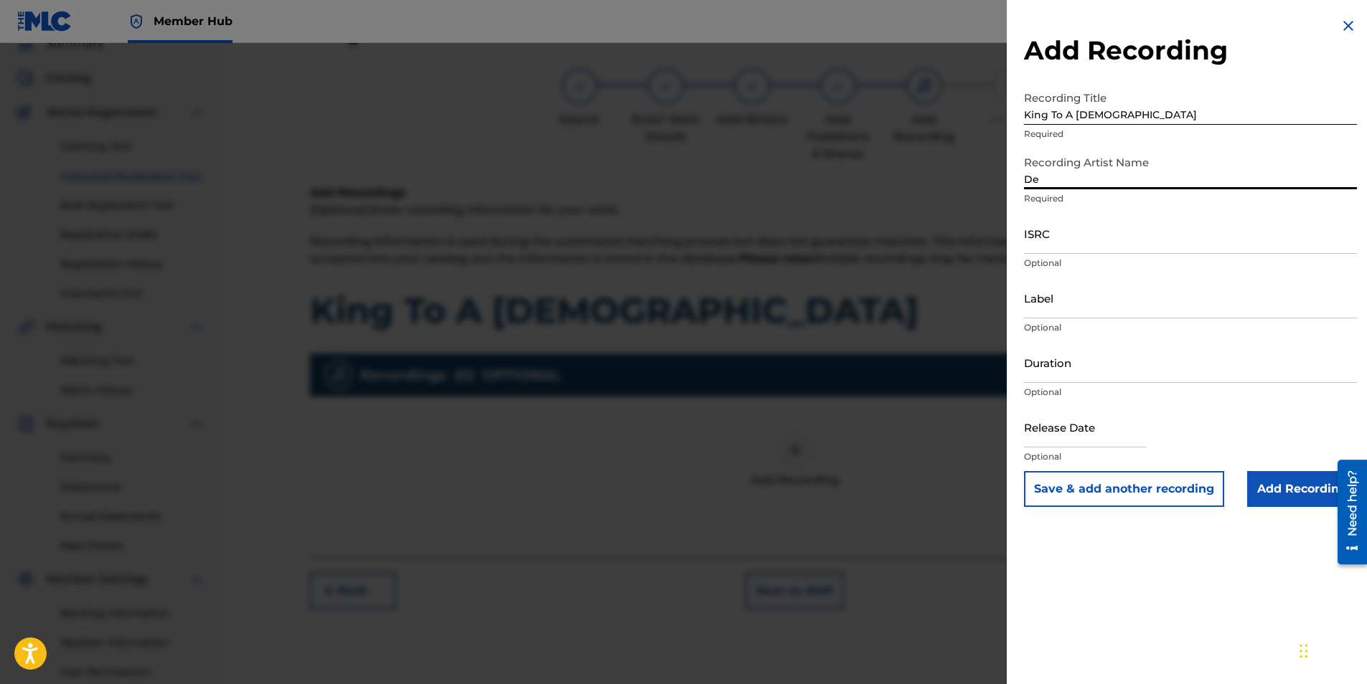
click at [1100, 181] on input "De" at bounding box center [1190, 168] width 333 height 41
type input "D"
type input "PRO ERA"
click at [1033, 246] on input "ISRC" at bounding box center [1190, 233] width 333 height 41
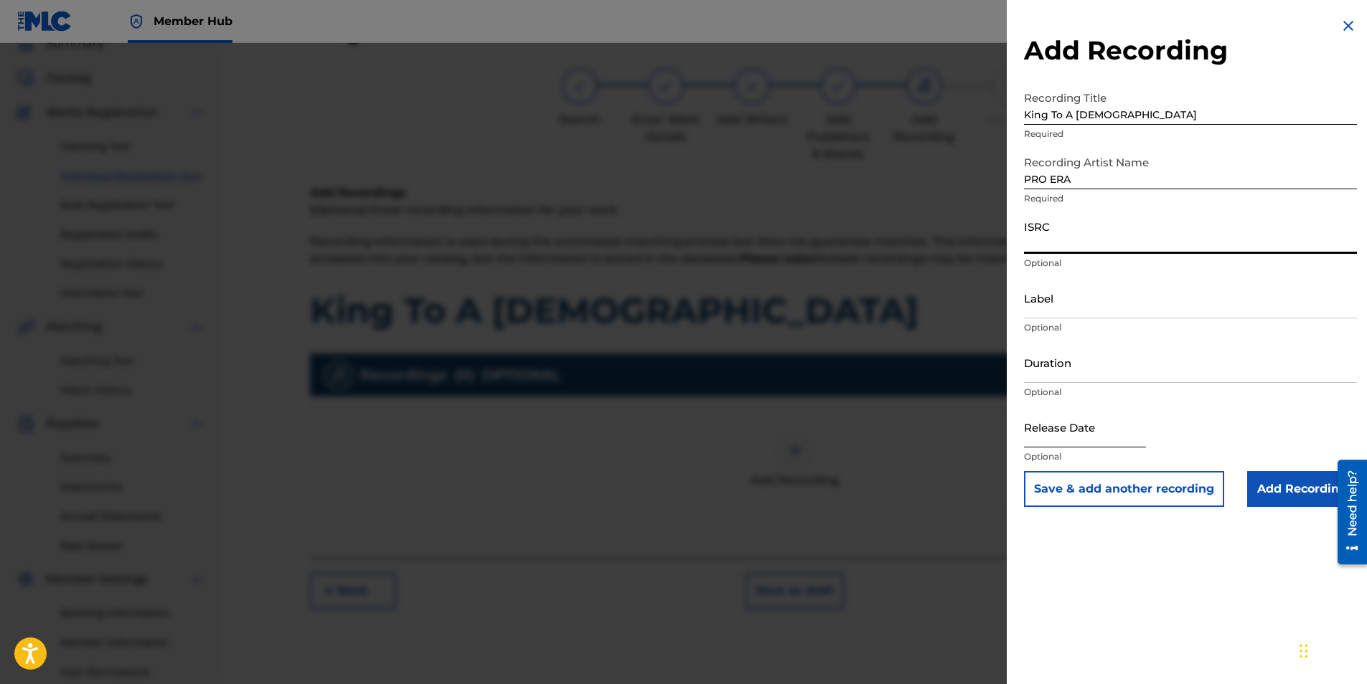
click at [1067, 438] on input "text" at bounding box center [1085, 427] width 122 height 41
select select "8"
select select "2025"
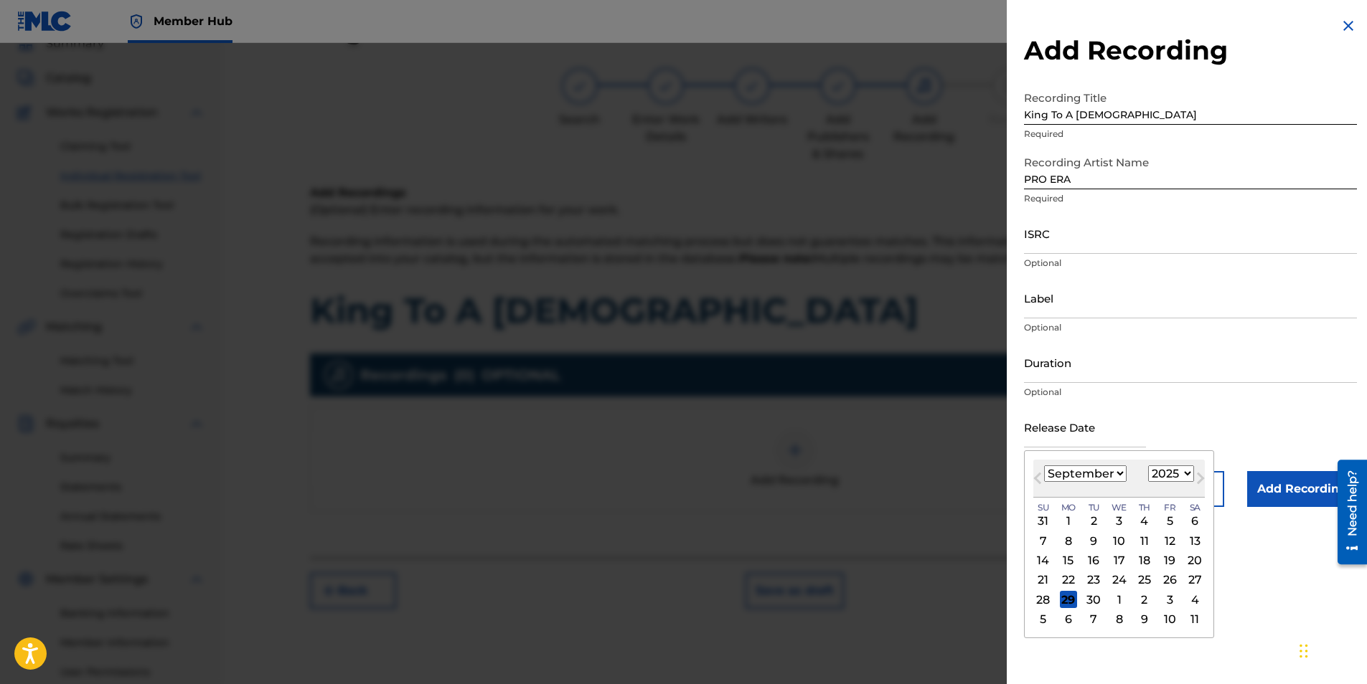
click at [1117, 478] on select "January February March April May June July August September October November De…" at bounding box center [1085, 474] width 82 height 16
select select "0"
click at [1044, 466] on select "January February March April May June July August September October November De…" at bounding box center [1085, 474] width 82 height 16
click at [1169, 576] on div "24" at bounding box center [1169, 580] width 17 height 17
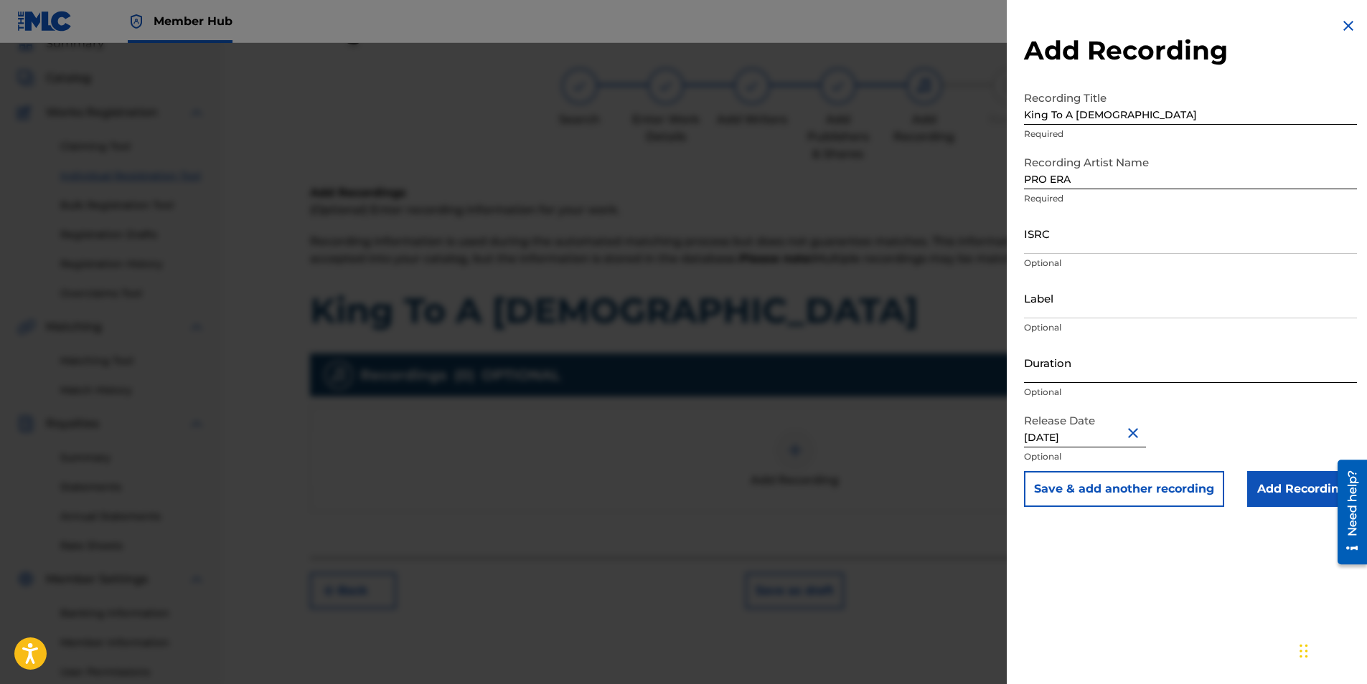
type input "[DATE]"
click at [1116, 369] on input "Duration" at bounding box center [1190, 362] width 333 height 41
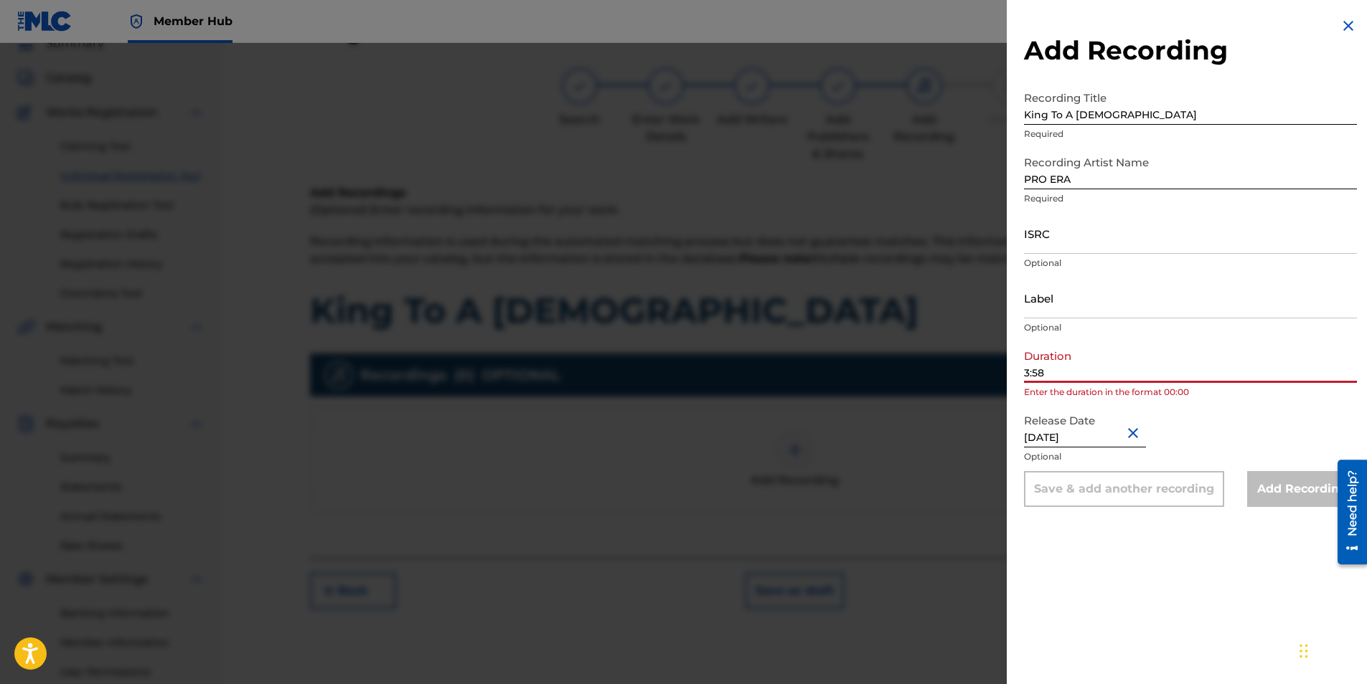
click at [1164, 354] on input "3:58" at bounding box center [1190, 362] width 333 height 41
click at [1171, 314] on input "Label" at bounding box center [1190, 298] width 333 height 41
drag, startPoint x: 1032, startPoint y: 374, endPoint x: 1021, endPoint y: 369, distance: 12.5
click at [1032, 374] on input "3:58" at bounding box center [1190, 362] width 333 height 41
click at [1021, 369] on div "Add Recording Recording Title King To A [DEMOGRAPHIC_DATA] Required Recording A…" at bounding box center [1189, 262] width 367 height 524
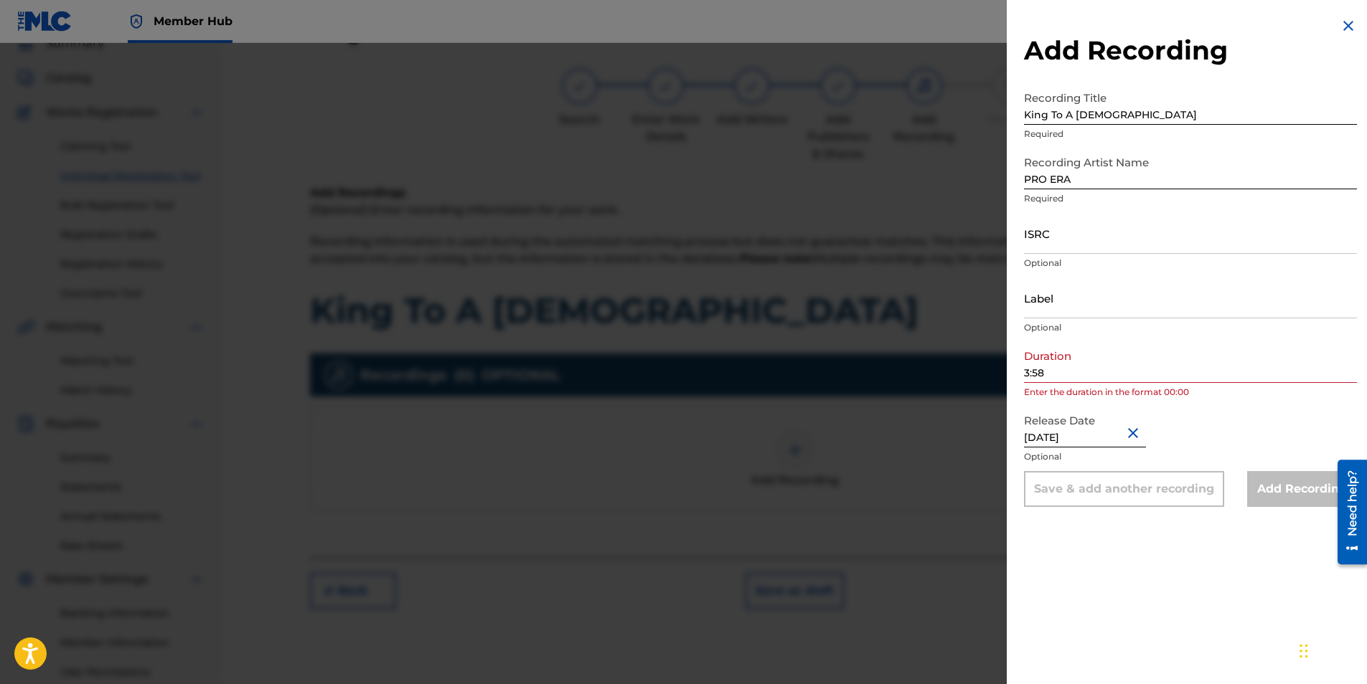
click at [1026, 369] on input "3:58" at bounding box center [1190, 362] width 333 height 41
click at [1122, 350] on input "03:58" at bounding box center [1190, 362] width 333 height 41
type input "03:58"
click at [1140, 331] on p "Optional" at bounding box center [1190, 327] width 333 height 13
click at [1076, 377] on input "03:58" at bounding box center [1190, 362] width 333 height 41
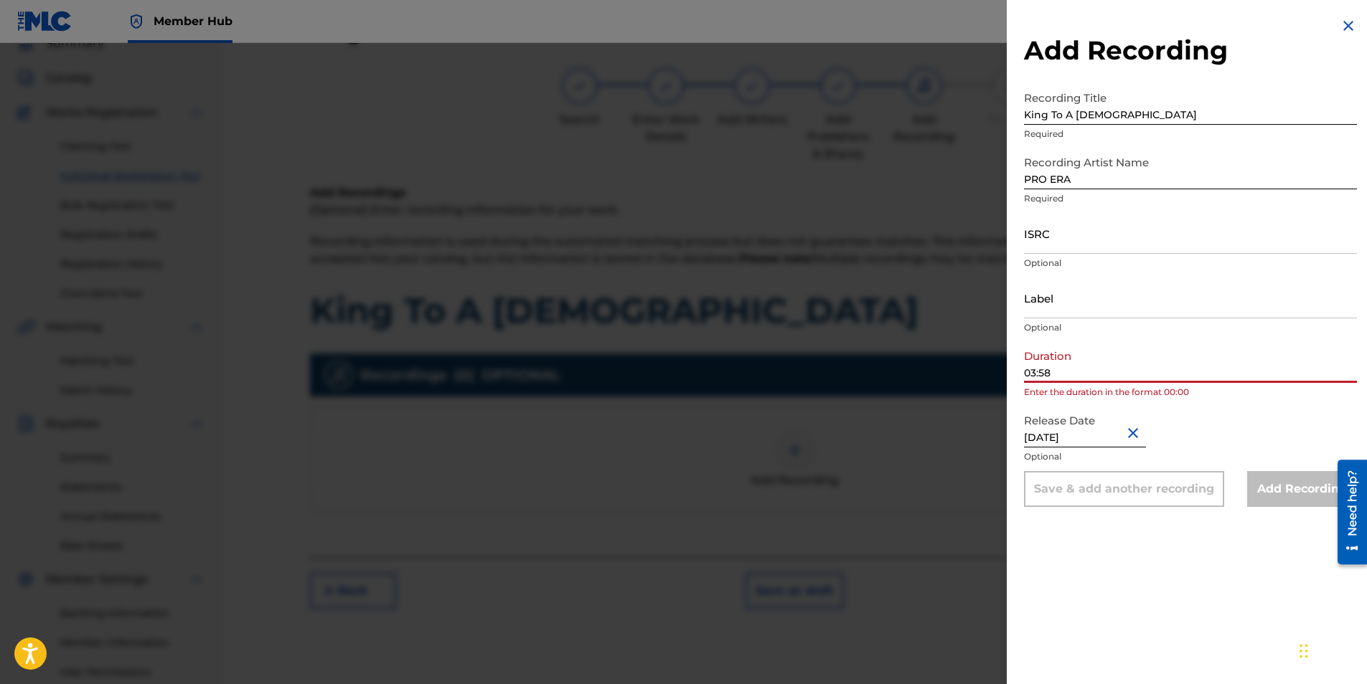
drag, startPoint x: 1057, startPoint y: 374, endPoint x: 1000, endPoint y: 366, distance: 57.9
click at [1000, 366] on div "Add Recording Recording Title King To A [DEMOGRAPHIC_DATA] Required Recording A…" at bounding box center [683, 363] width 1367 height 641
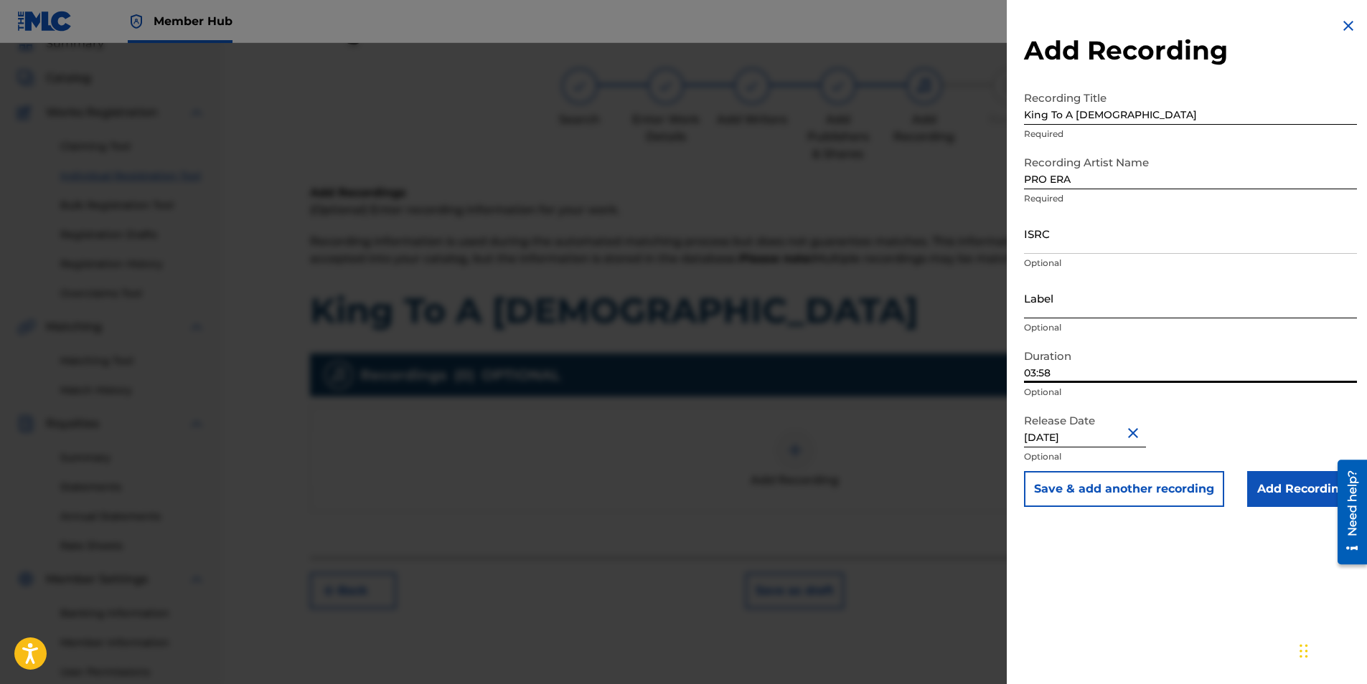
type input "03:58"
click at [1080, 301] on input "Label" at bounding box center [1190, 298] width 333 height 41
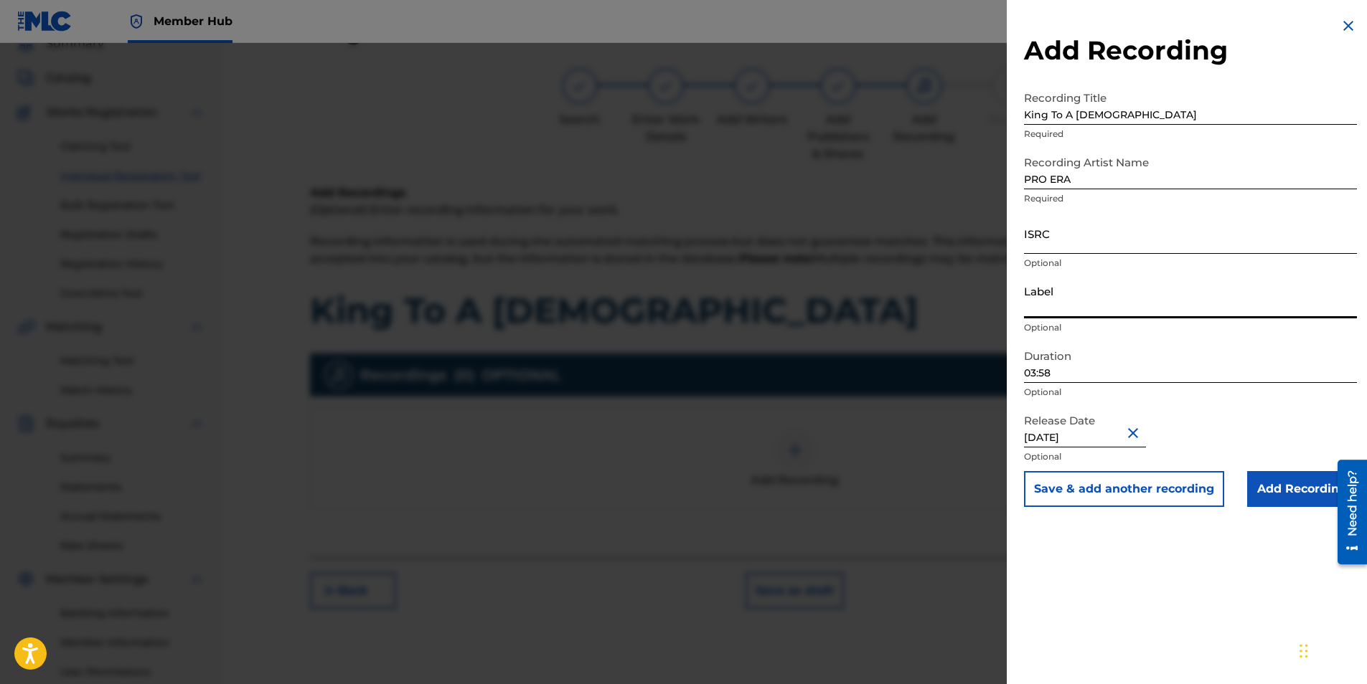
click at [1083, 242] on input "ISRC" at bounding box center [1190, 233] width 333 height 41
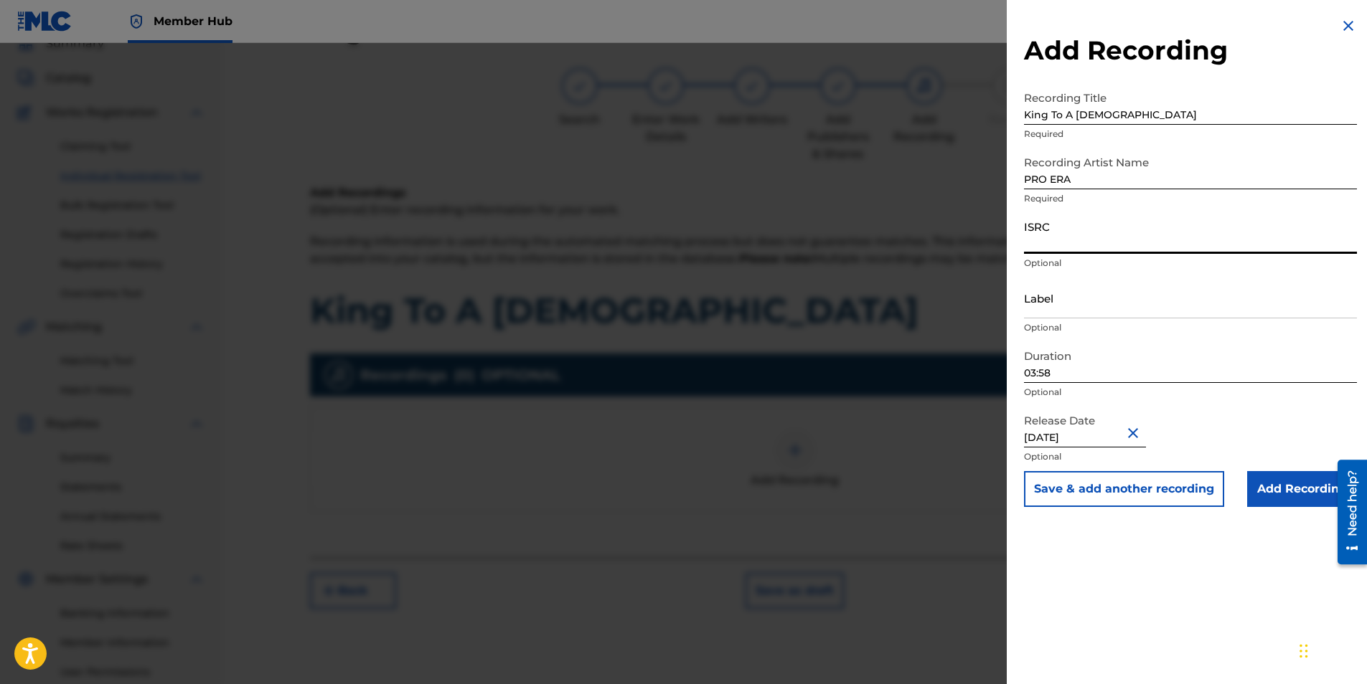
paste input "[URL][DOMAIN_NAME][PERSON_NAME]"
type input "[URL][DOMAIN_NAME][PERSON_NAME]"
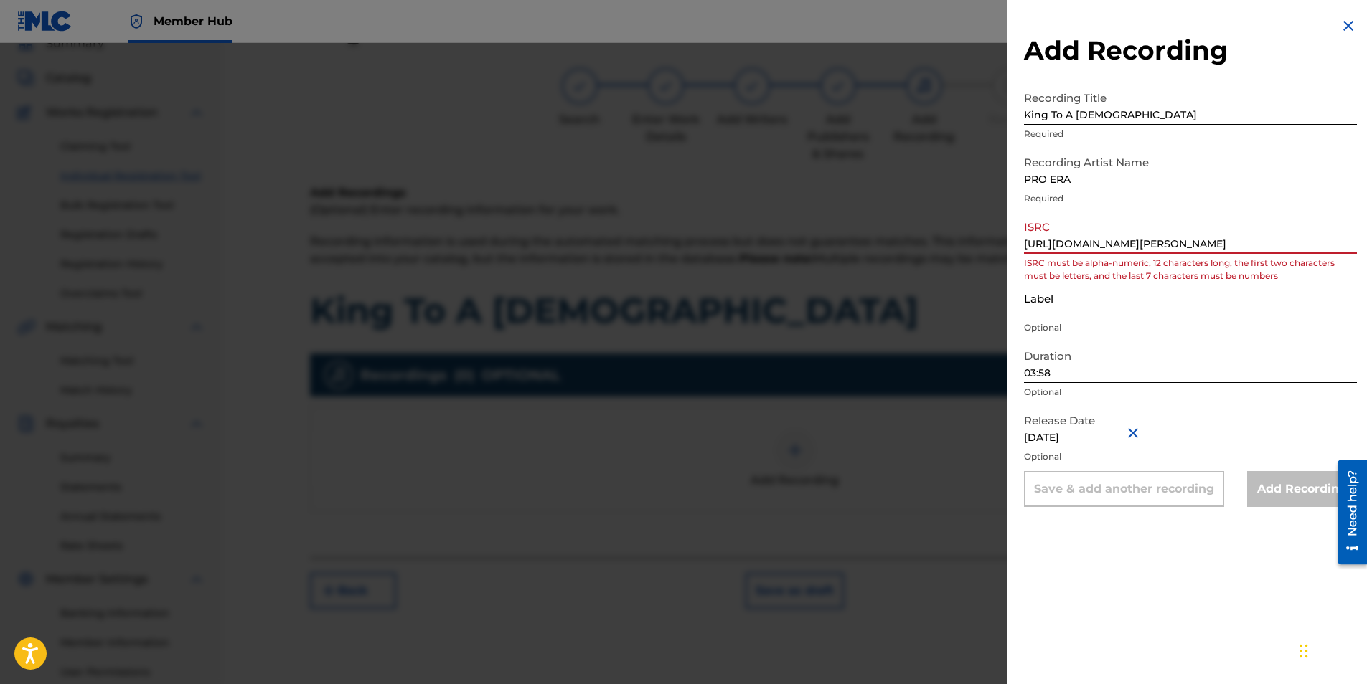
click at [1148, 235] on input "[URL][DOMAIN_NAME][PERSON_NAME]" at bounding box center [1190, 233] width 333 height 41
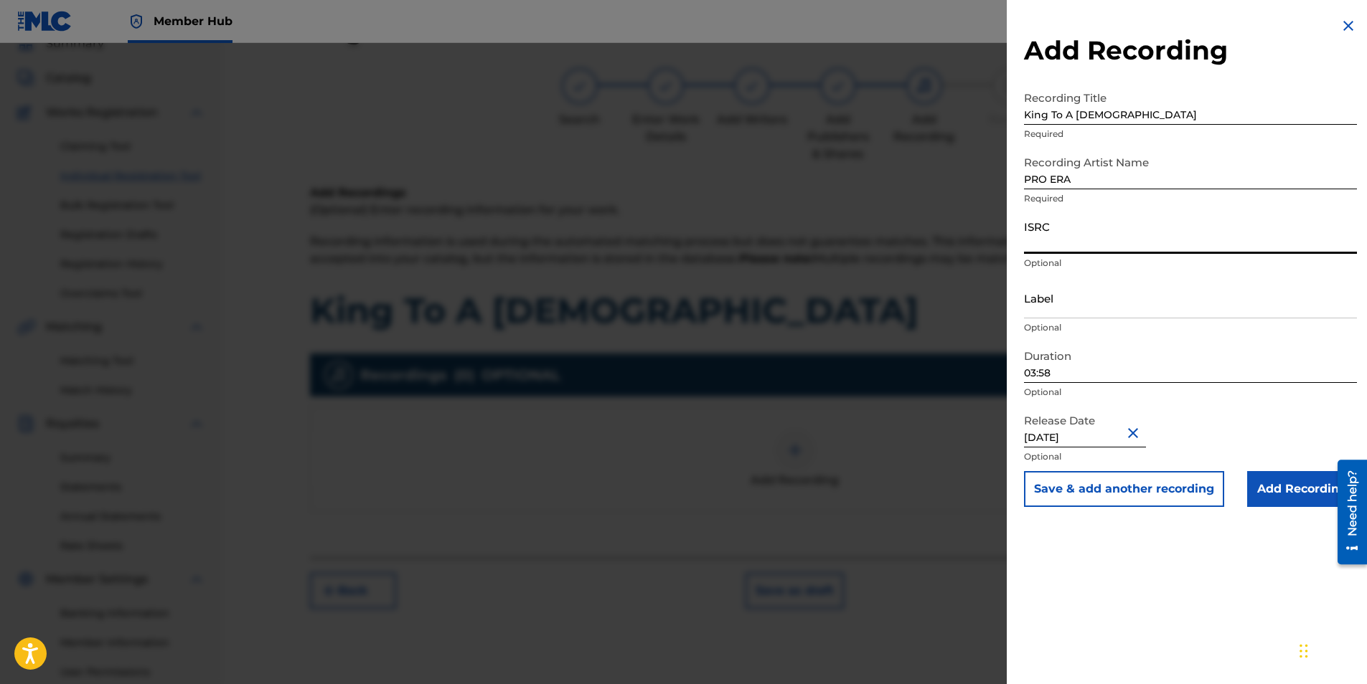
scroll to position [0, 0]
paste input "QZ85M1800003"
type input "QZ85M1800003"
click at [1067, 305] on input "Label" at bounding box center [1190, 298] width 333 height 41
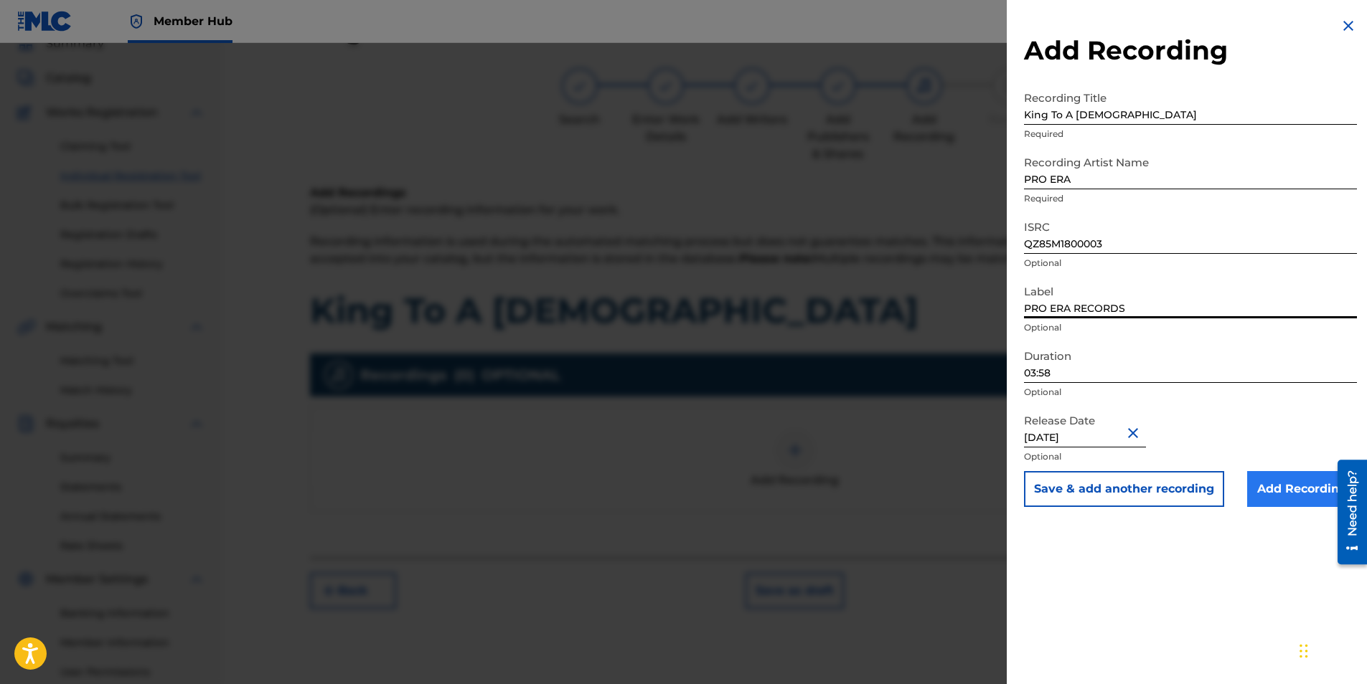
type input "PRO ERA RECORDS"
click at [1277, 488] on input "Add Recording" at bounding box center [1302, 489] width 110 height 36
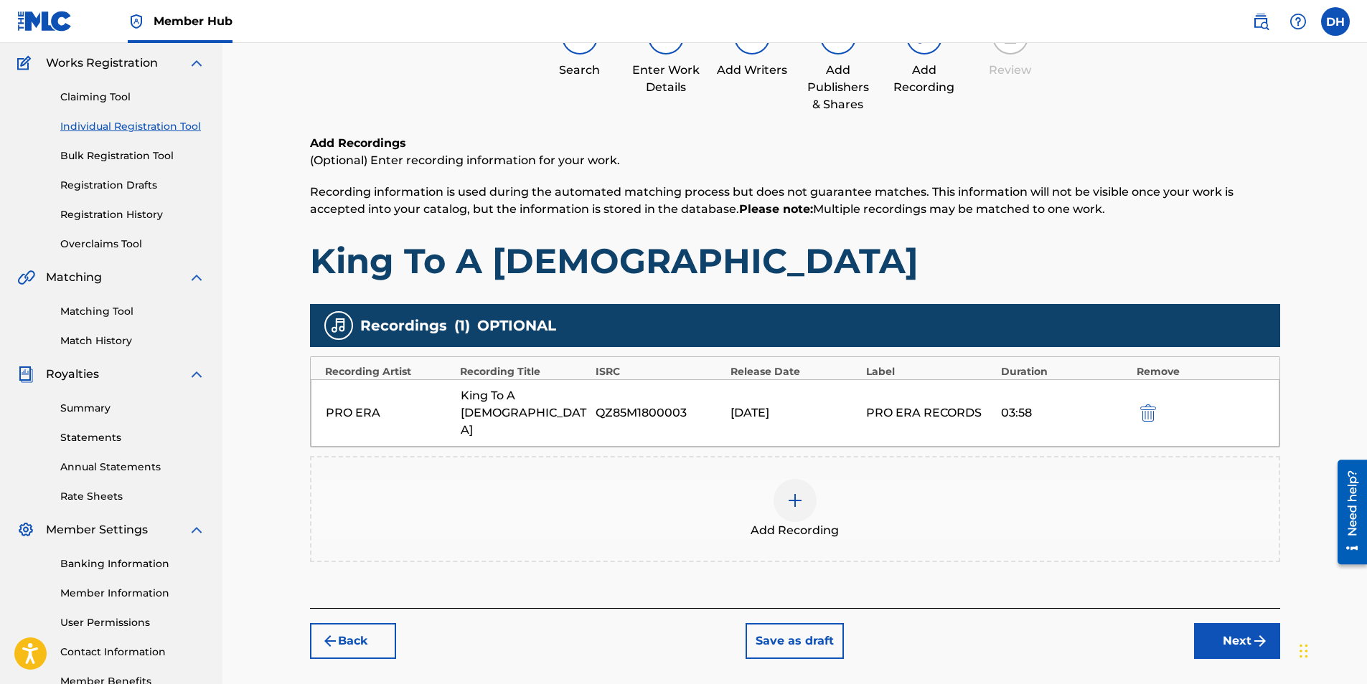
scroll to position [136, 0]
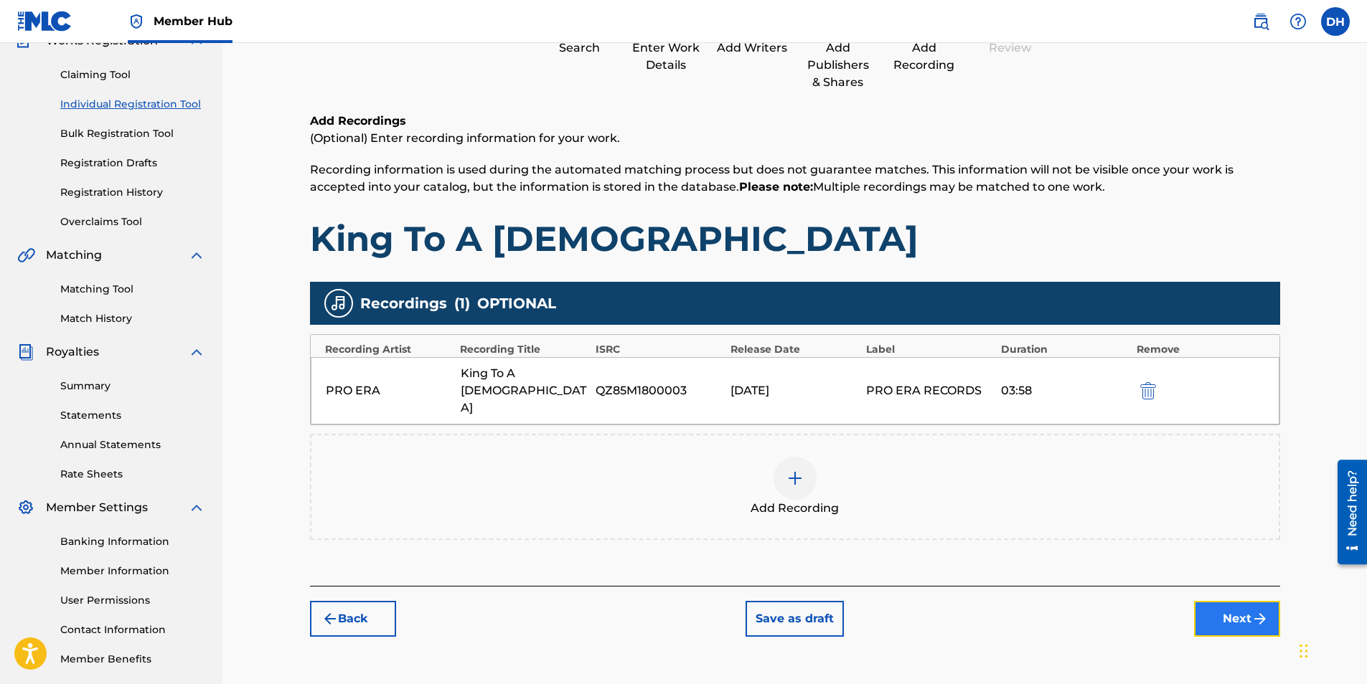
click at [1259, 610] on img "submit" at bounding box center [1259, 618] width 17 height 17
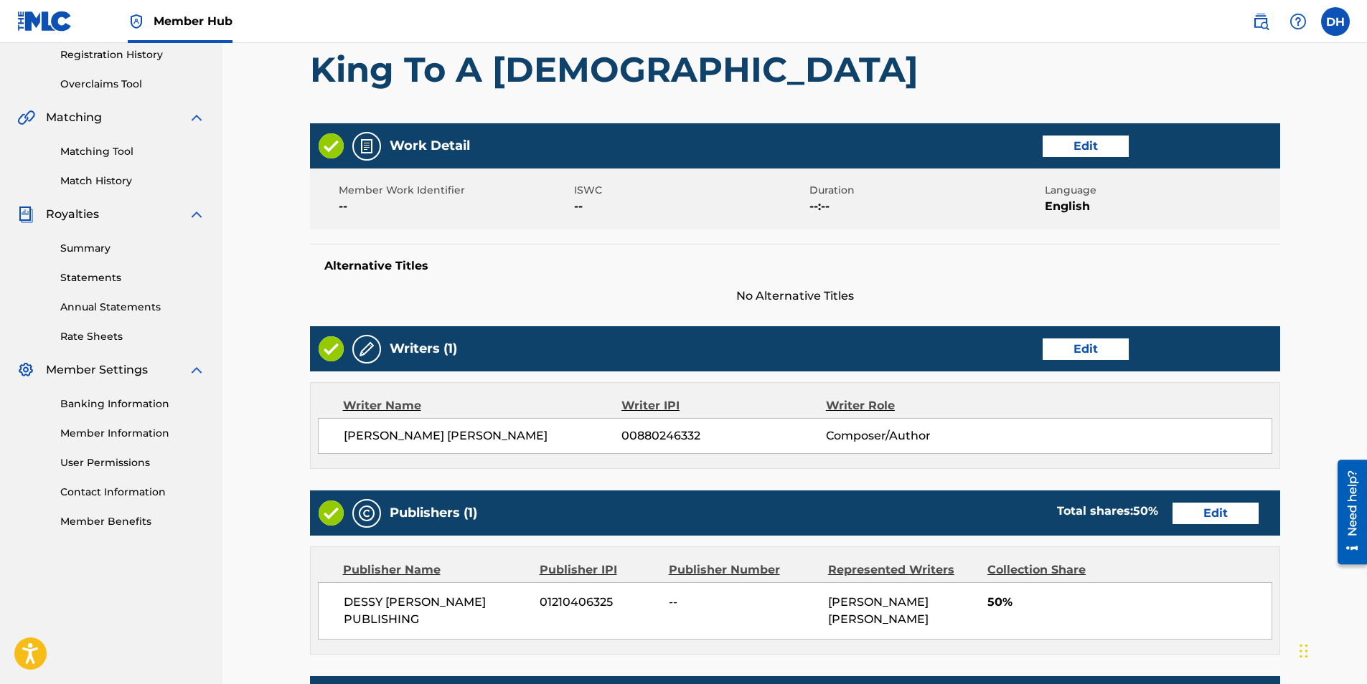
scroll to position [187, 0]
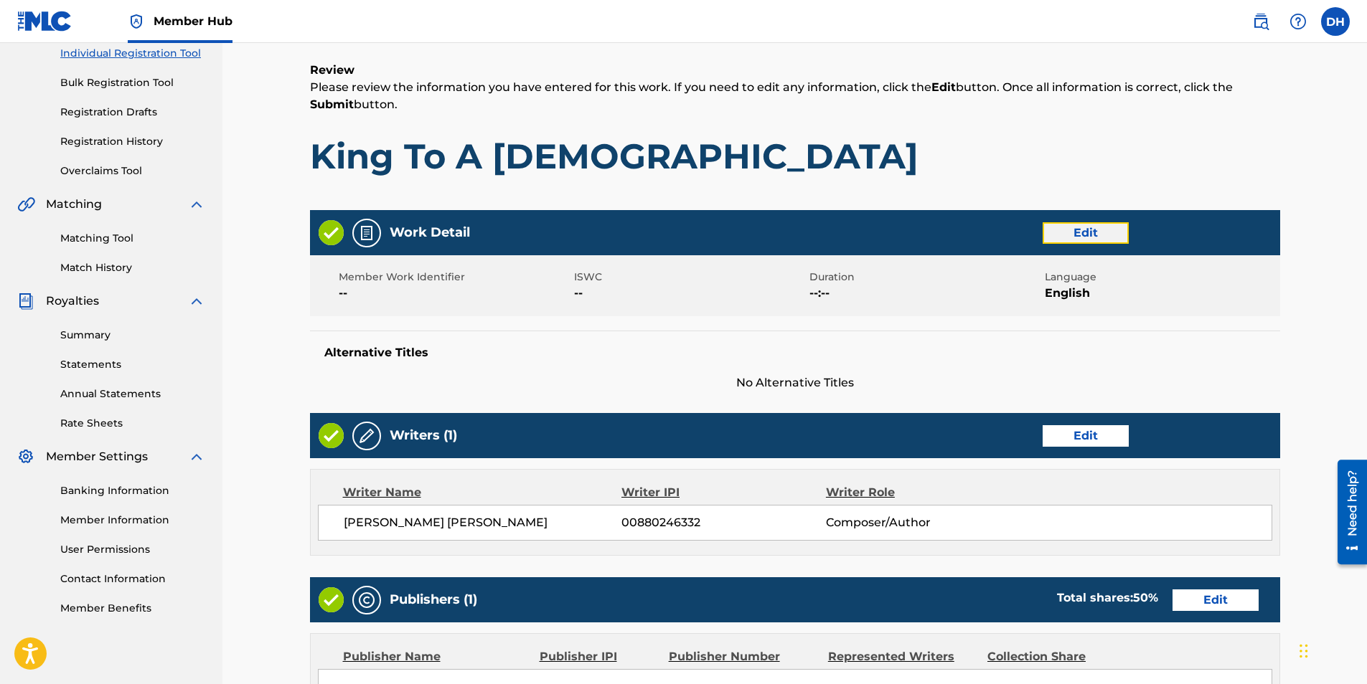
click at [1083, 227] on button "Edit" at bounding box center [1085, 233] width 86 height 22
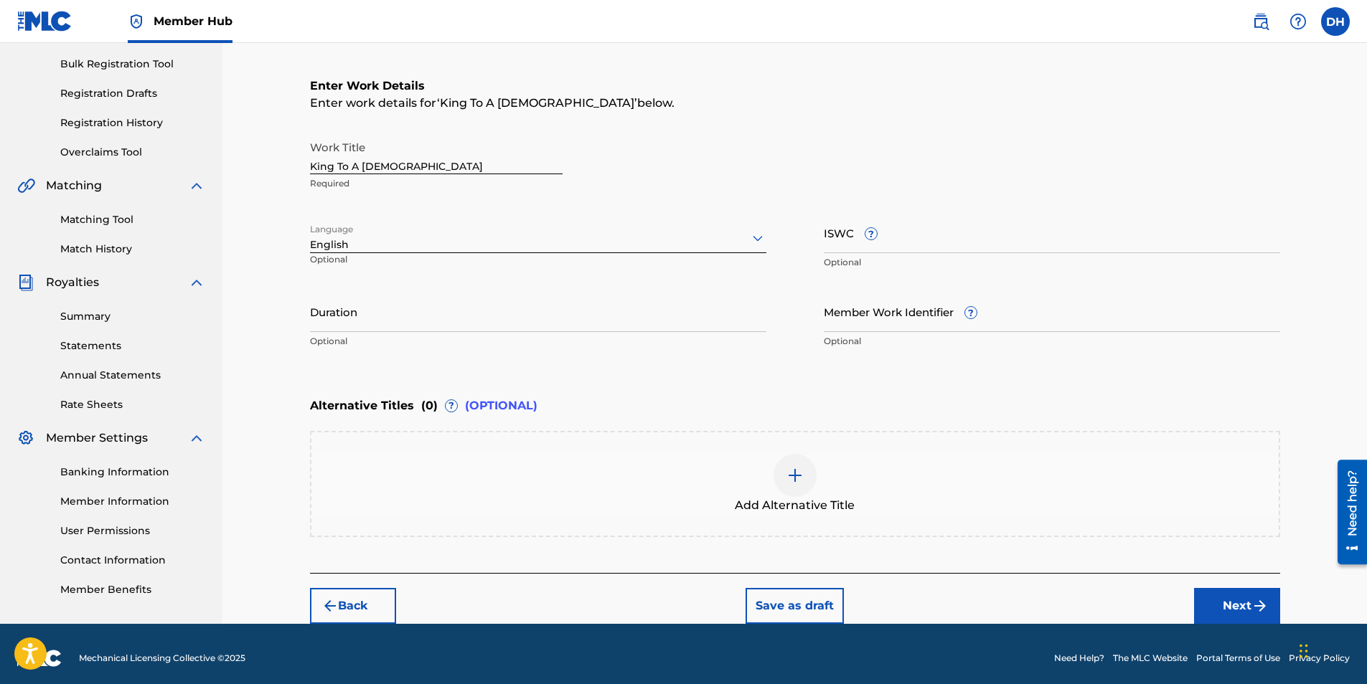
scroll to position [214, 0]
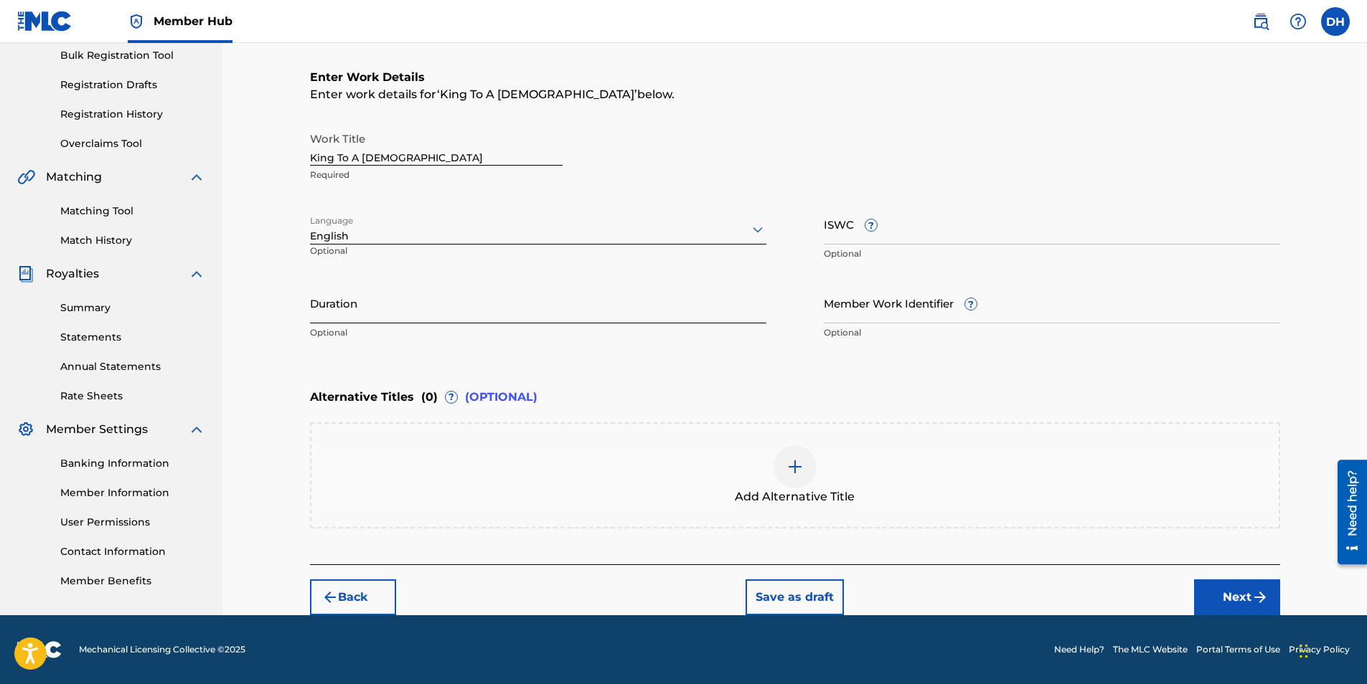
click at [391, 318] on input "Duration" at bounding box center [538, 303] width 456 height 41
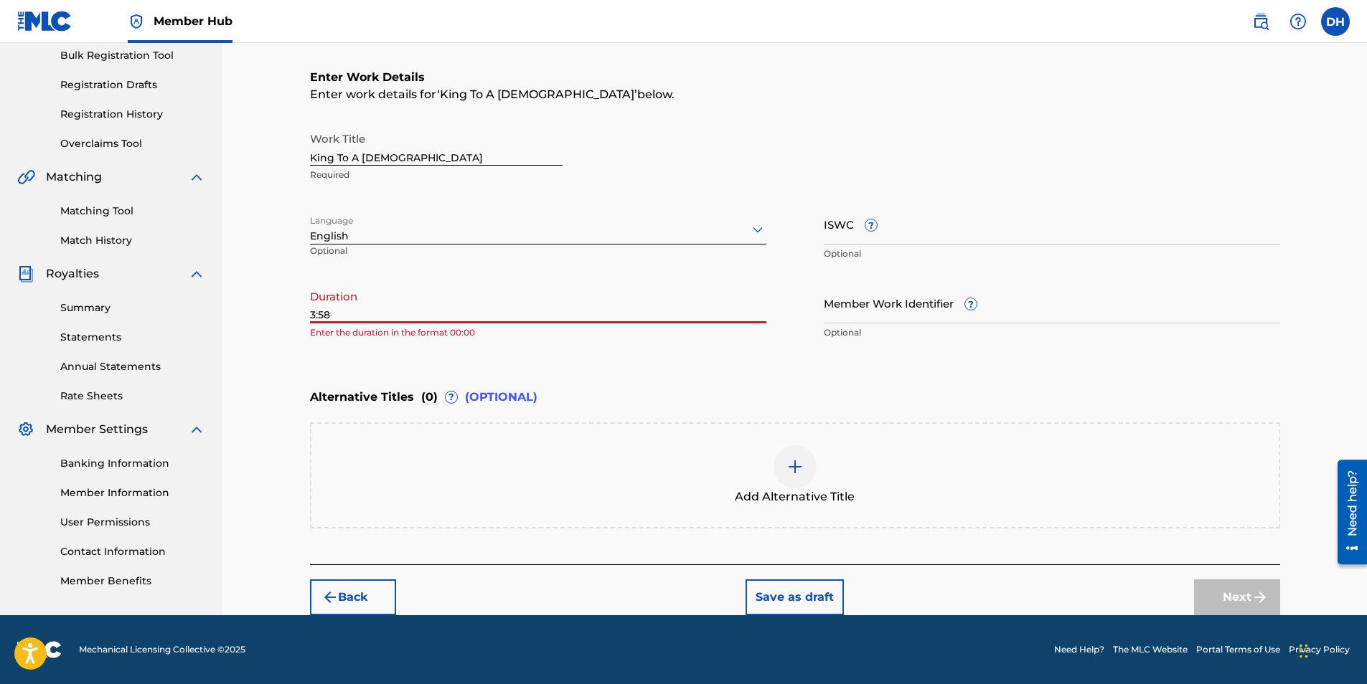
type input "3:58"
click at [408, 301] on input "3:58" at bounding box center [538, 303] width 456 height 41
drag, startPoint x: 385, startPoint y: 315, endPoint x: 126, endPoint y: 267, distance: 263.4
click at [146, 278] on main "Dessy [PERSON_NAME] Summary Catalog Works Registration Claiming Tool Individual…" at bounding box center [683, 222] width 1367 height 787
click at [697, 246] on div "Language English Optional" at bounding box center [538, 236] width 456 height 65
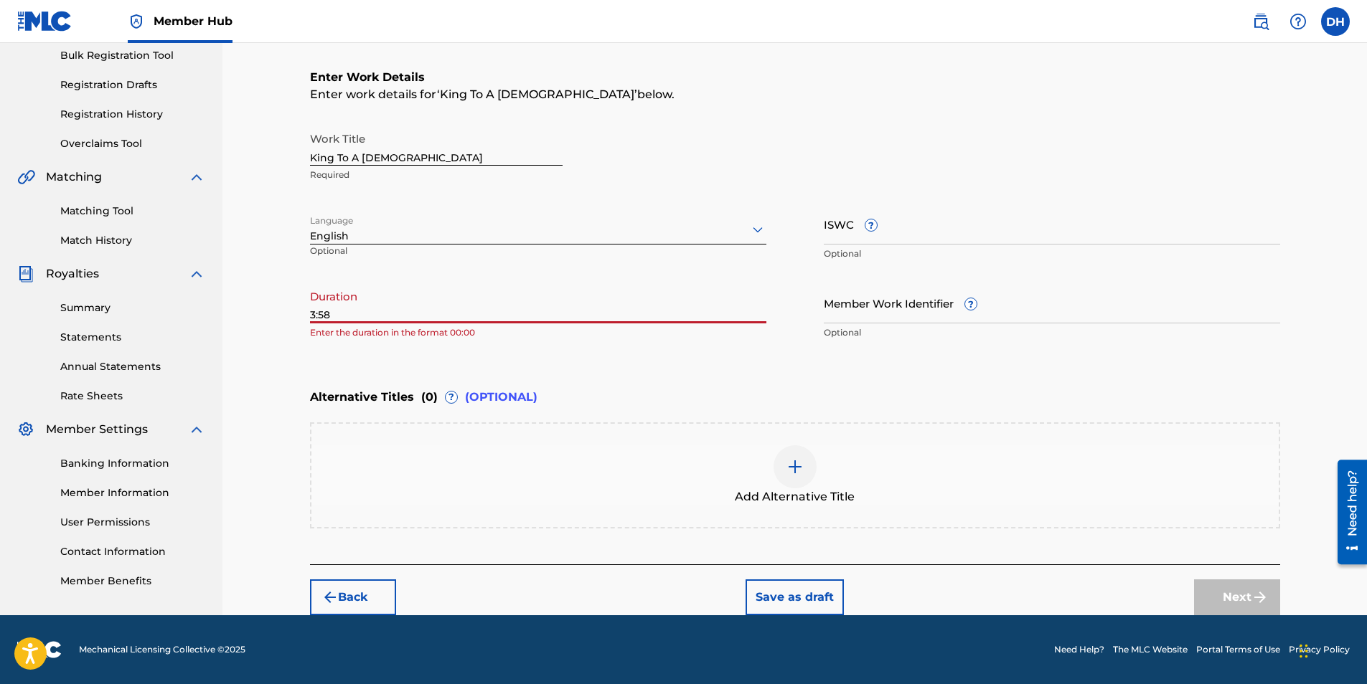
click at [586, 311] on input "3:58" at bounding box center [538, 303] width 456 height 41
click at [531, 308] on input "3:58" at bounding box center [538, 303] width 456 height 41
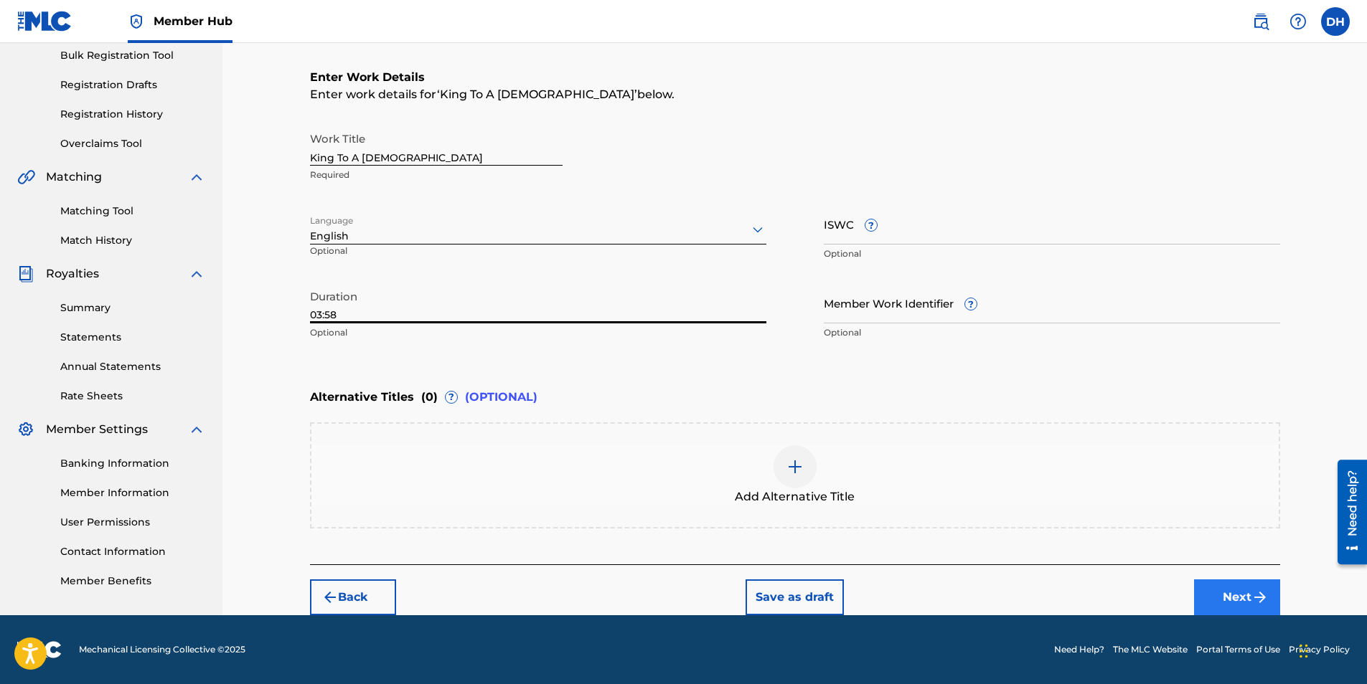
type input "03:58"
click at [1222, 592] on button "Next" at bounding box center [1237, 598] width 86 height 36
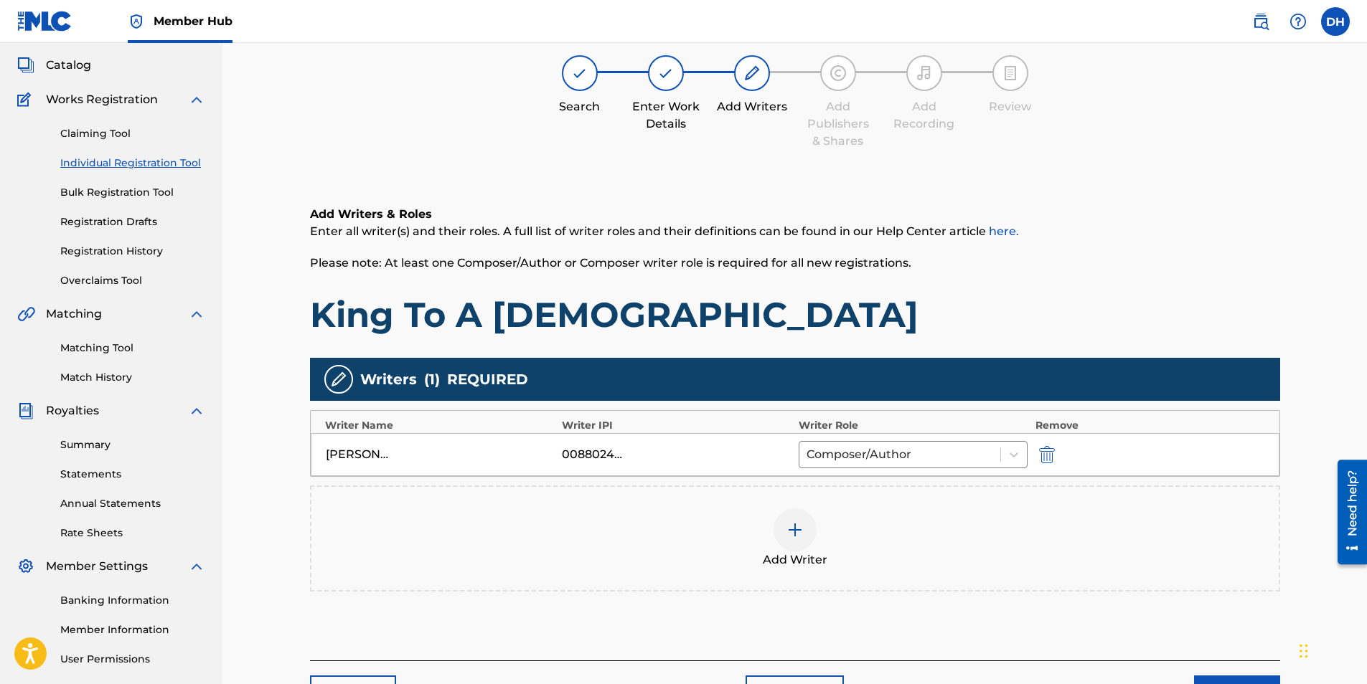
scroll to position [65, 0]
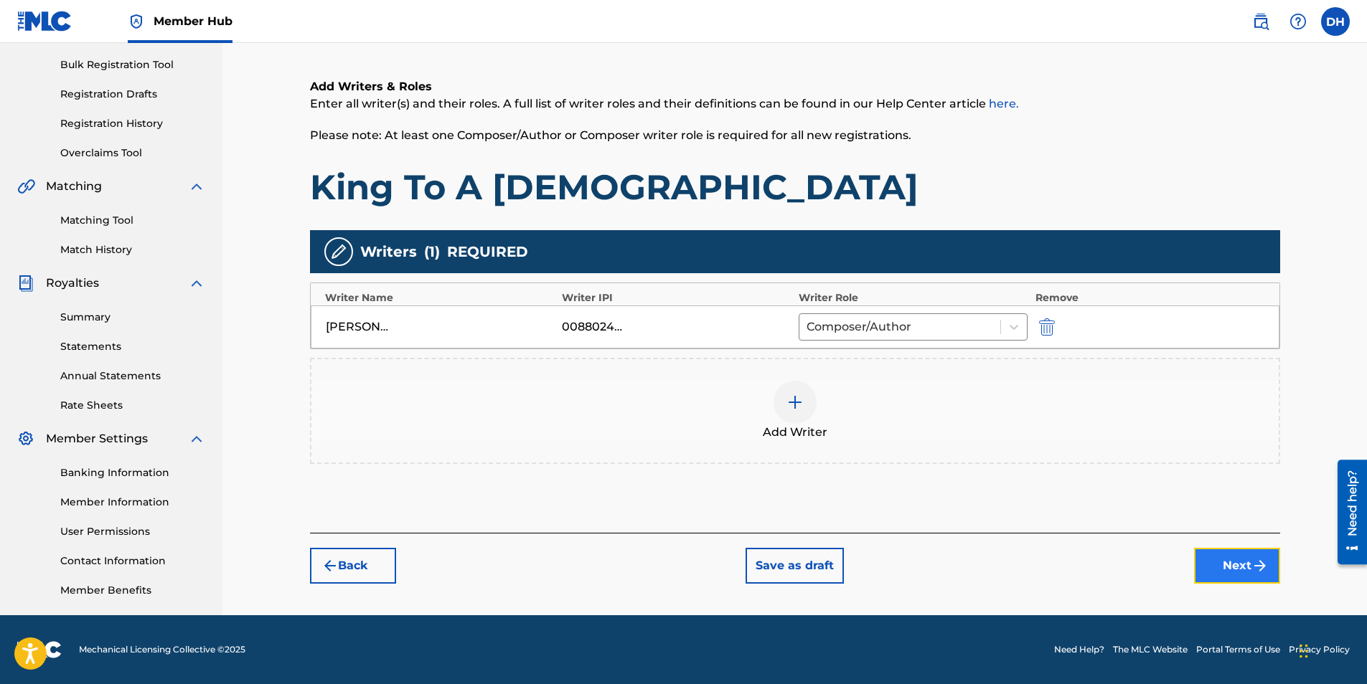
click at [1194, 566] on button "Next" at bounding box center [1237, 566] width 86 height 36
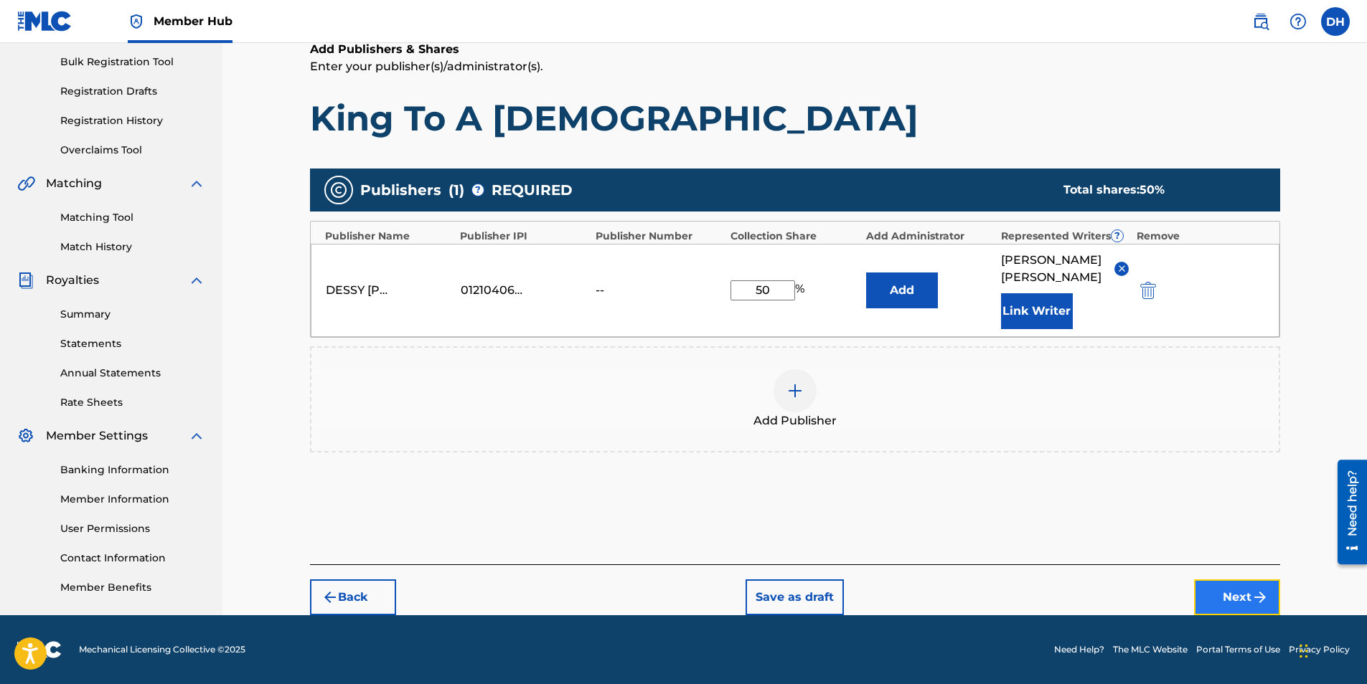
click at [1236, 586] on button "Next" at bounding box center [1237, 598] width 86 height 36
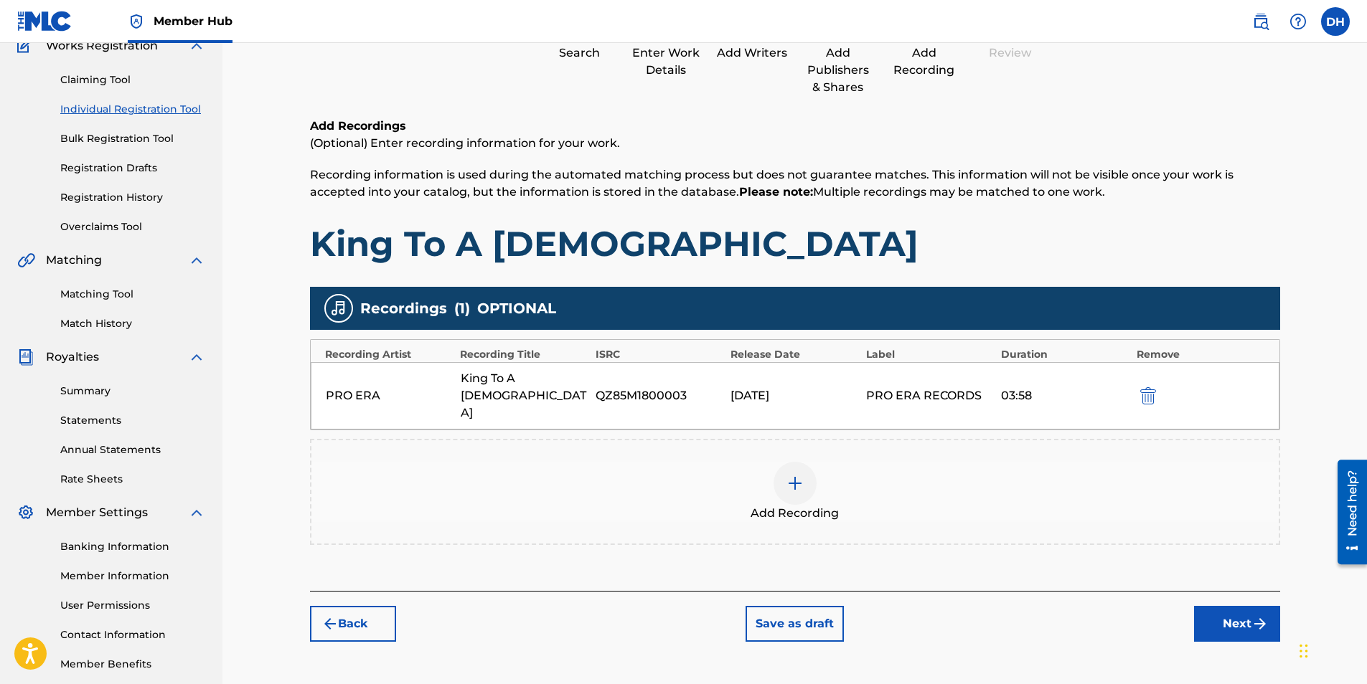
scroll to position [62, 0]
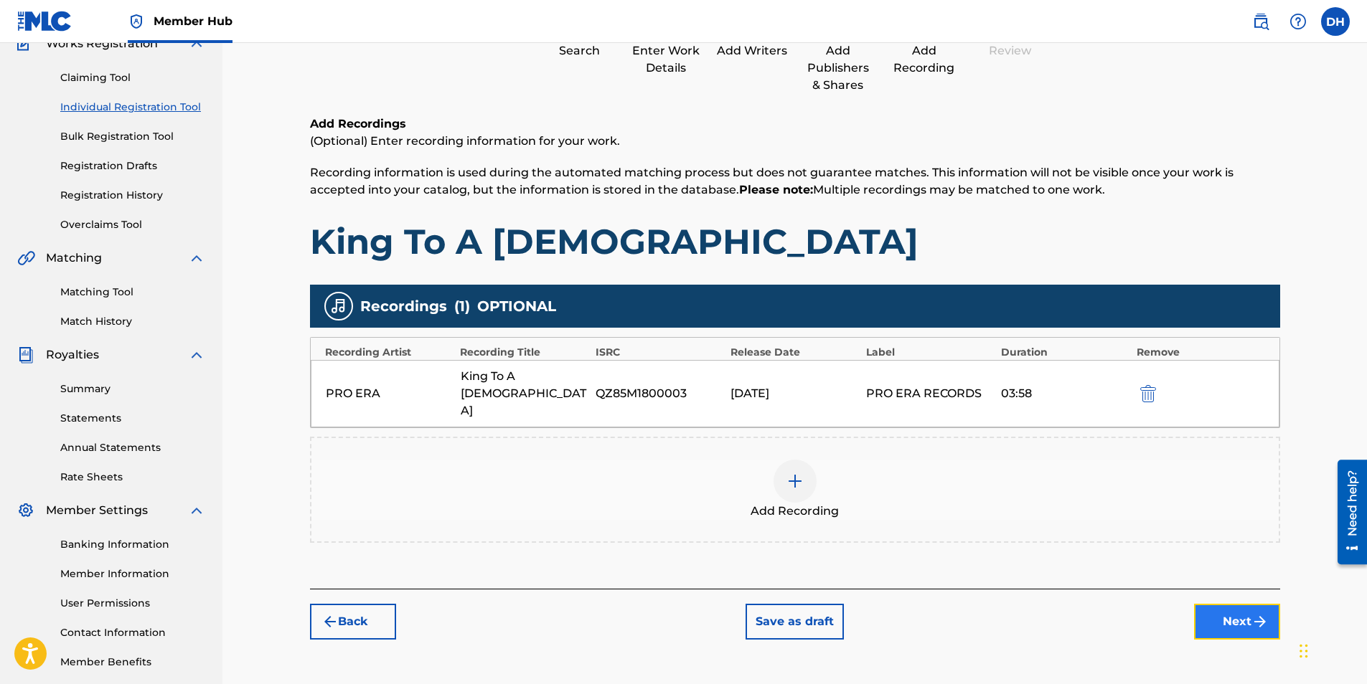
click at [1222, 604] on button "Next" at bounding box center [1237, 622] width 86 height 36
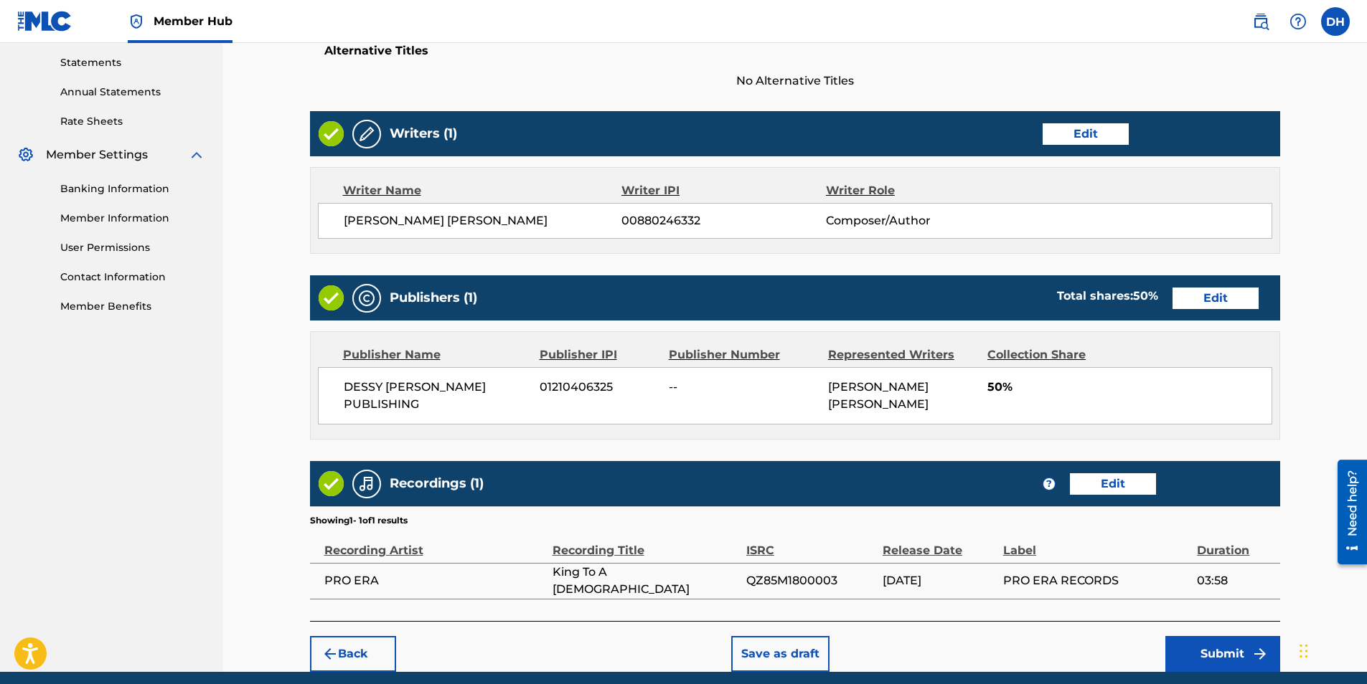
scroll to position [546, 0]
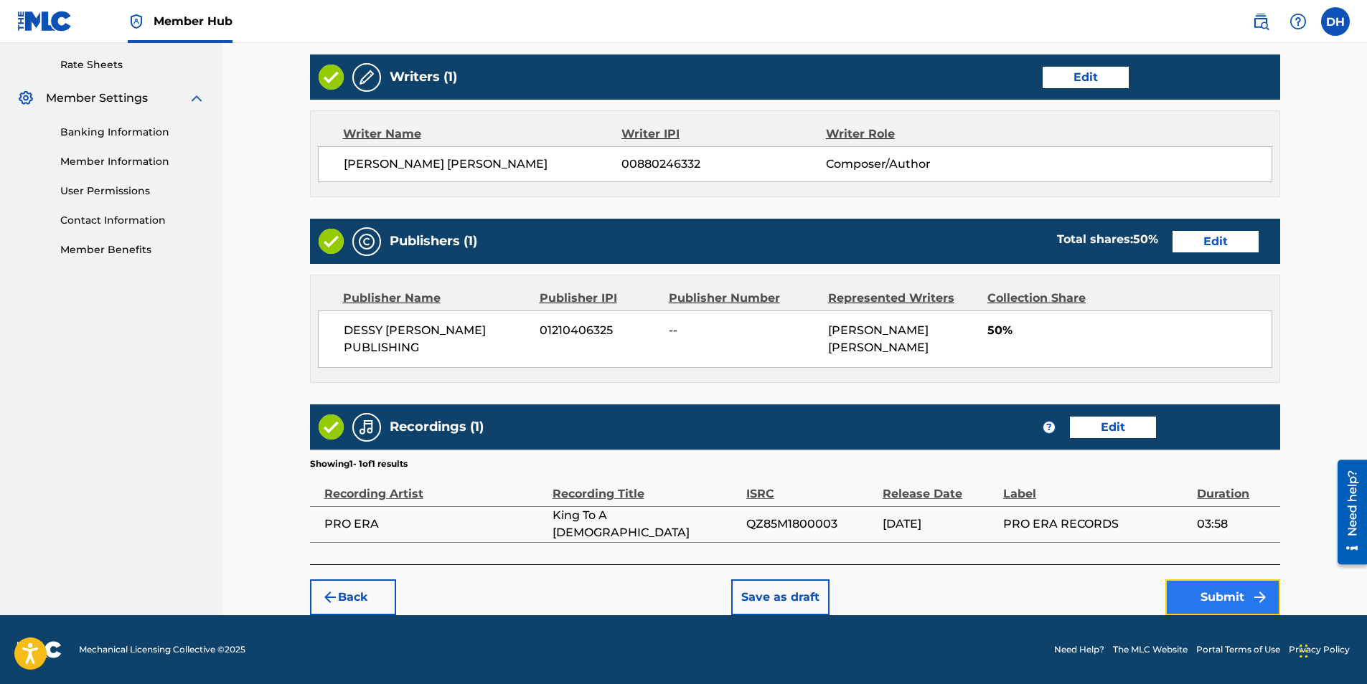
click at [1225, 585] on button "Submit" at bounding box center [1222, 598] width 115 height 36
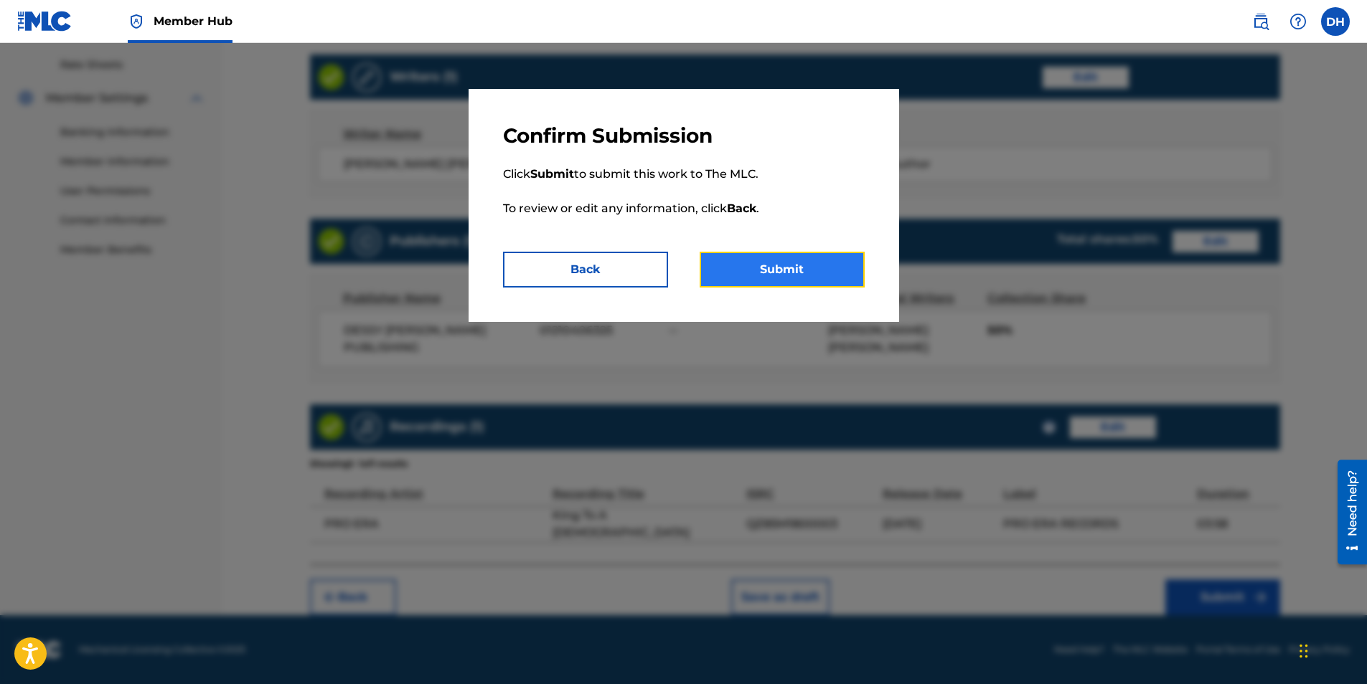
click at [807, 270] on button "Submit" at bounding box center [781, 270] width 165 height 36
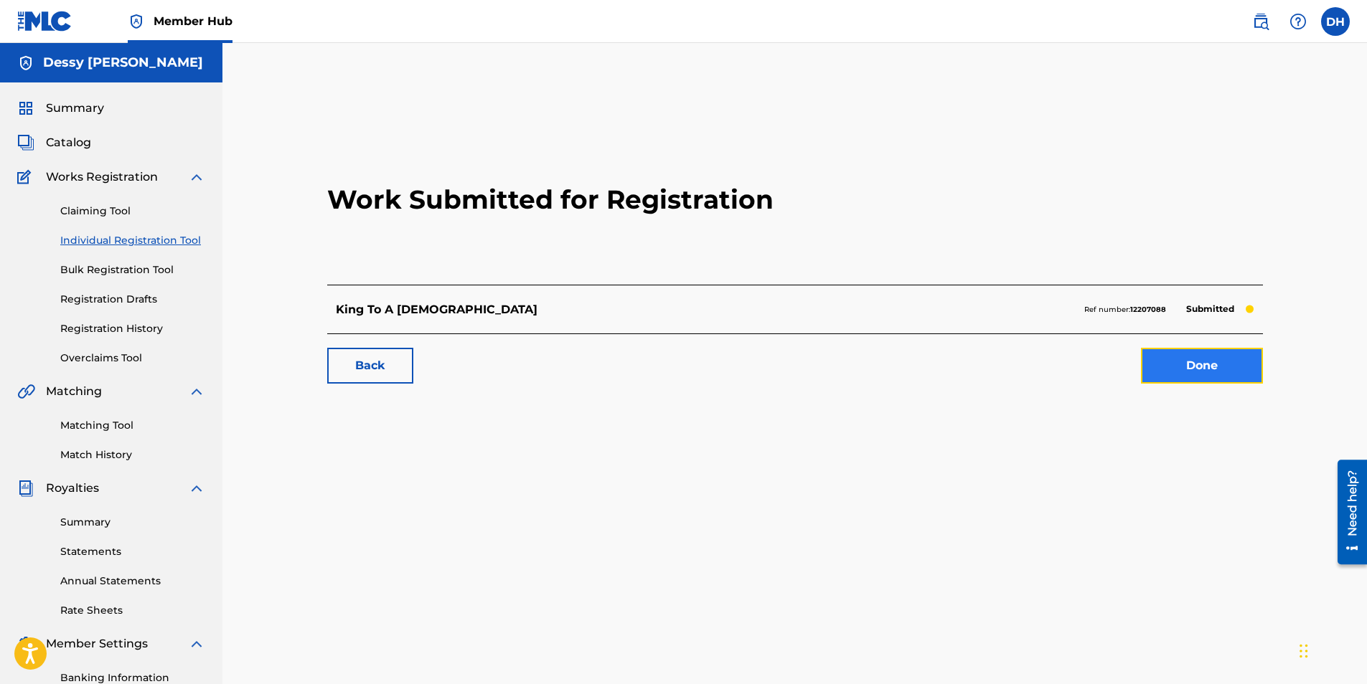
click at [1206, 361] on link "Done" at bounding box center [1202, 366] width 122 height 36
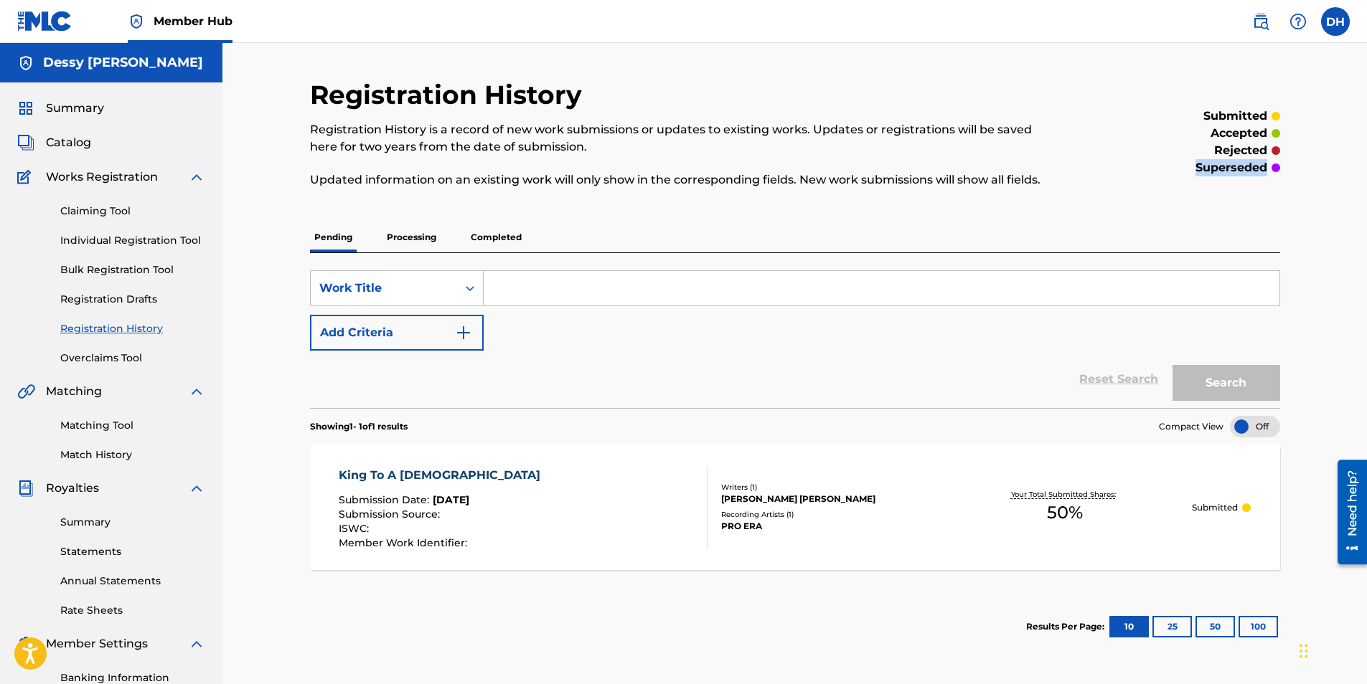
drag, startPoint x: 1264, startPoint y: 169, endPoint x: 1166, endPoint y: 169, distance: 98.3
click at [1166, 169] on div "superseded" at bounding box center [1168, 167] width 223 height 17
click at [627, 155] on p "Registration History is a record of new work submissions or updates to existing…" at bounding box center [683, 138] width 747 height 34
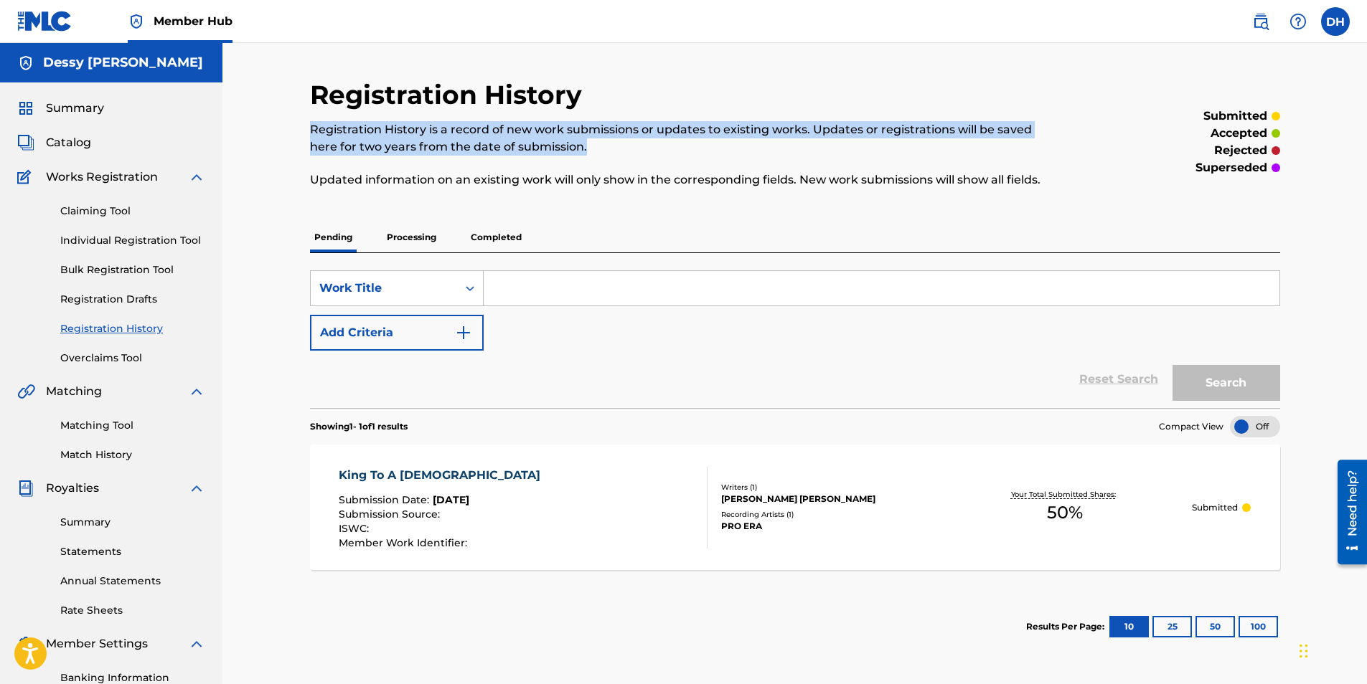
drag, startPoint x: 287, startPoint y: 128, endPoint x: 958, endPoint y: 152, distance: 671.2
click at [958, 152] on div "Registration History Registration History is a record of new work submissions o…" at bounding box center [794, 432] width 1144 height 778
drag, startPoint x: 958, startPoint y: 152, endPoint x: 928, endPoint y: 143, distance: 31.3
click at [928, 143] on p "Registration History is a record of new work submissions or updates to existing…" at bounding box center [683, 138] width 747 height 34
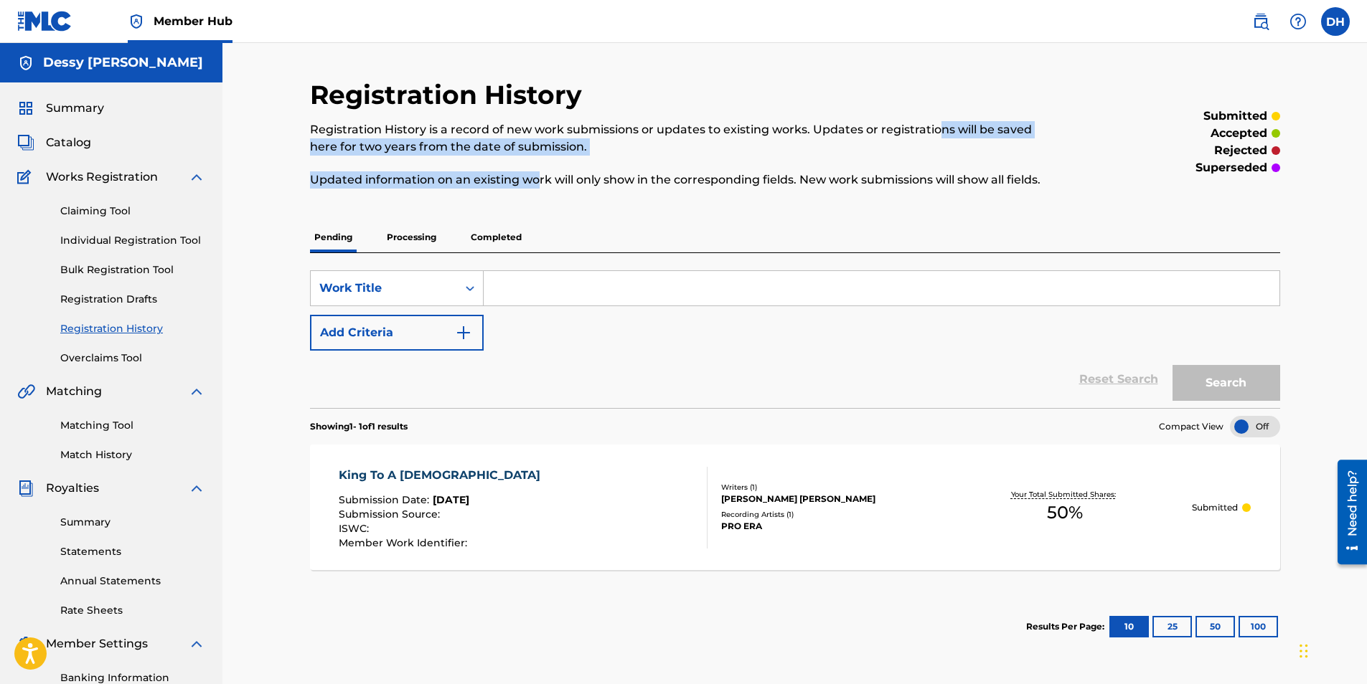
drag, startPoint x: 953, startPoint y: 131, endPoint x: 539, endPoint y: 200, distance: 419.0
click at [539, 200] on div "Registration History Registration History is a record of new work submissions o…" at bounding box center [683, 142] width 747 height 126
drag, startPoint x: 539, startPoint y: 200, endPoint x: 476, endPoint y: 184, distance: 65.8
click at [476, 184] on p "Updated information on an existing work will only show in the corresponding fie…" at bounding box center [683, 179] width 747 height 17
click at [486, 185] on p "Updated information on an existing work will only show in the corresponding fie…" at bounding box center [683, 179] width 747 height 17
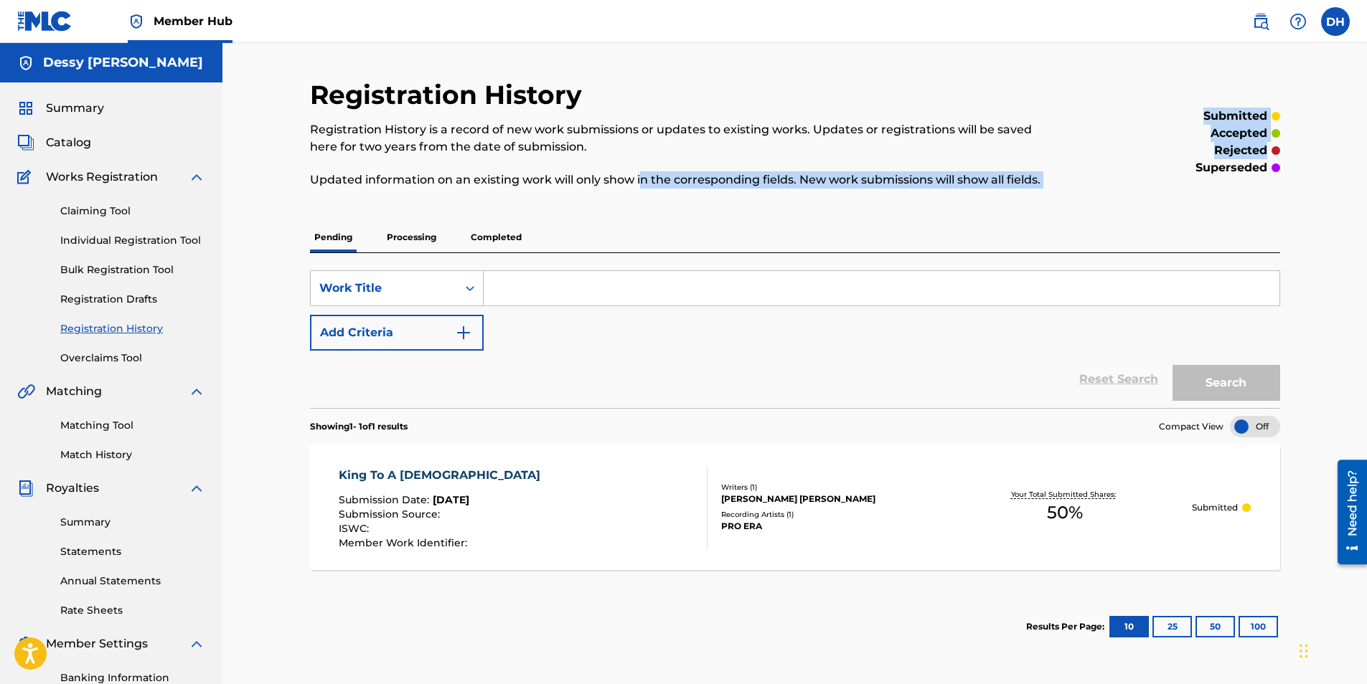
drag, startPoint x: 641, startPoint y: 181, endPoint x: 1197, endPoint y: 200, distance: 556.3
click at [1197, 200] on div "Registration History Registration History is a record of new work submissions o…" at bounding box center [795, 142] width 970 height 126
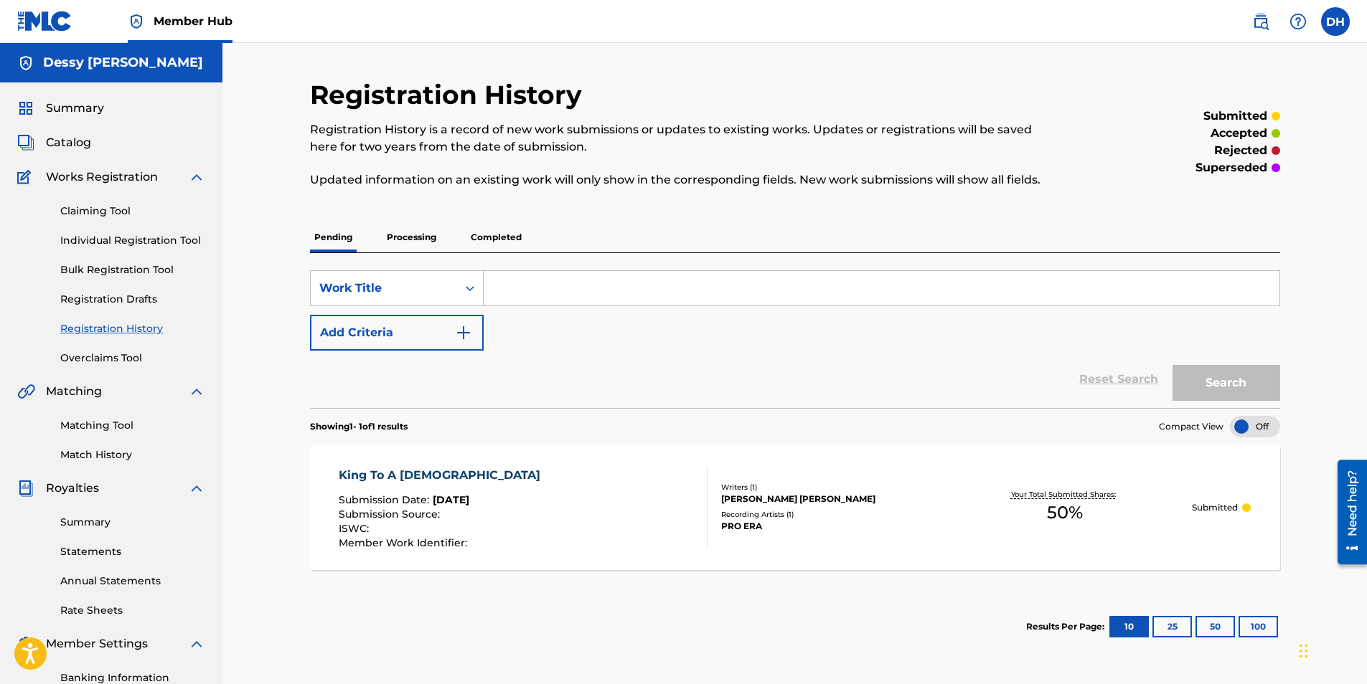
drag, startPoint x: 890, startPoint y: 483, endPoint x: 888, endPoint y: 326, distance: 156.4
click at [90, 110] on span "Summary" at bounding box center [75, 108] width 58 height 17
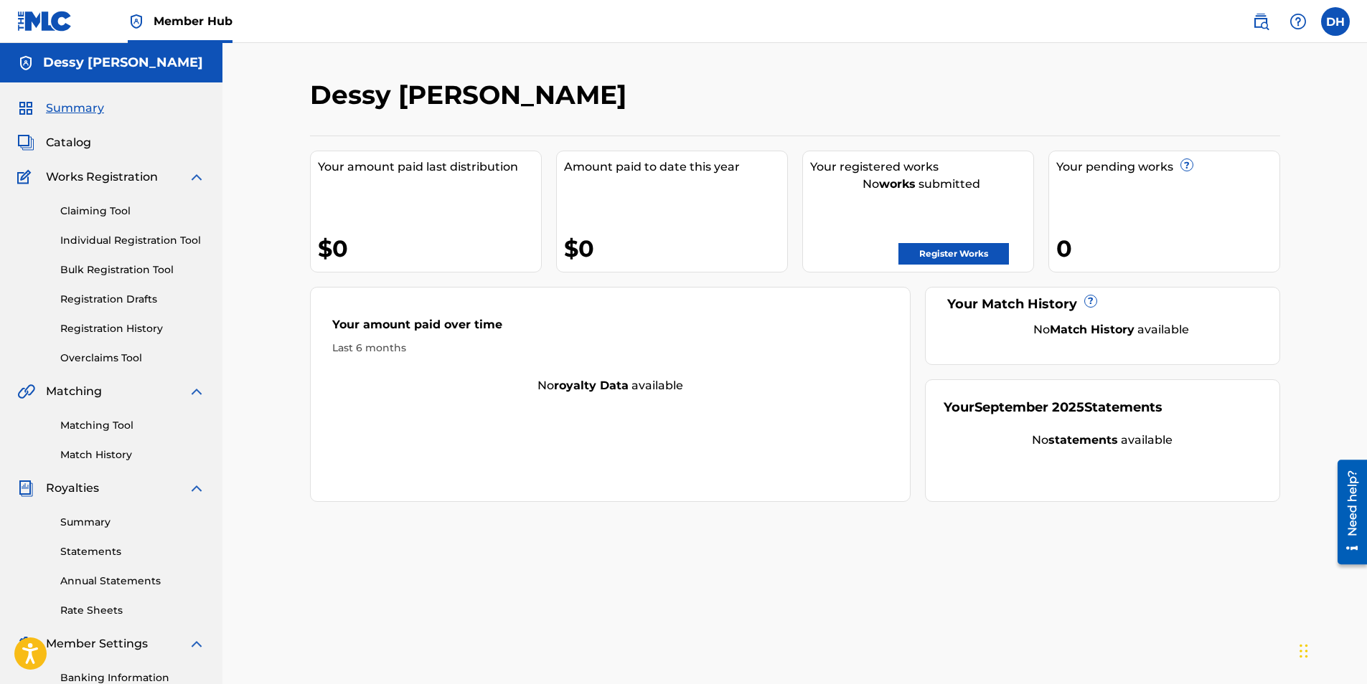
click at [87, 158] on div "Summary Catalog Works Registration Claiming Tool Individual Registration Tool B…" at bounding box center [111, 451] width 222 height 738
click at [68, 143] on span "Catalog" at bounding box center [68, 142] width 45 height 17
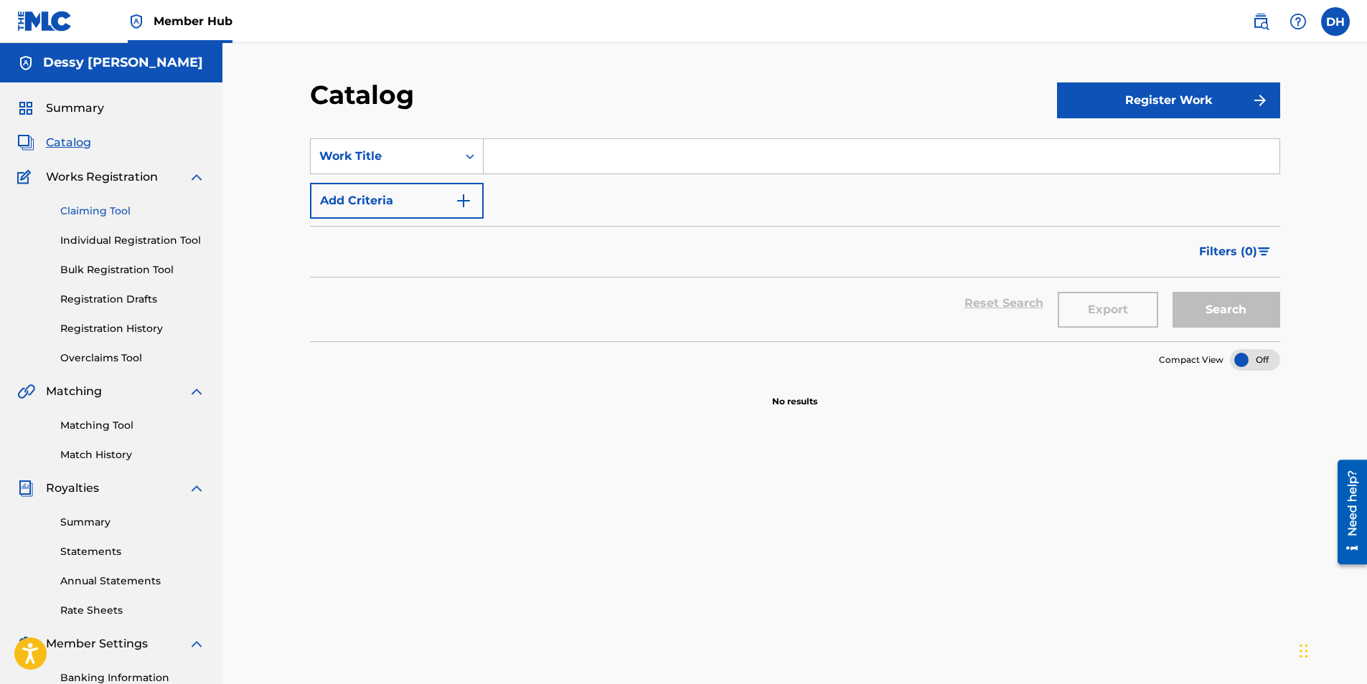
click at [118, 206] on link "Claiming Tool" at bounding box center [132, 211] width 145 height 15
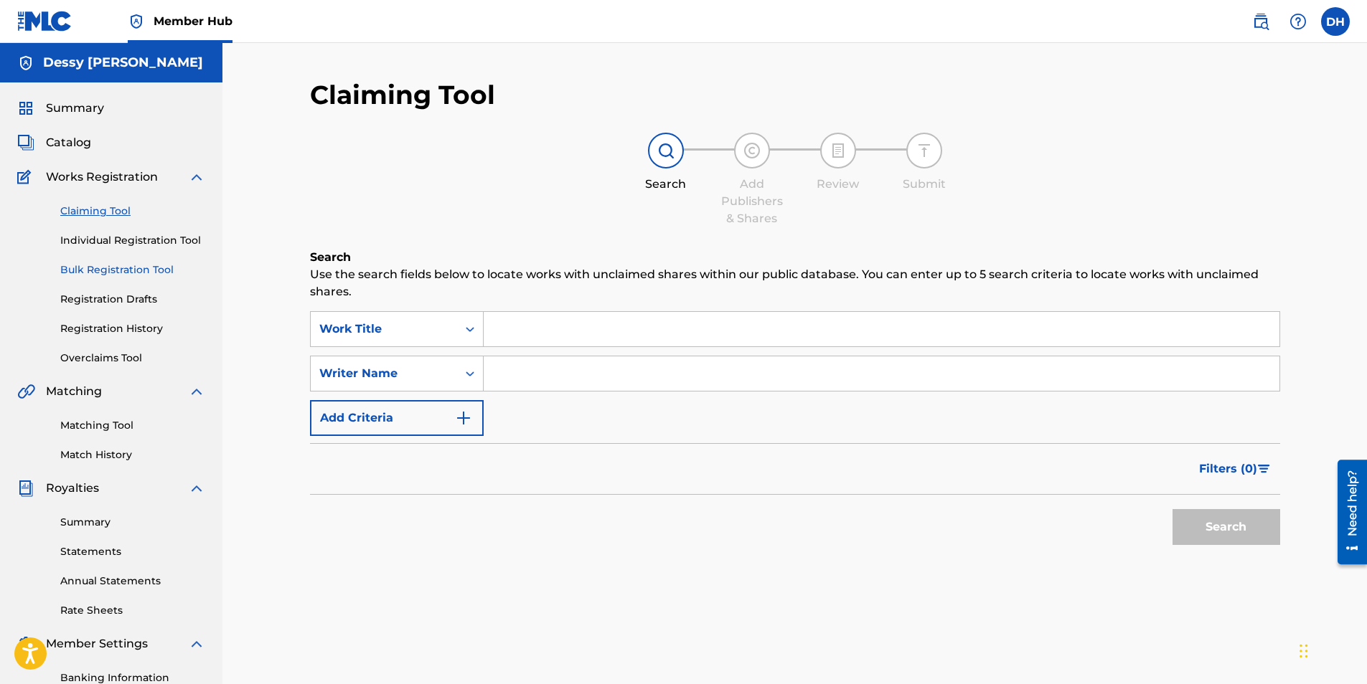
click at [103, 271] on link "Bulk Registration Tool" at bounding box center [132, 270] width 145 height 15
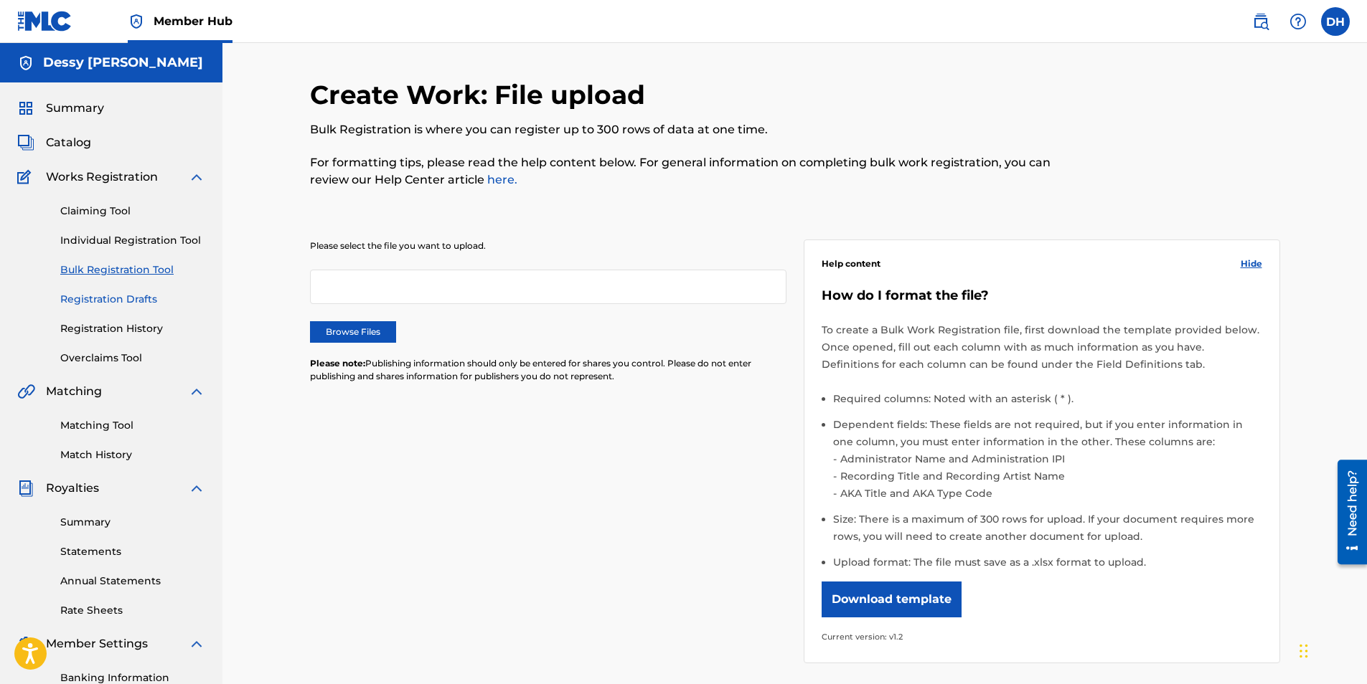
click at [130, 303] on link "Registration Drafts" at bounding box center [132, 299] width 145 height 15
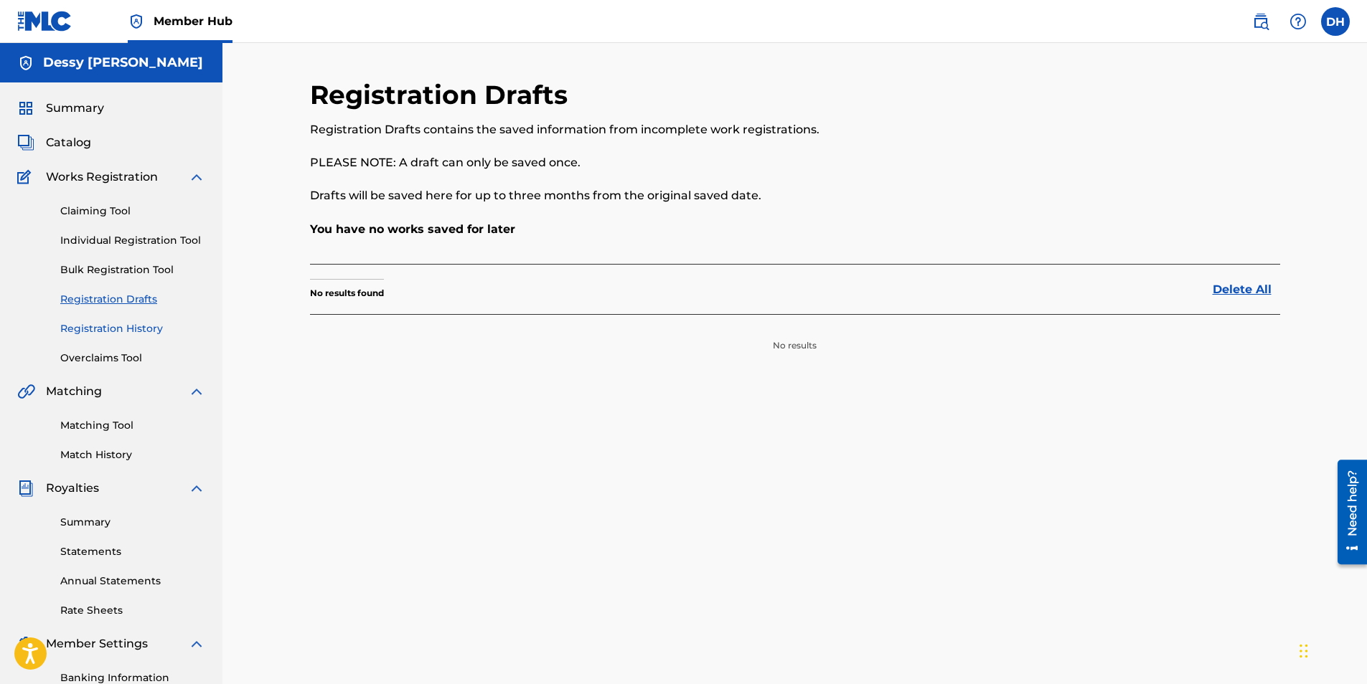
click at [128, 330] on link "Registration History" at bounding box center [132, 328] width 145 height 15
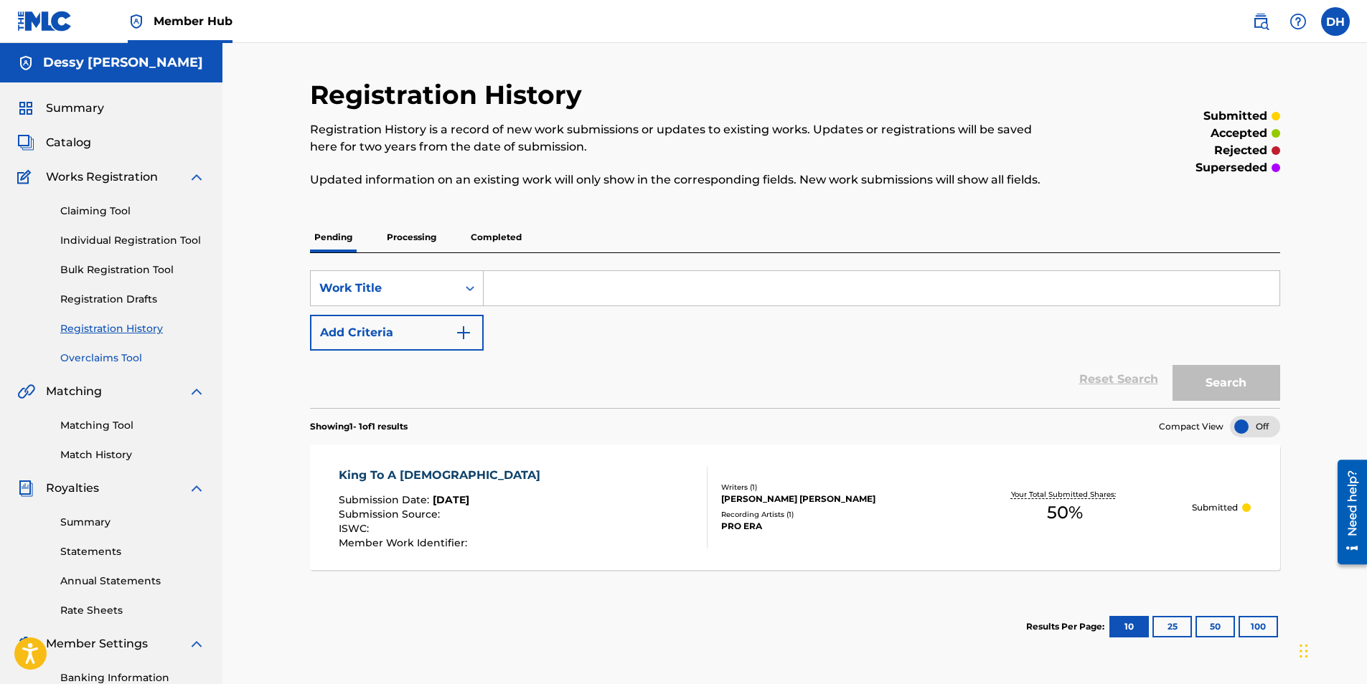
click at [117, 356] on link "Overclaims Tool" at bounding box center [132, 358] width 145 height 15
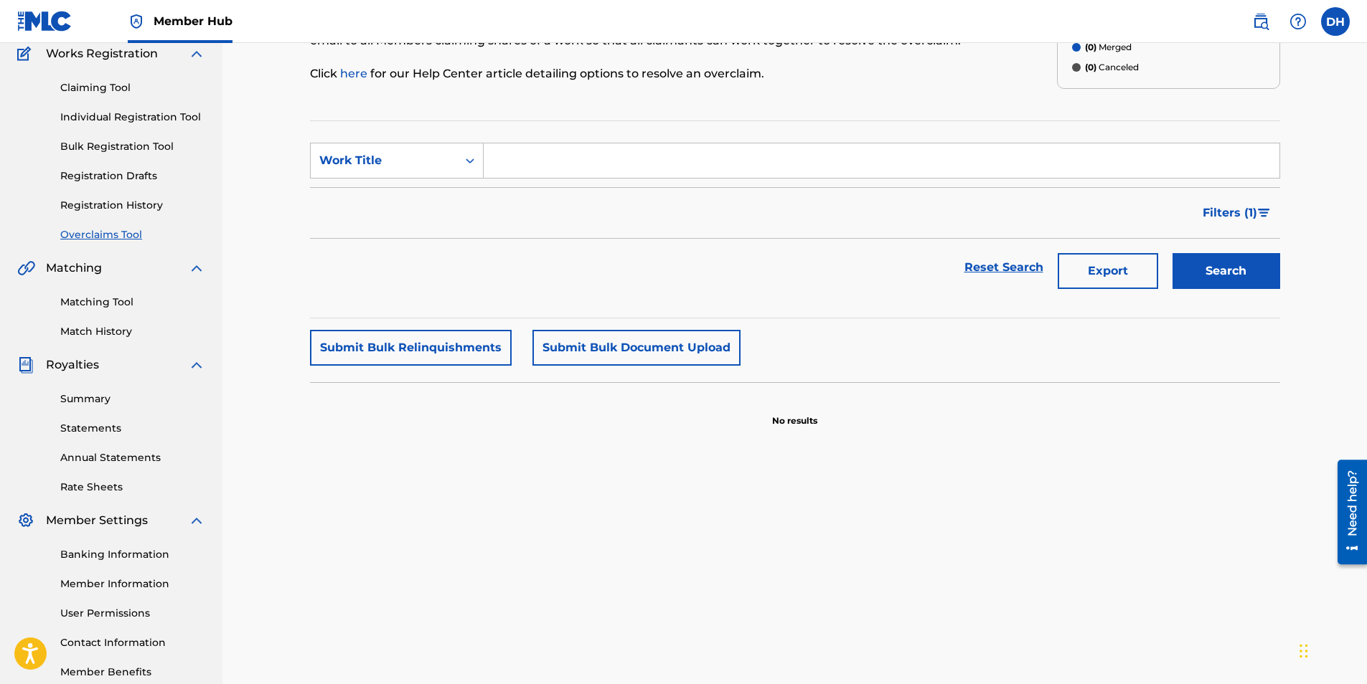
scroll to position [205, 0]
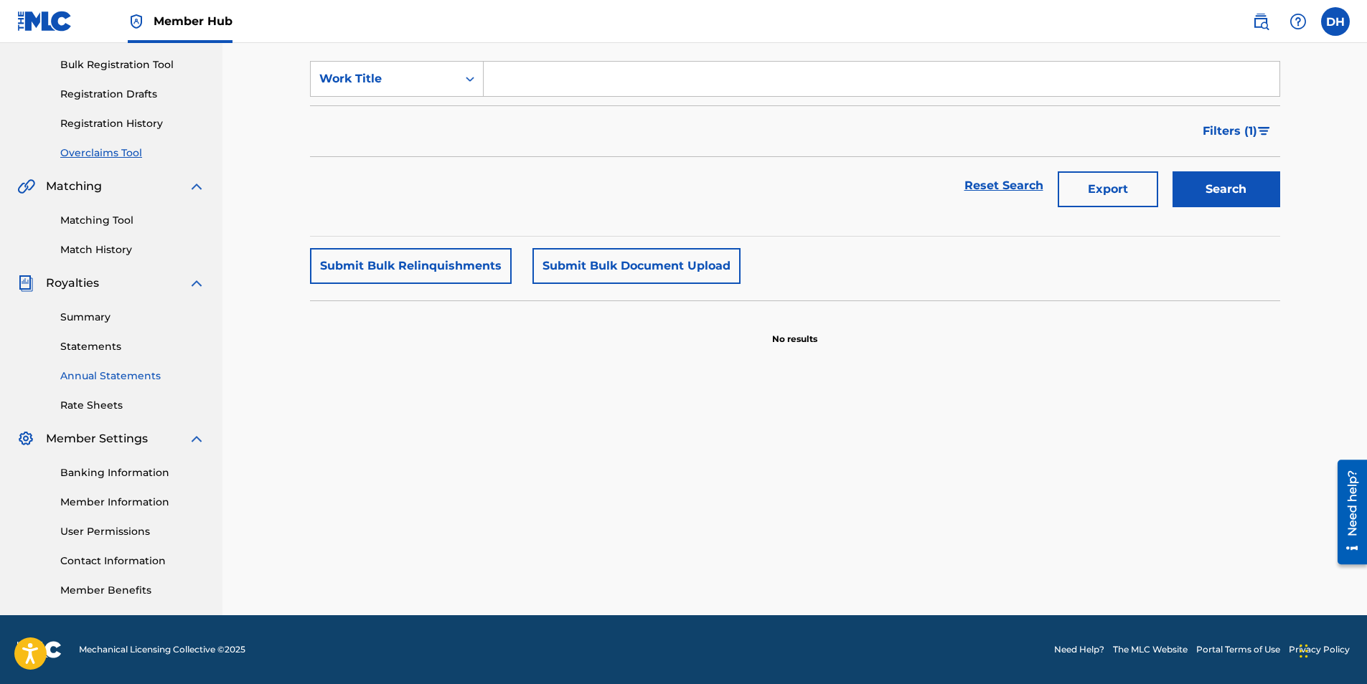
click at [103, 377] on link "Annual Statements" at bounding box center [132, 376] width 145 height 15
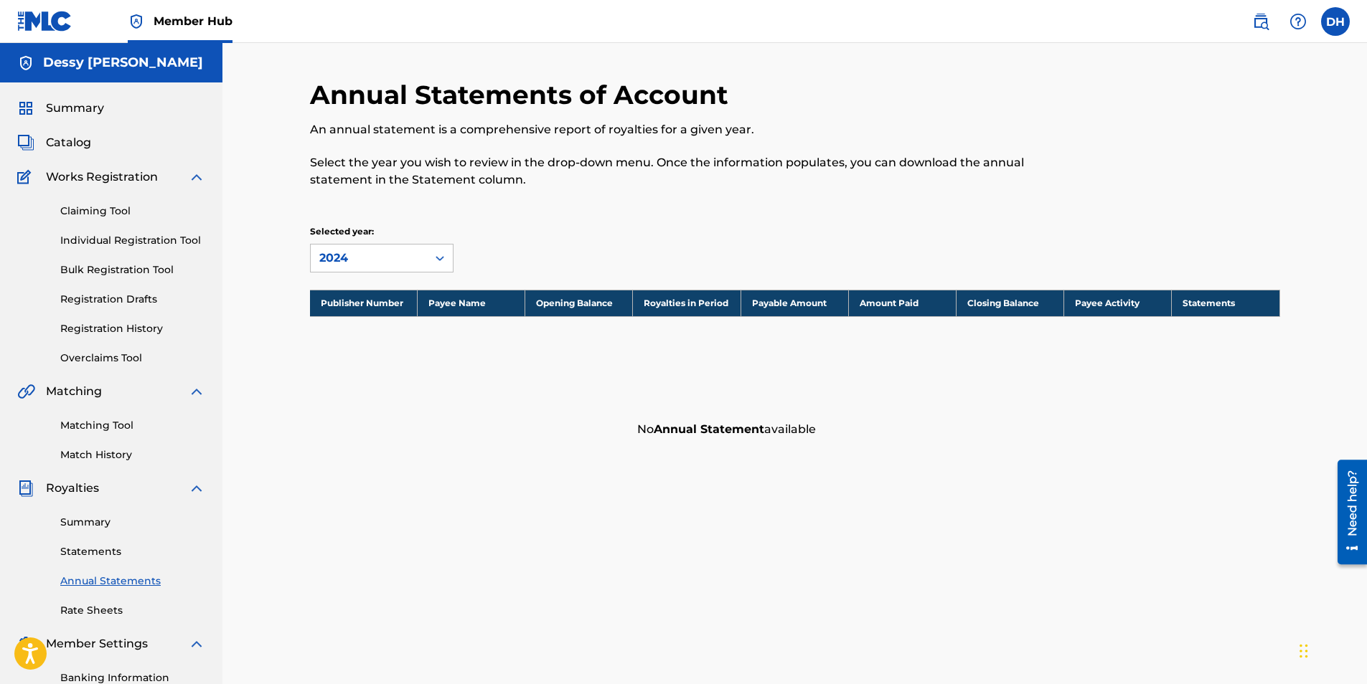
scroll to position [205, 0]
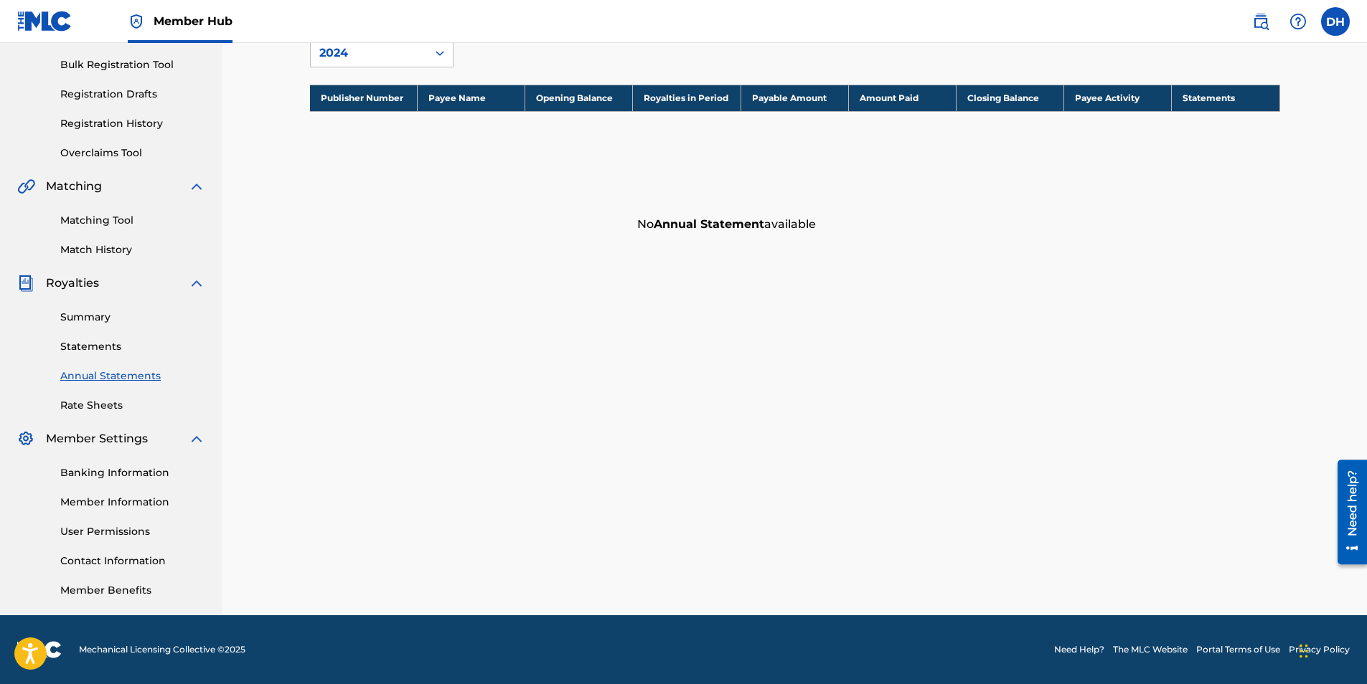
click at [92, 421] on div "Summary Catalog Works Registration Claiming Tool Individual Registration Tool B…" at bounding box center [111, 246] width 222 height 738
click at [89, 410] on link "Rate Sheets" at bounding box center [132, 405] width 145 height 15
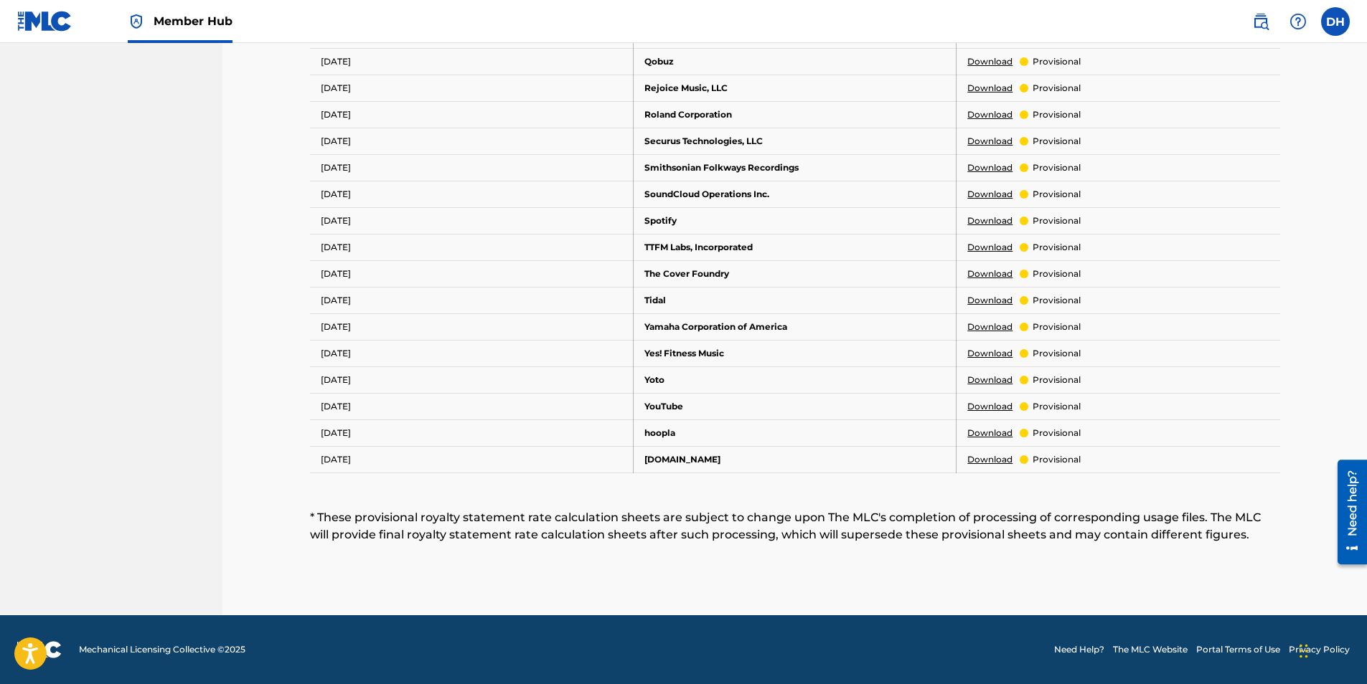
scroll to position [504, 0]
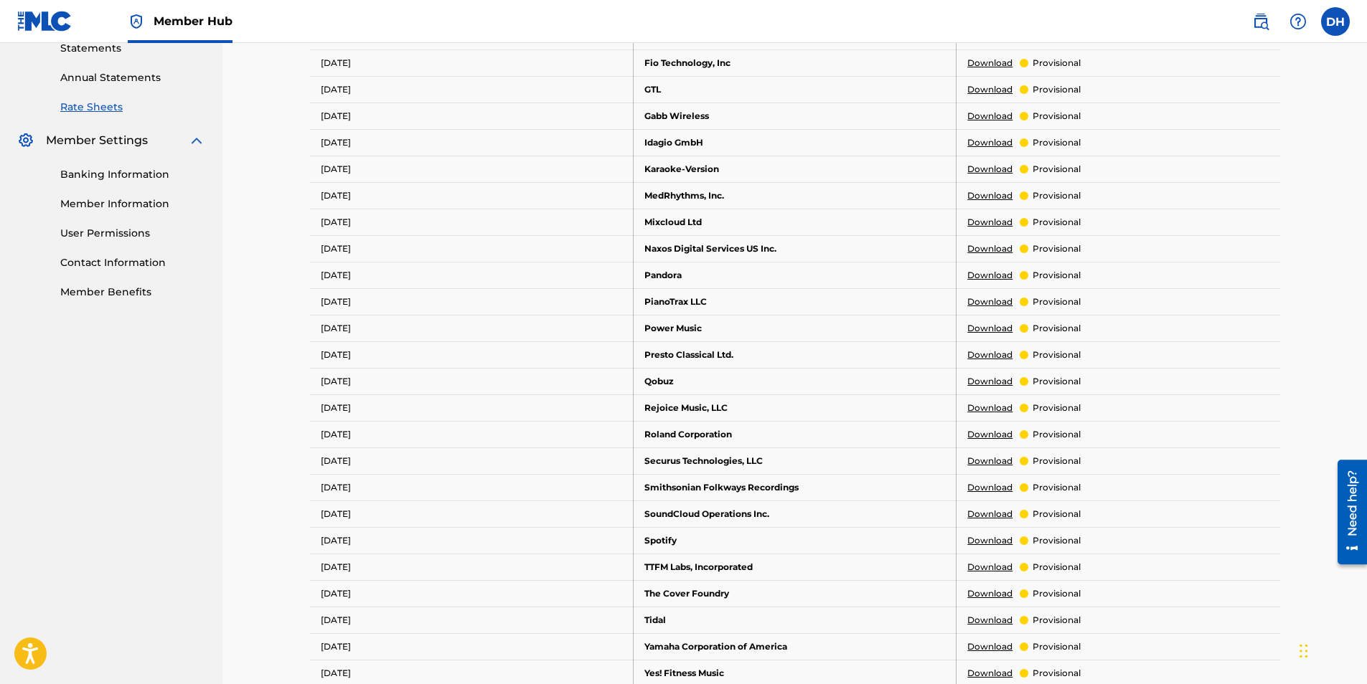
drag, startPoint x: 788, startPoint y: 419, endPoint x: 607, endPoint y: 38, distance: 421.7
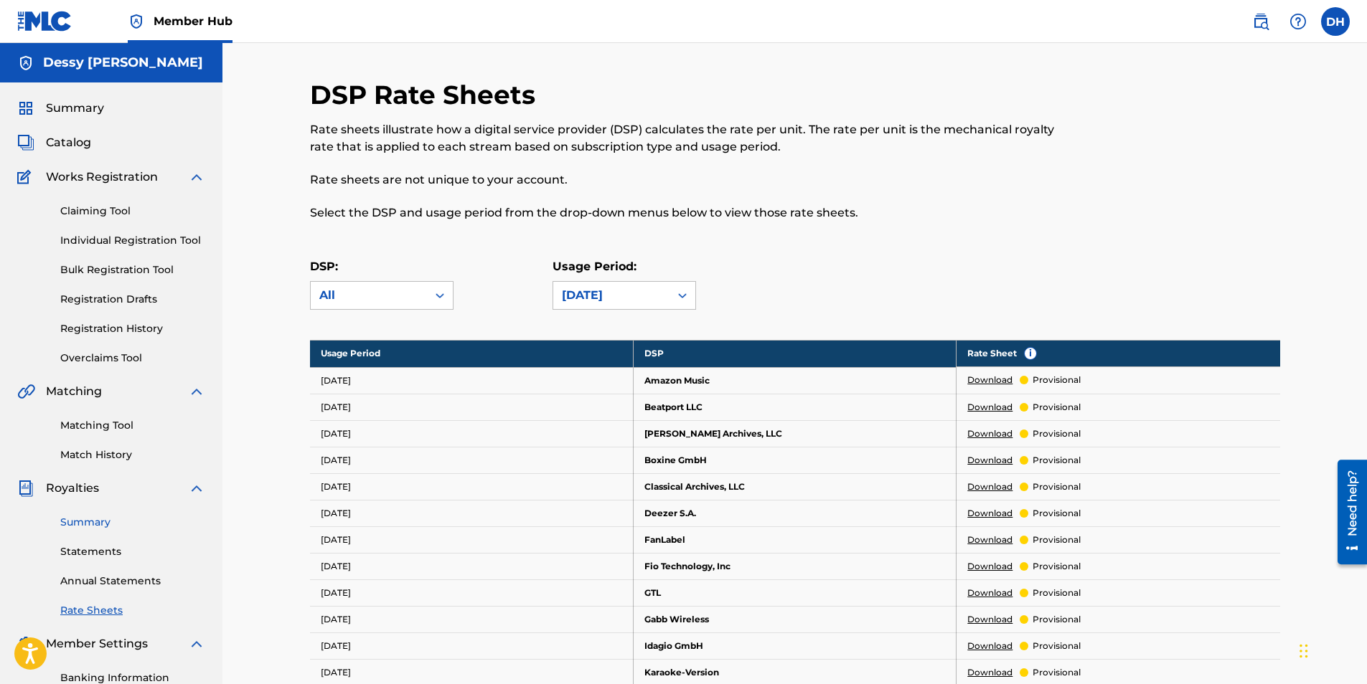
click at [82, 520] on link "Summary" at bounding box center [132, 522] width 145 height 15
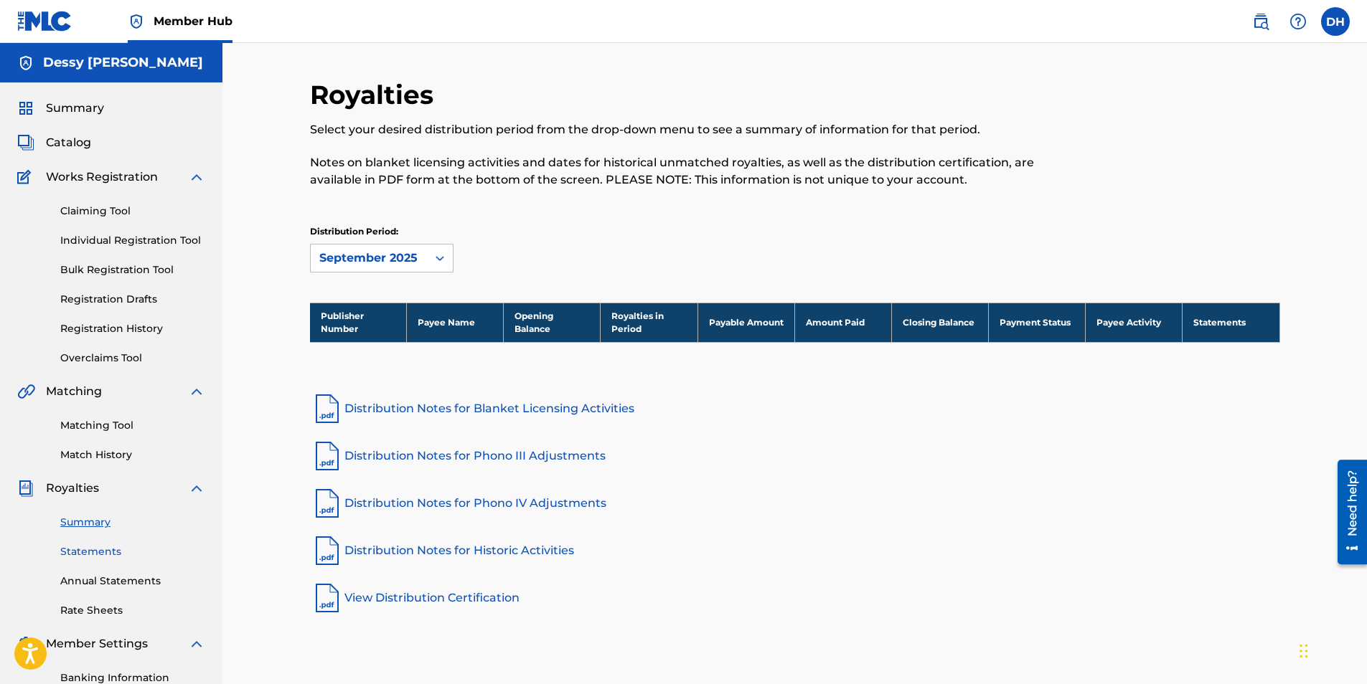
click at [92, 551] on link "Statements" at bounding box center [132, 551] width 145 height 15
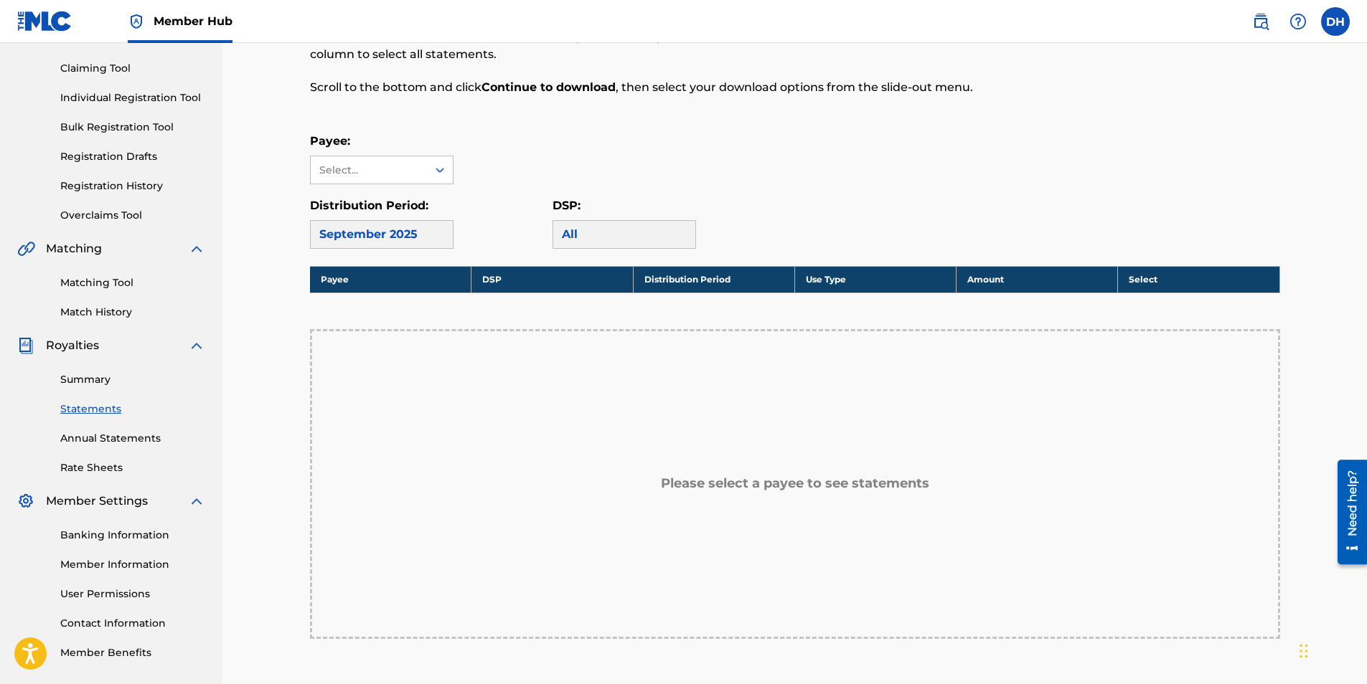
scroll to position [143, 0]
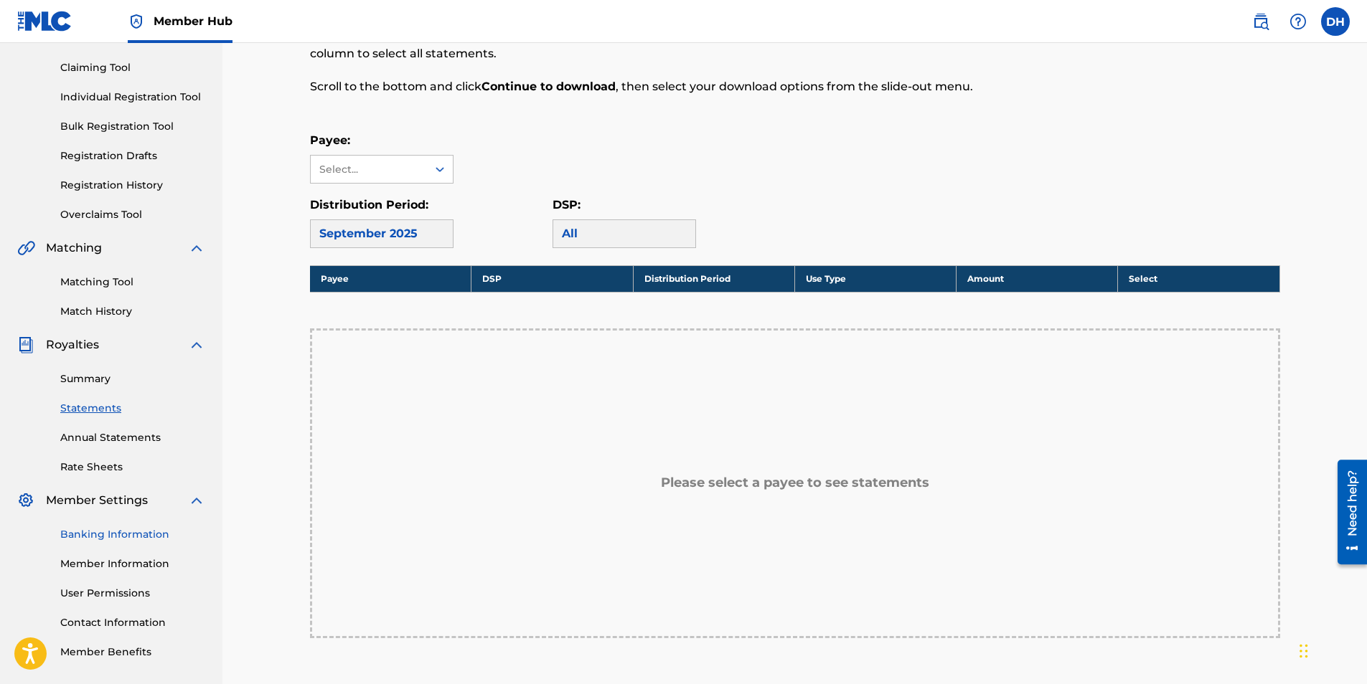
click at [111, 532] on link "Banking Information" at bounding box center [132, 534] width 145 height 15
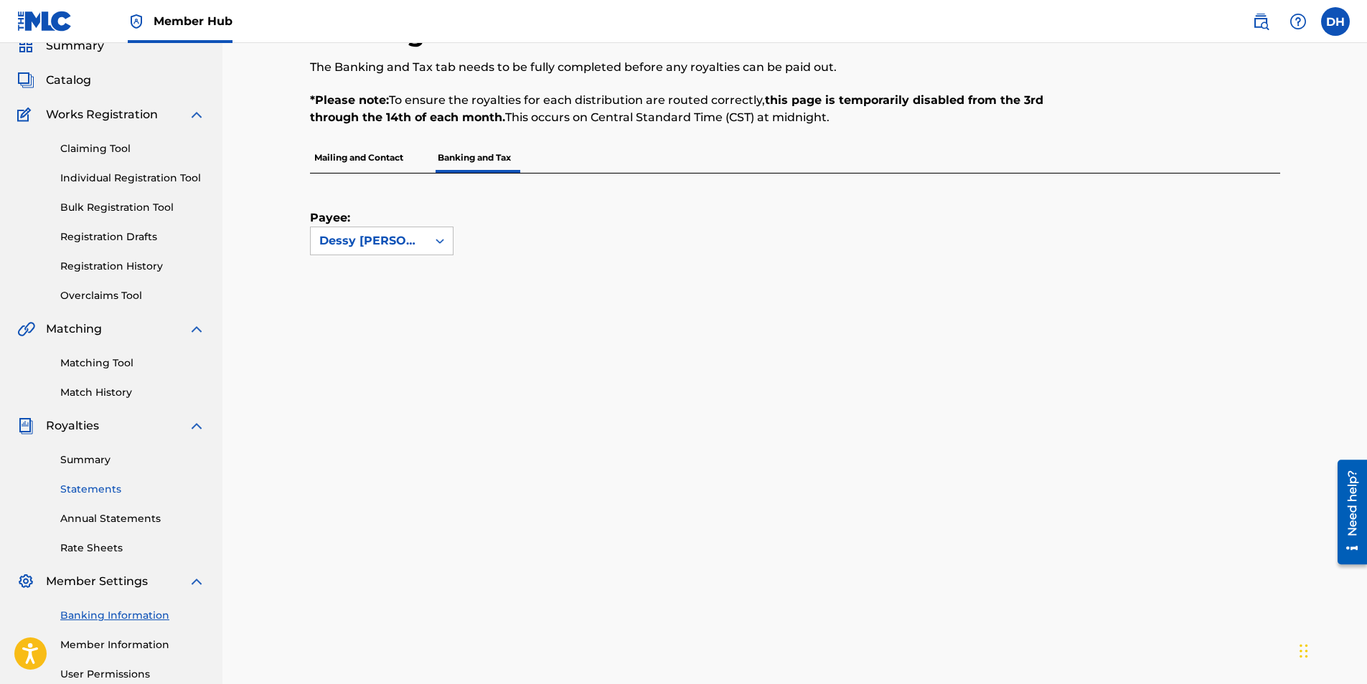
scroll to position [143, 0]
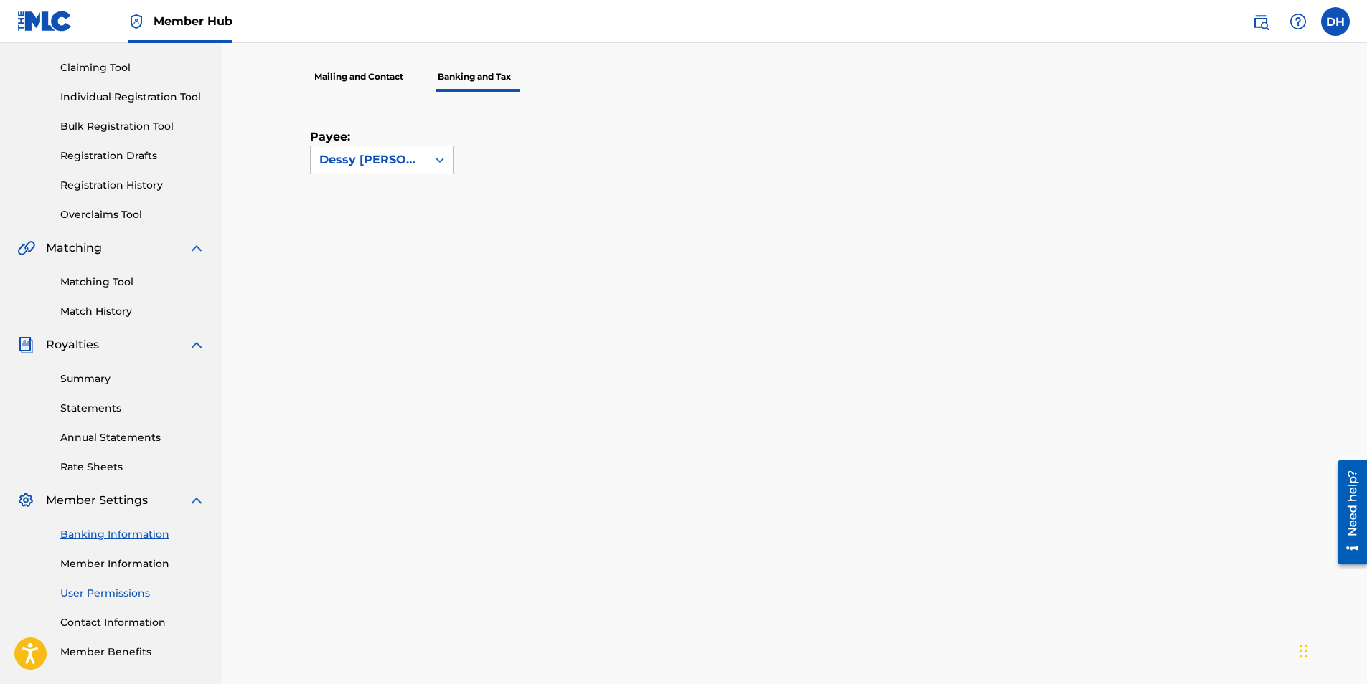
click at [108, 598] on link "User Permissions" at bounding box center [132, 593] width 145 height 15
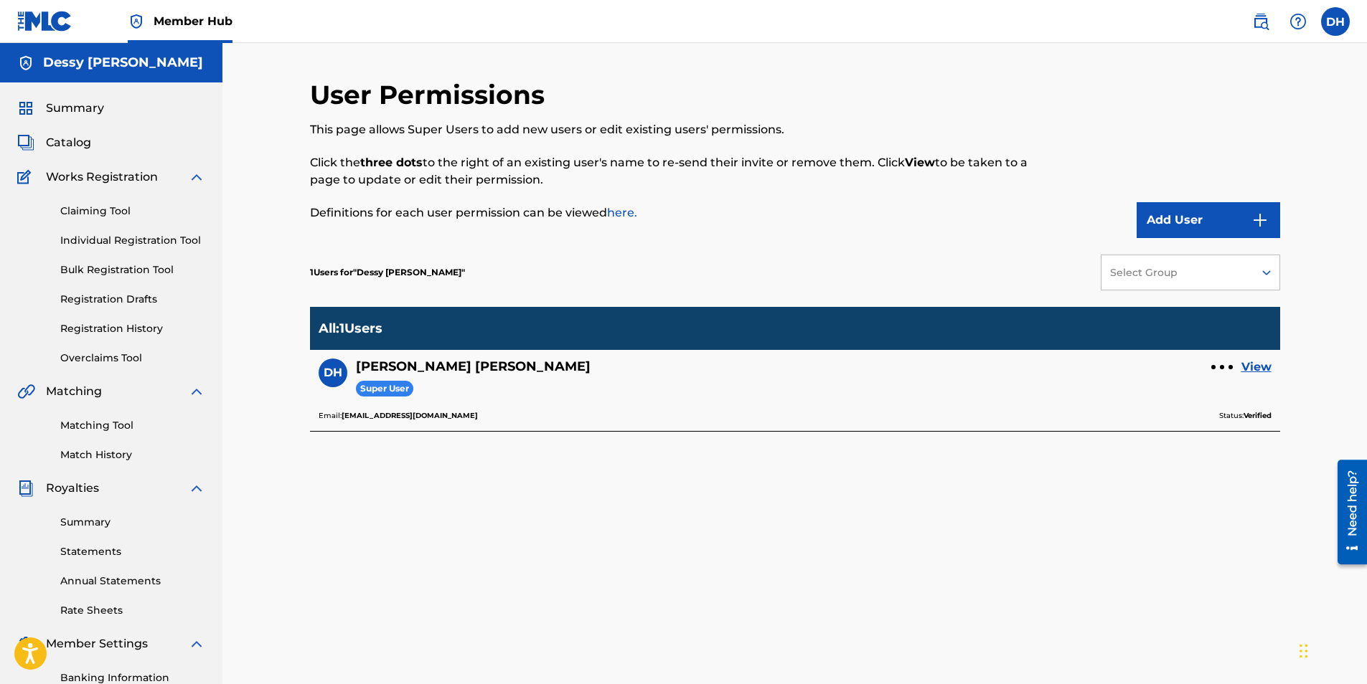
scroll to position [143, 0]
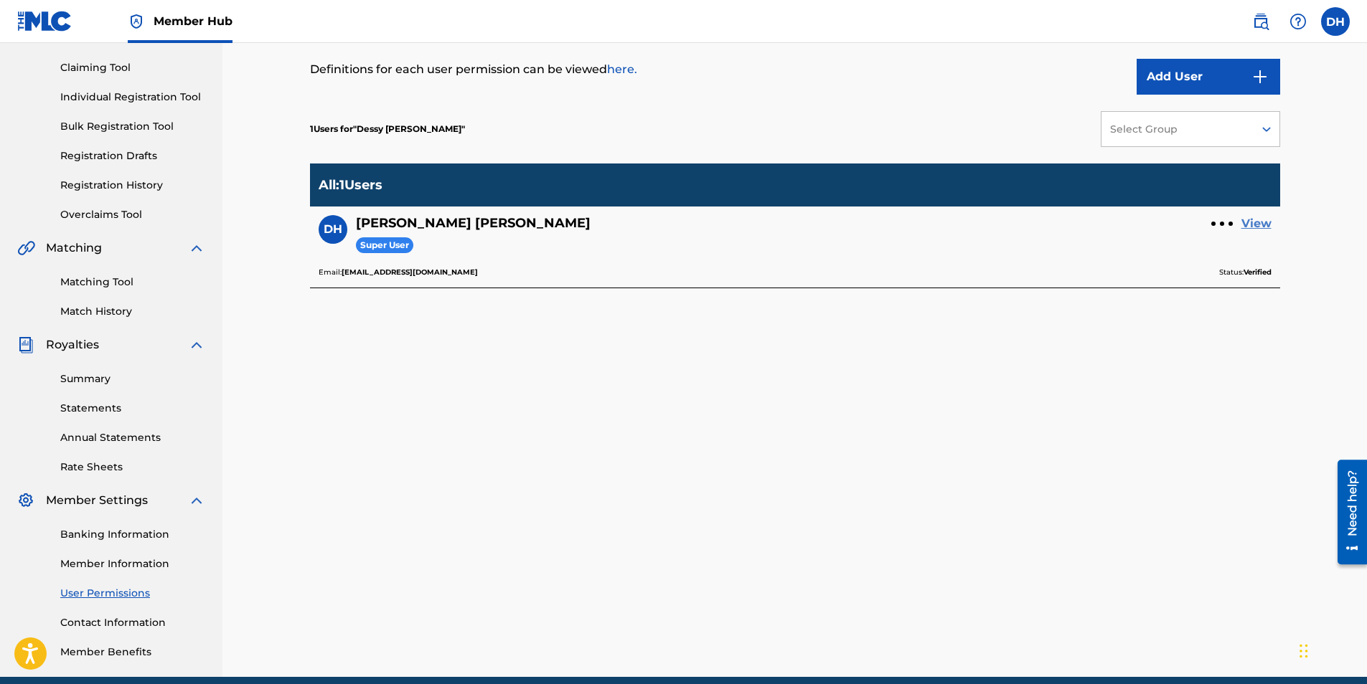
click at [1260, 219] on link "View" at bounding box center [1256, 223] width 30 height 17
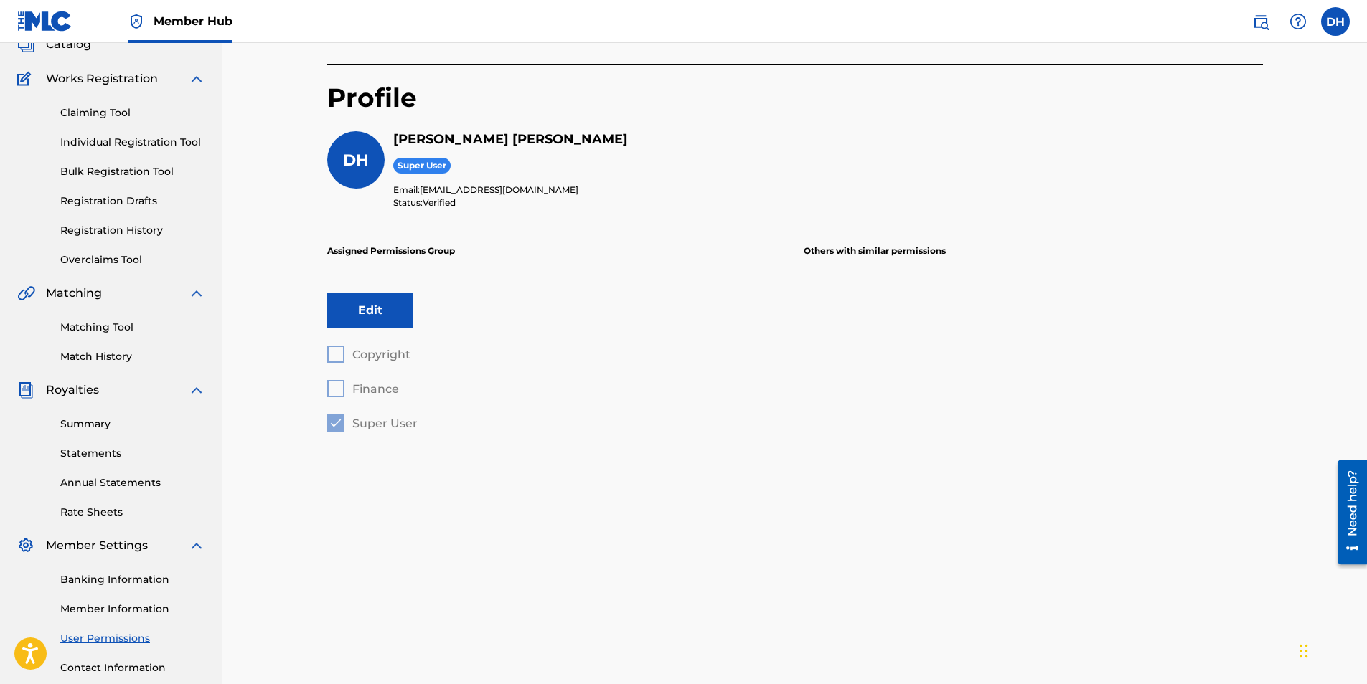
scroll to position [205, 0]
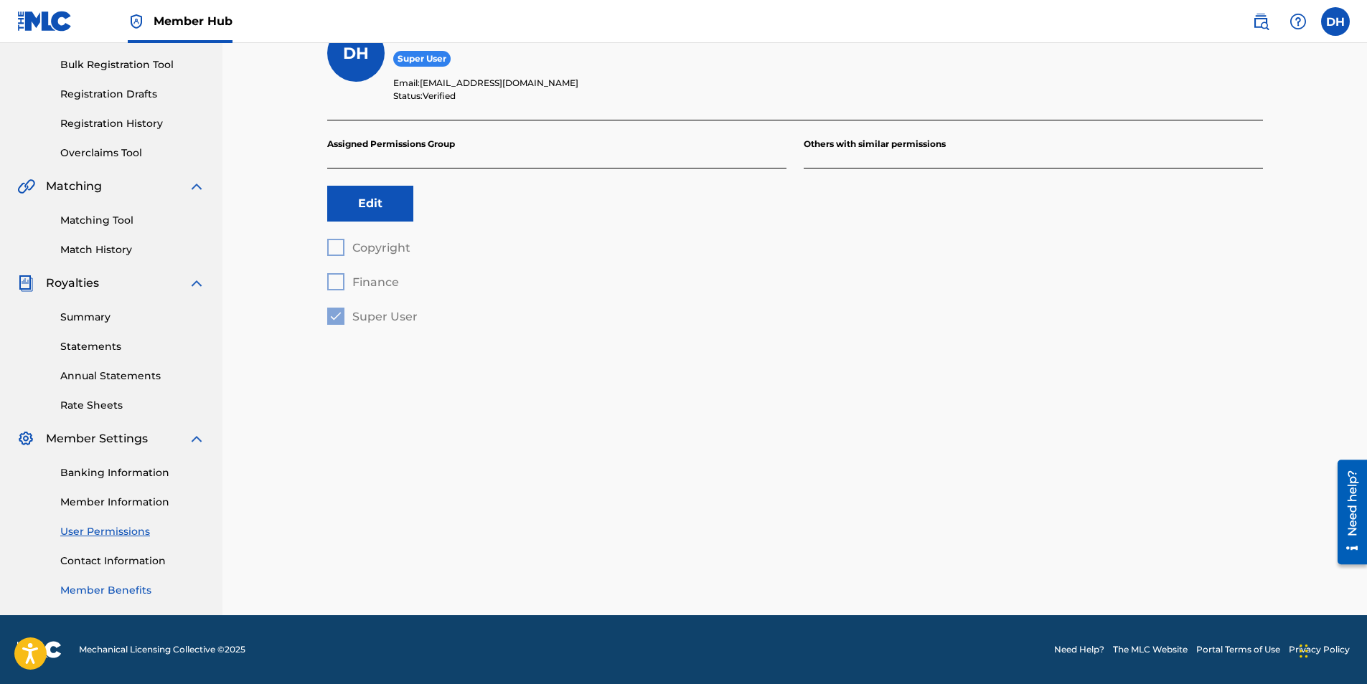
click at [127, 588] on link "Member Benefits" at bounding box center [132, 590] width 145 height 15
